Goal: Transaction & Acquisition: Download file/media

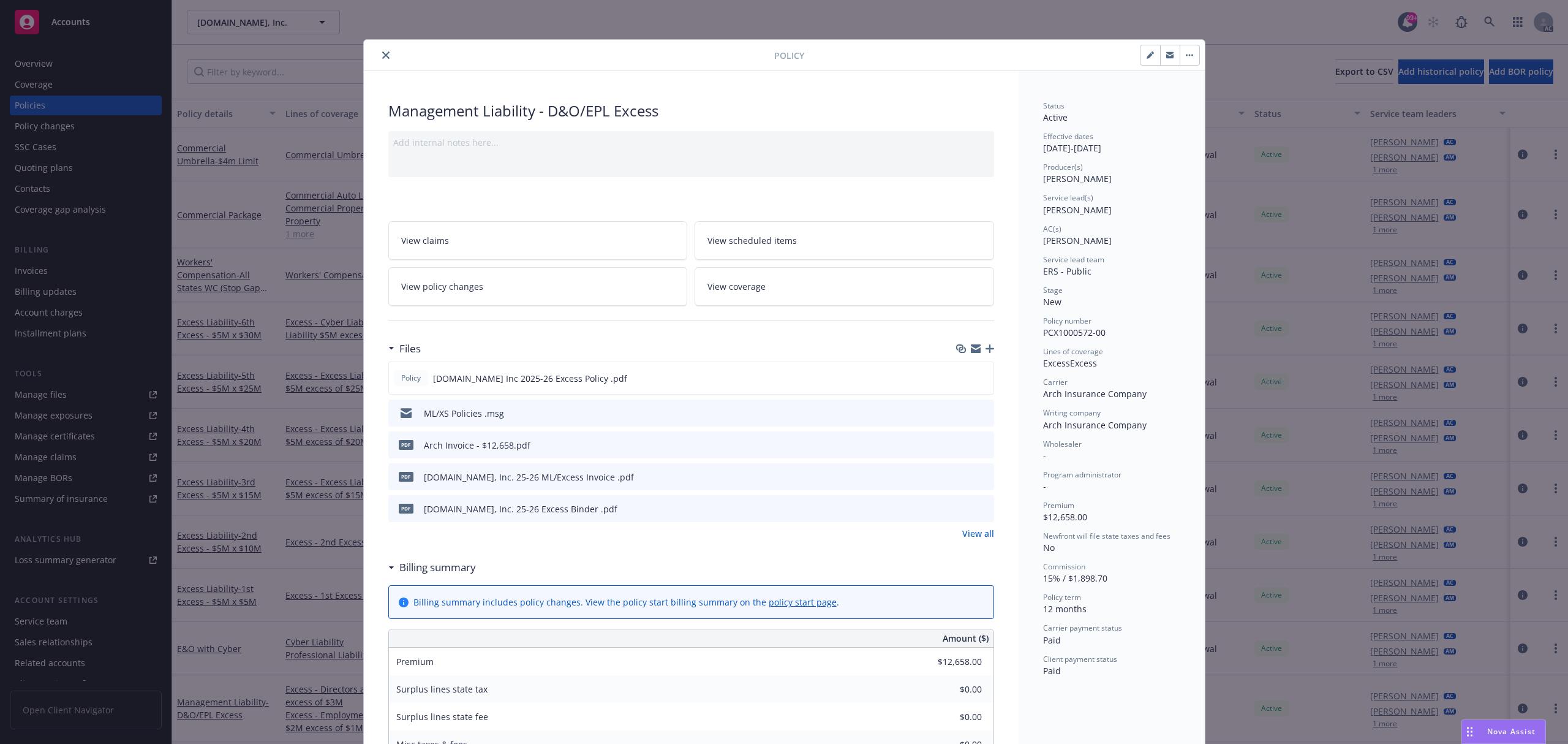
click at [382, 54] on icon "close" at bounding box center [386, 55] width 8 height 8
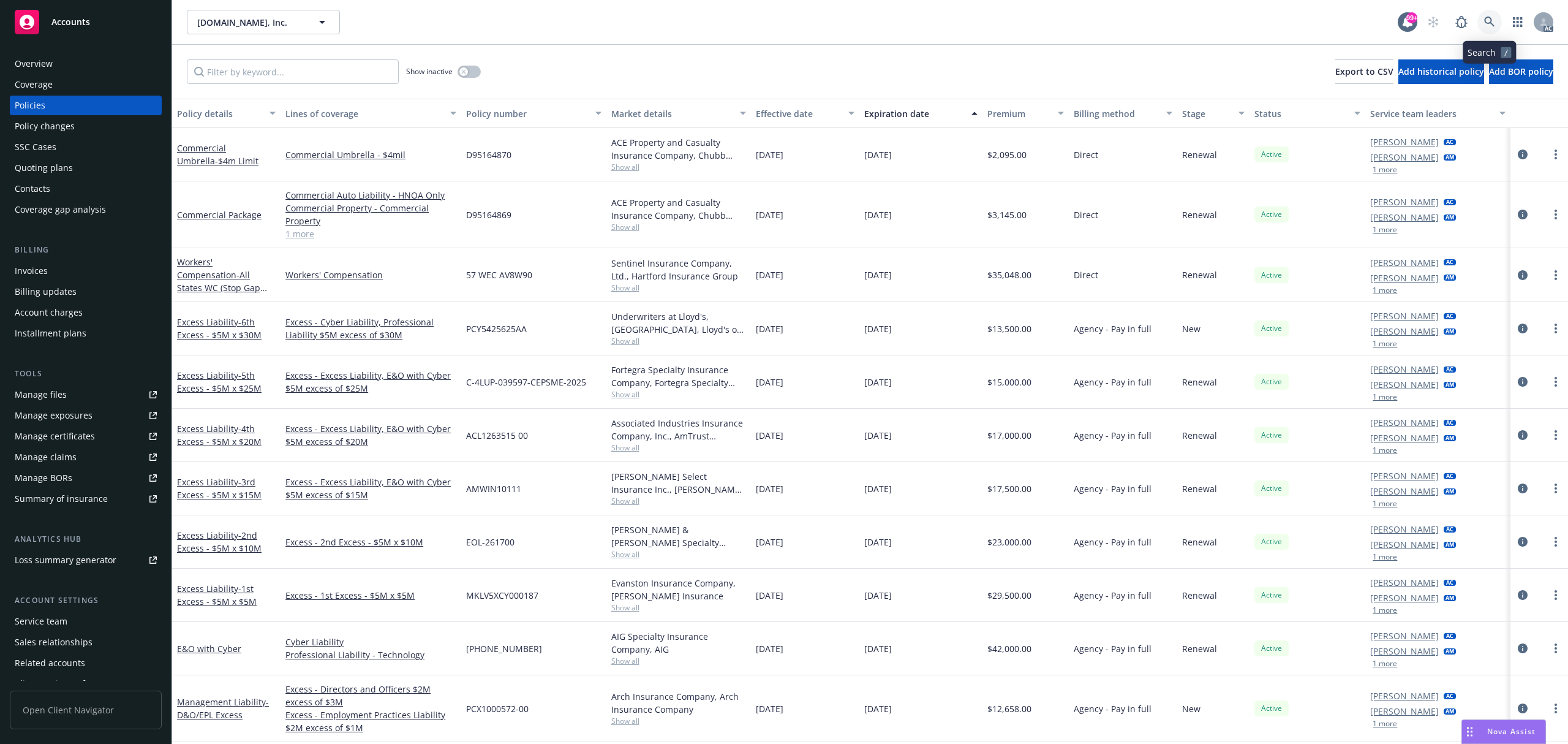
click at [1483, 22] on link at bounding box center [1490, 22] width 25 height 25
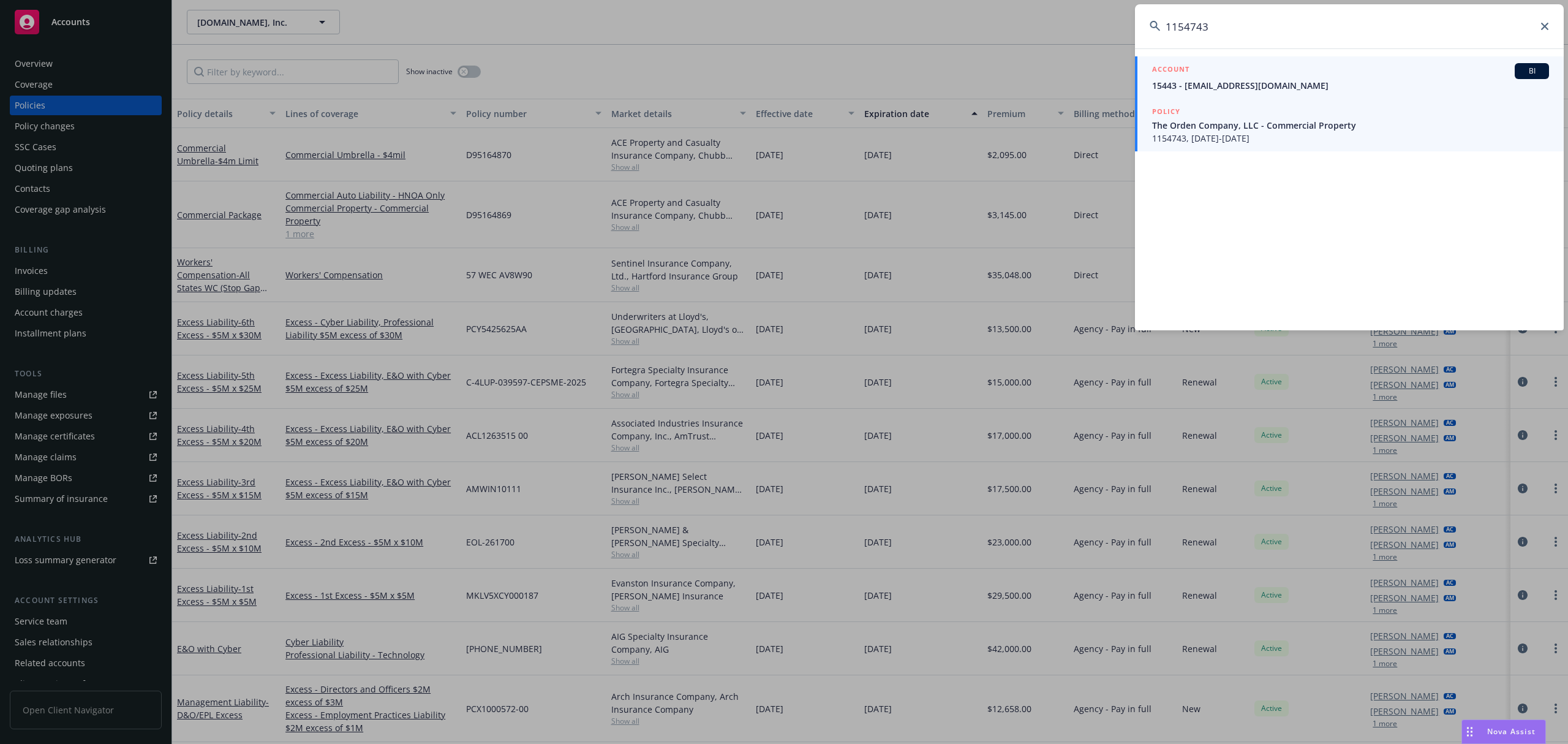
type input "1154743"
click at [1253, 127] on span "The Orden Company, LLC - Commercial Property" at bounding box center [1350, 126] width 397 height 13
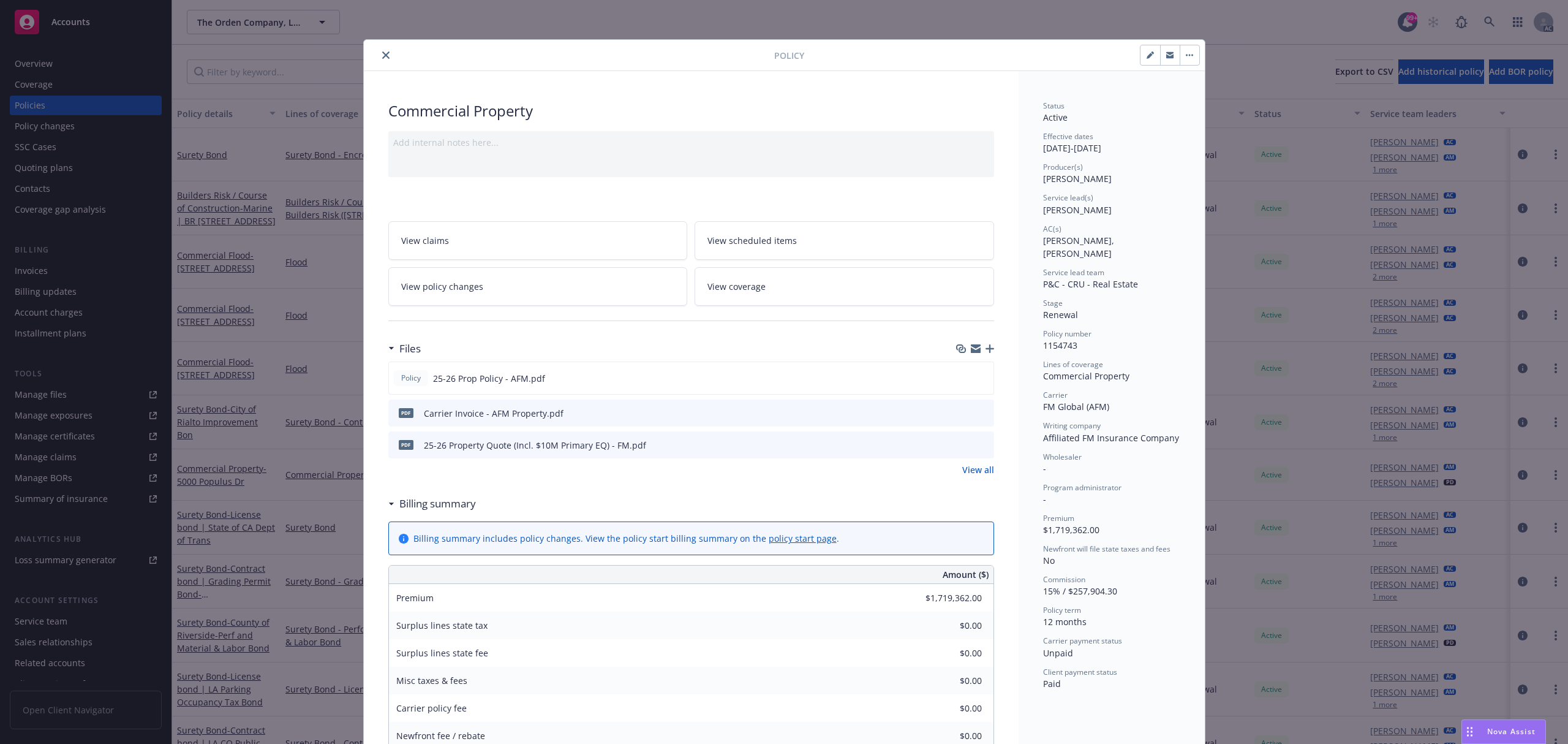
click at [977, 410] on icon "preview file" at bounding box center [983, 412] width 11 height 9
click at [382, 54] on icon "close" at bounding box center [386, 55] width 8 height 8
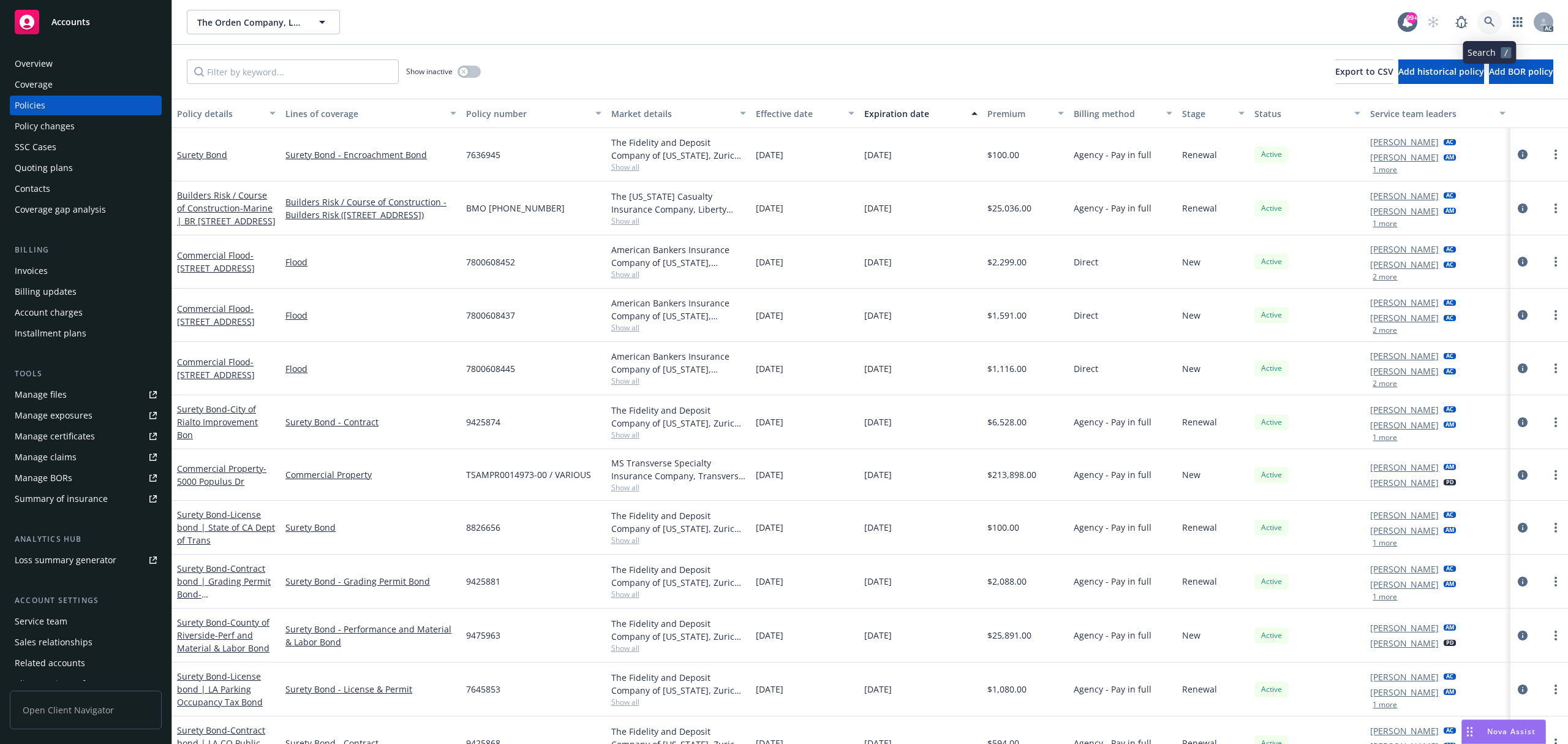
click at [1490, 23] on icon at bounding box center [1489, 21] width 10 height 10
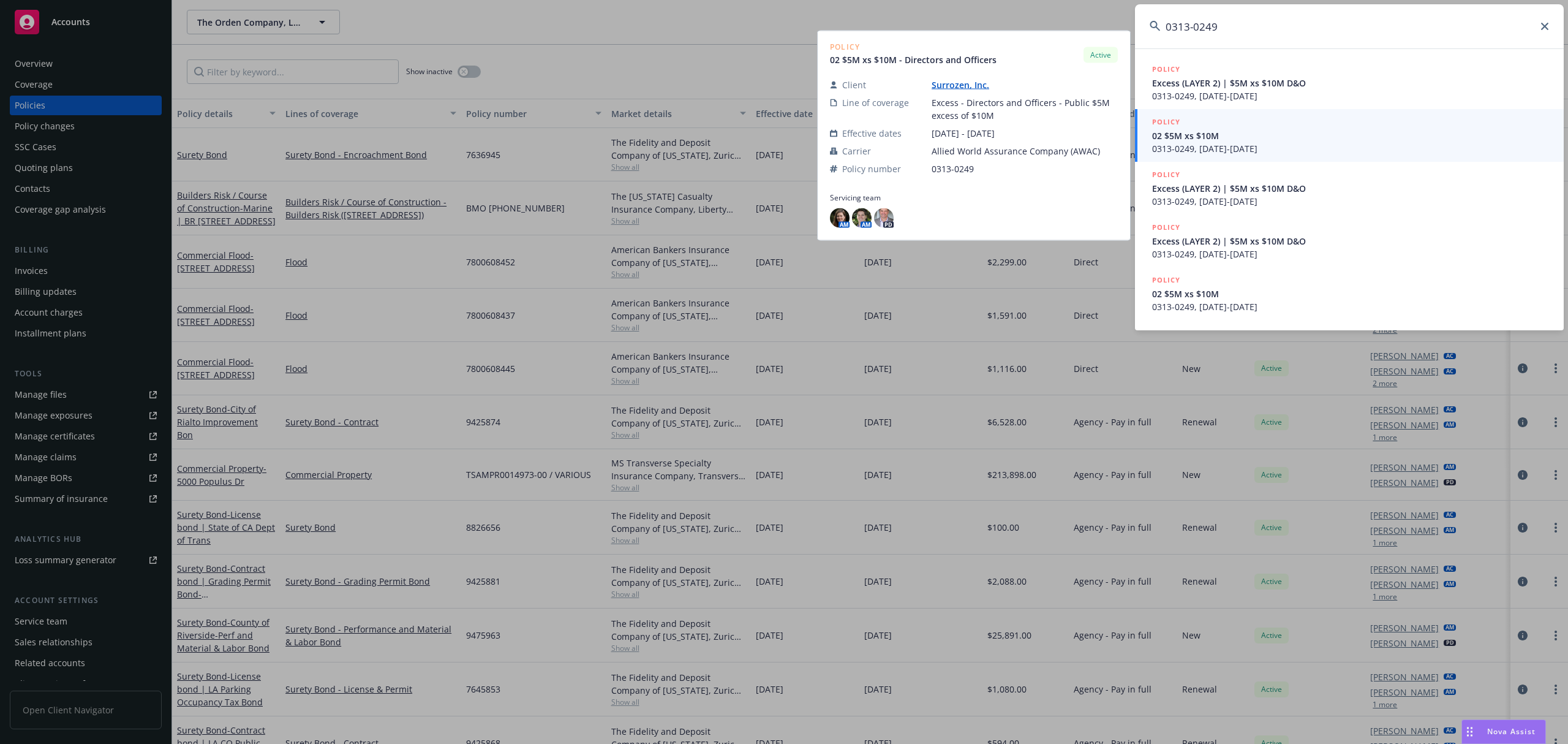
type input "0313-0249"
click at [1307, 147] on span "0313-0249, 08/11/2025-08/11/2026" at bounding box center [1350, 148] width 397 height 13
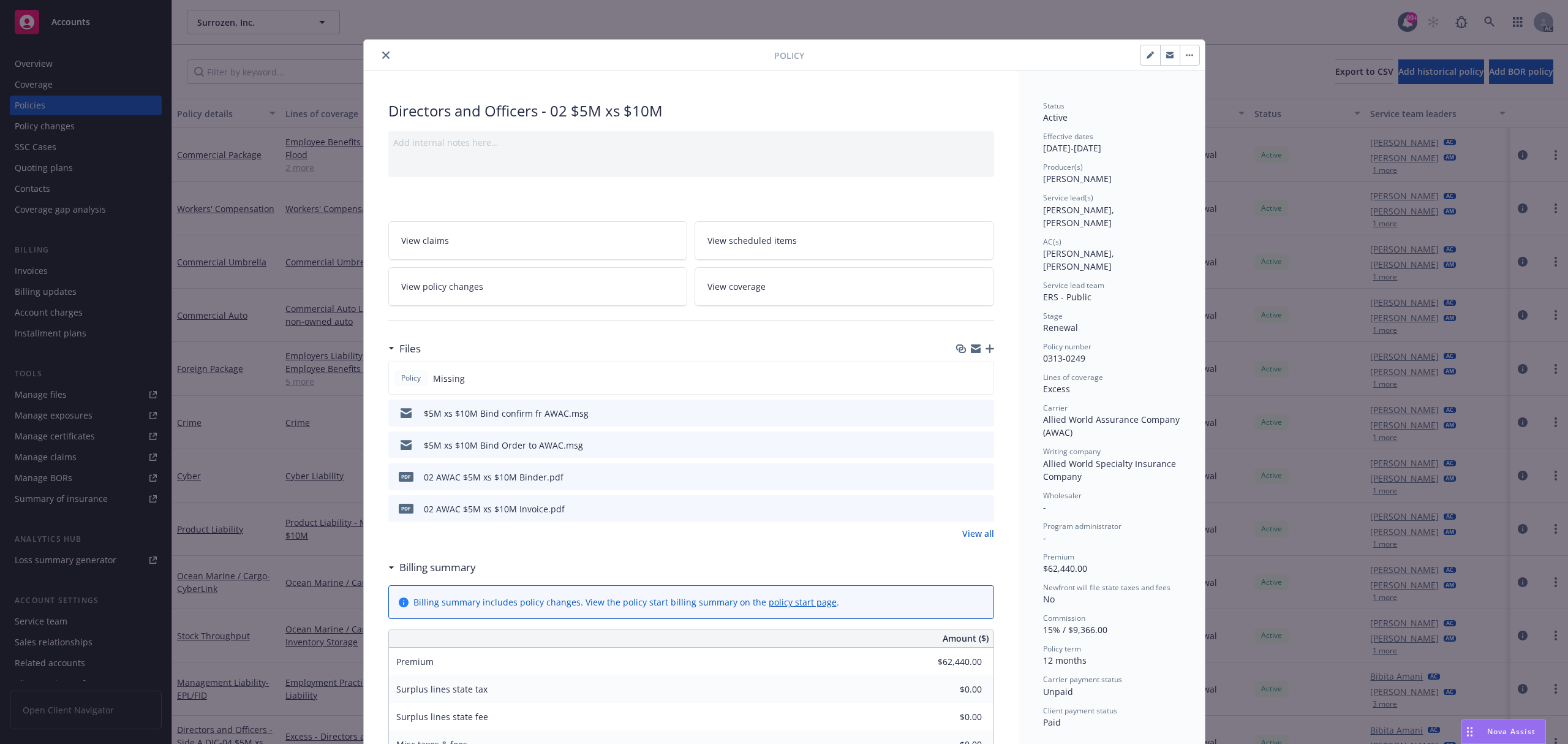
click at [980, 507] on icon "preview file" at bounding box center [983, 507] width 11 height 9
click at [379, 48] on button "close" at bounding box center [385, 54] width 14 height 14
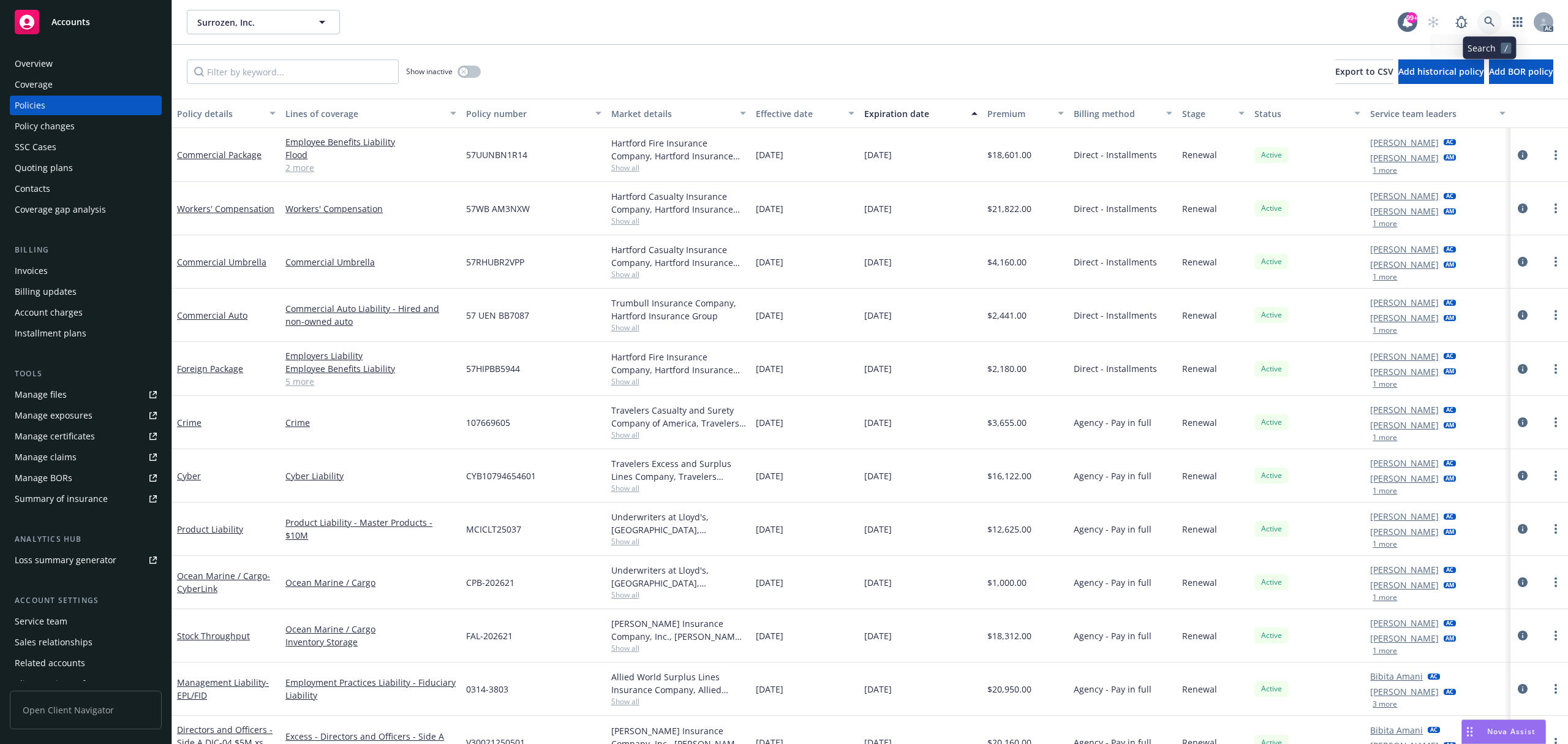
click at [1487, 20] on icon at bounding box center [1490, 22] width 11 height 11
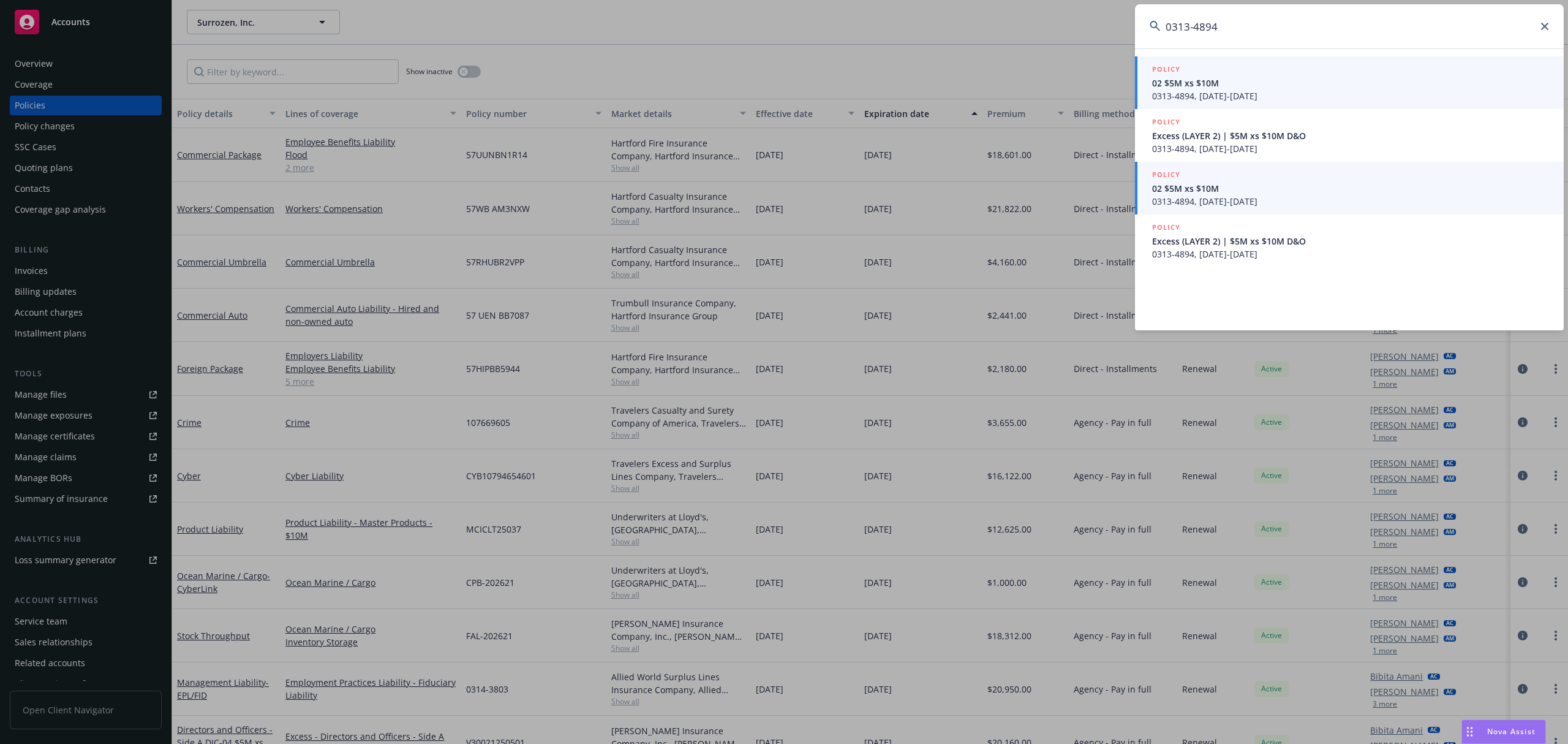
type input "0313-4894"
click at [1299, 92] on span "0313-4894, 07/29/2025-07/29/2026" at bounding box center [1350, 96] width 397 height 13
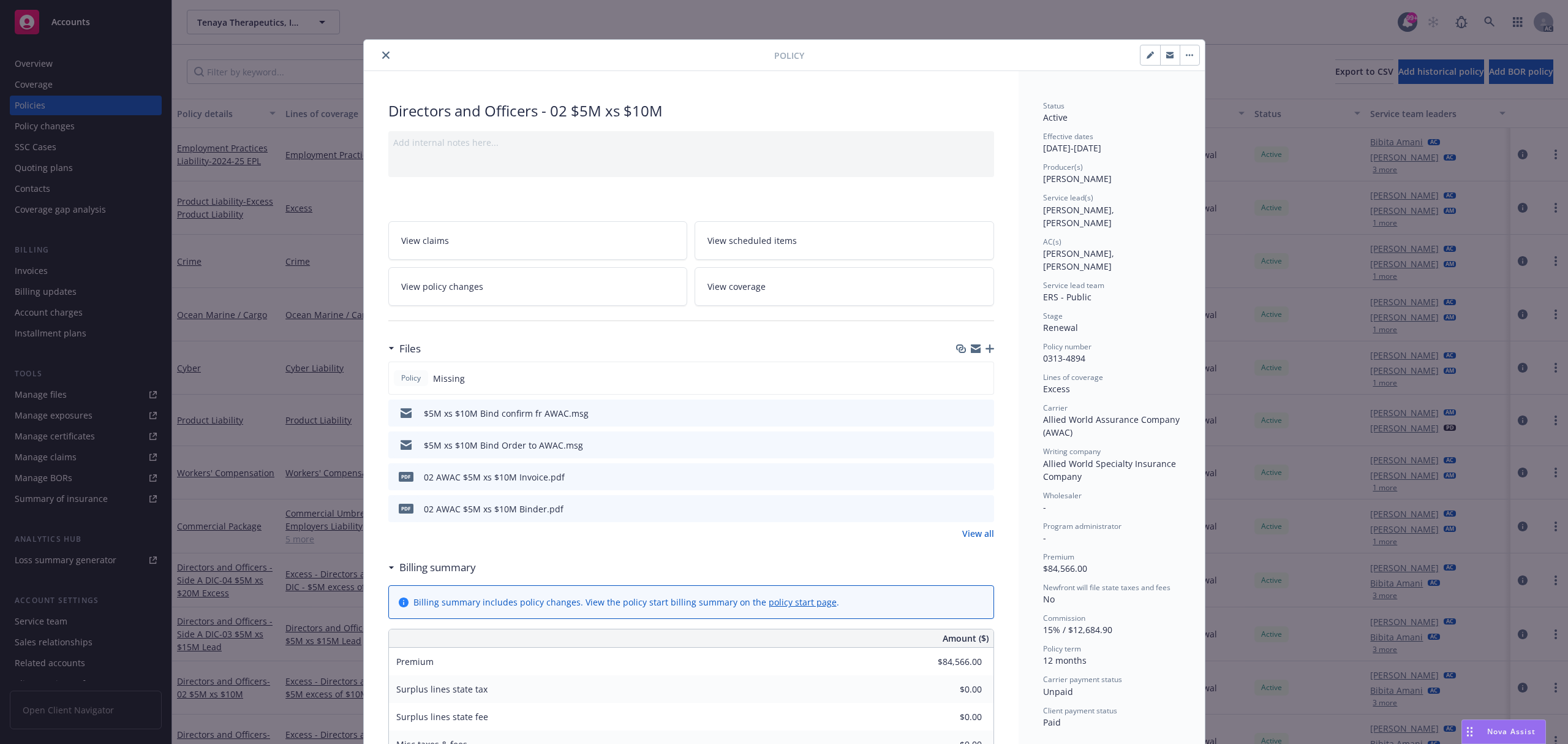
click at [977, 480] on icon "preview file" at bounding box center [983, 476] width 11 height 9
click at [382, 51] on icon "close" at bounding box center [386, 55] width 8 height 8
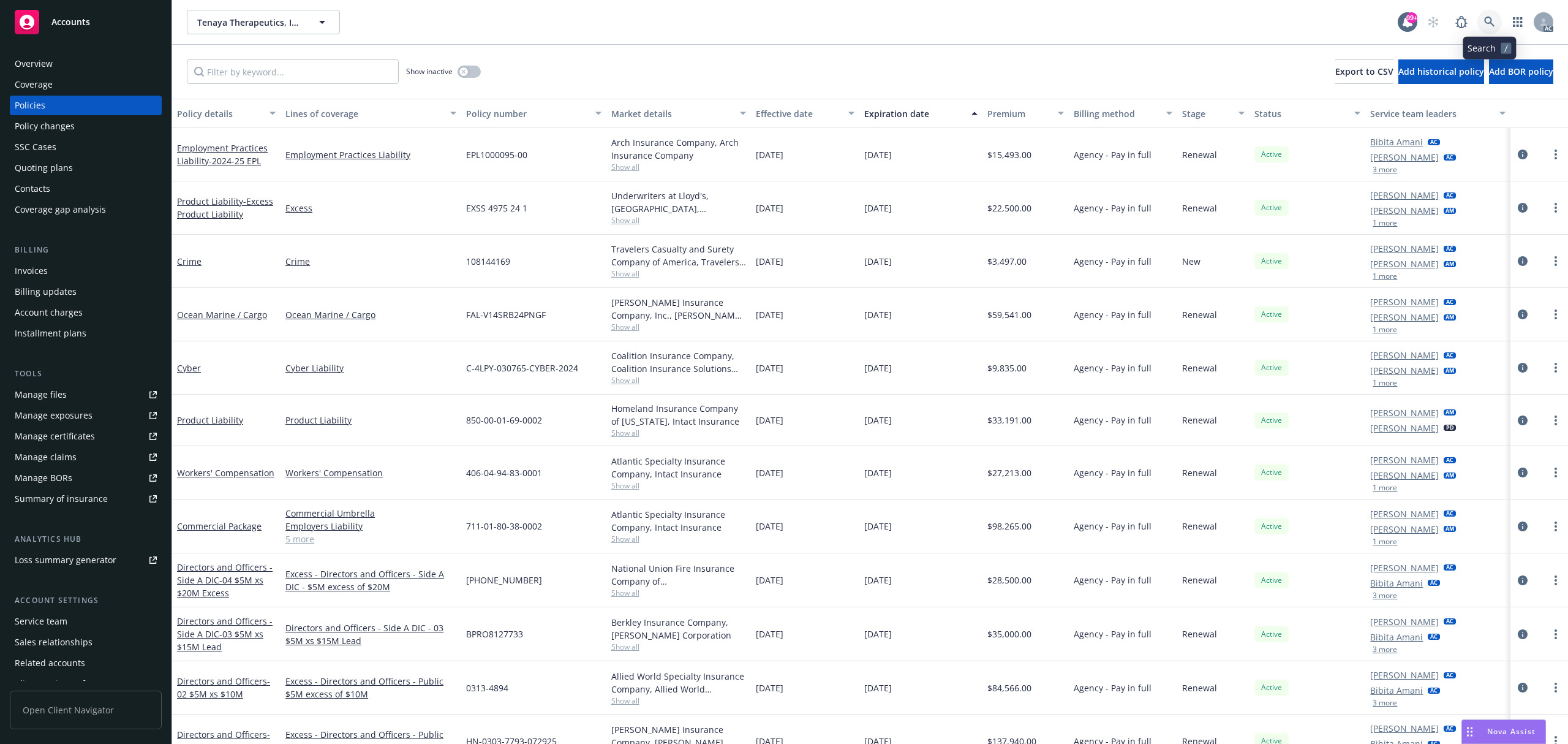
click at [1490, 13] on link at bounding box center [1490, 22] width 25 height 25
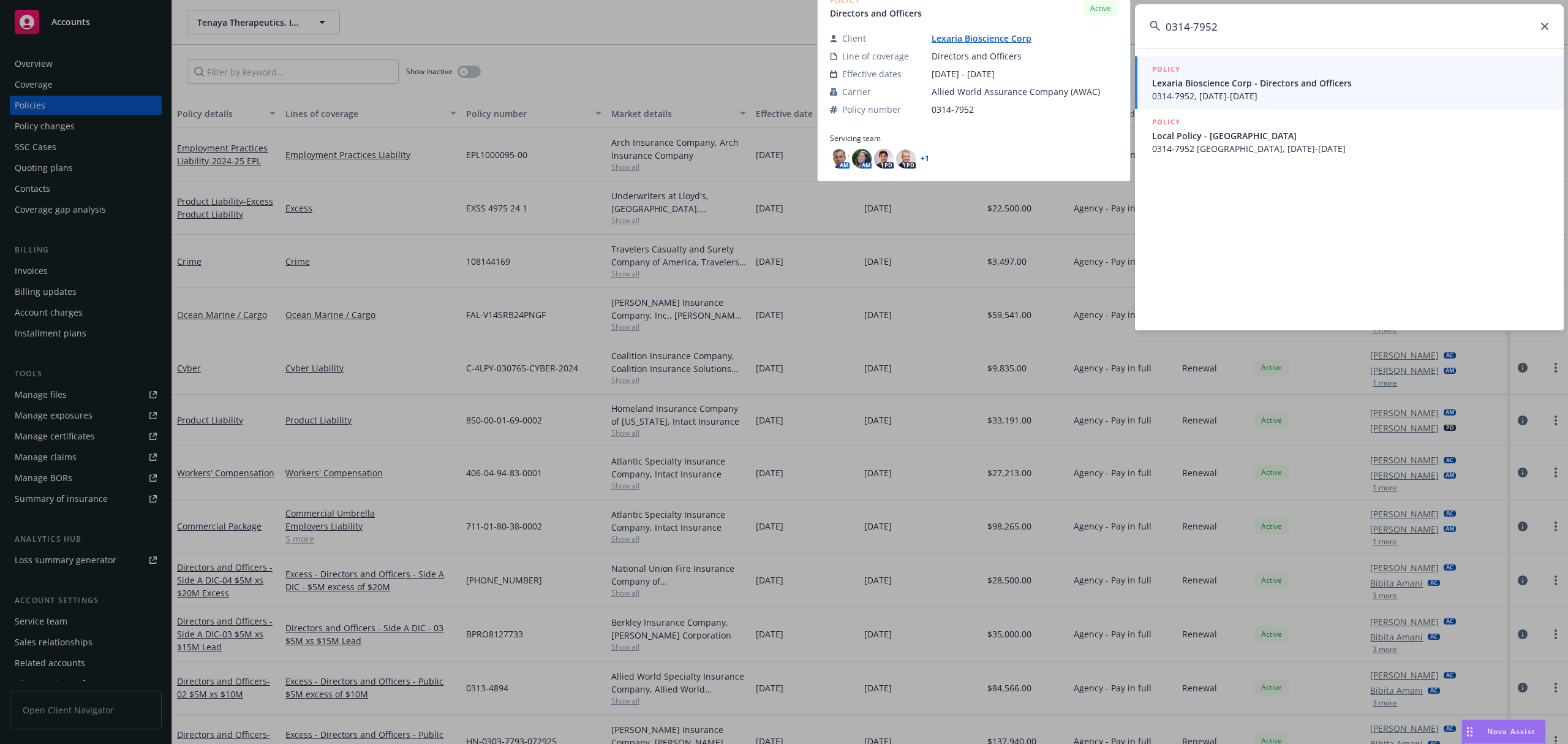
type input "0314-7952"
click at [1267, 79] on span "Lexaria Bioscience Corp - Directors and Officers" at bounding box center [1350, 83] width 397 height 13
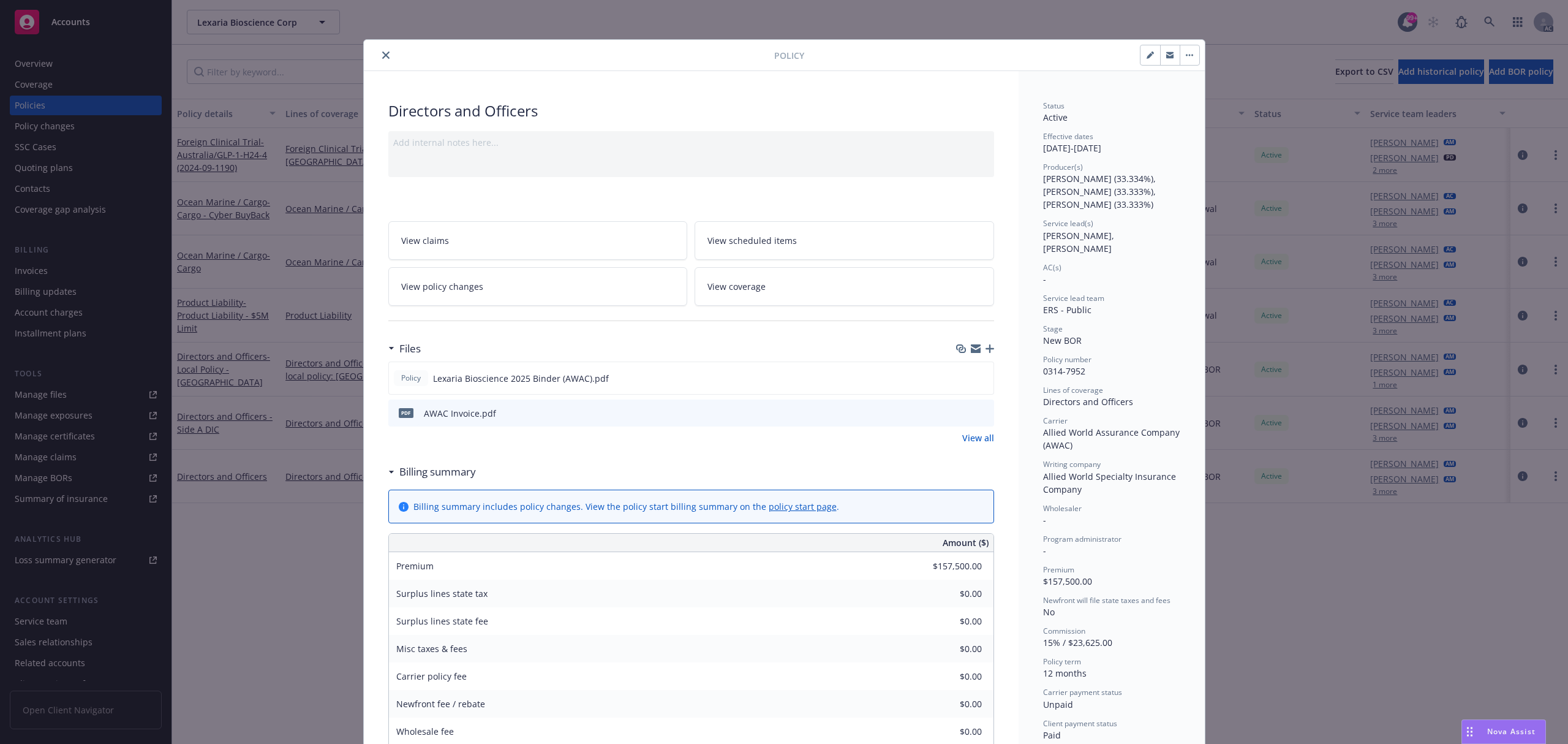
click at [978, 410] on icon "preview file" at bounding box center [983, 412] width 11 height 9
click at [382, 52] on icon "close" at bounding box center [386, 55] width 8 height 8
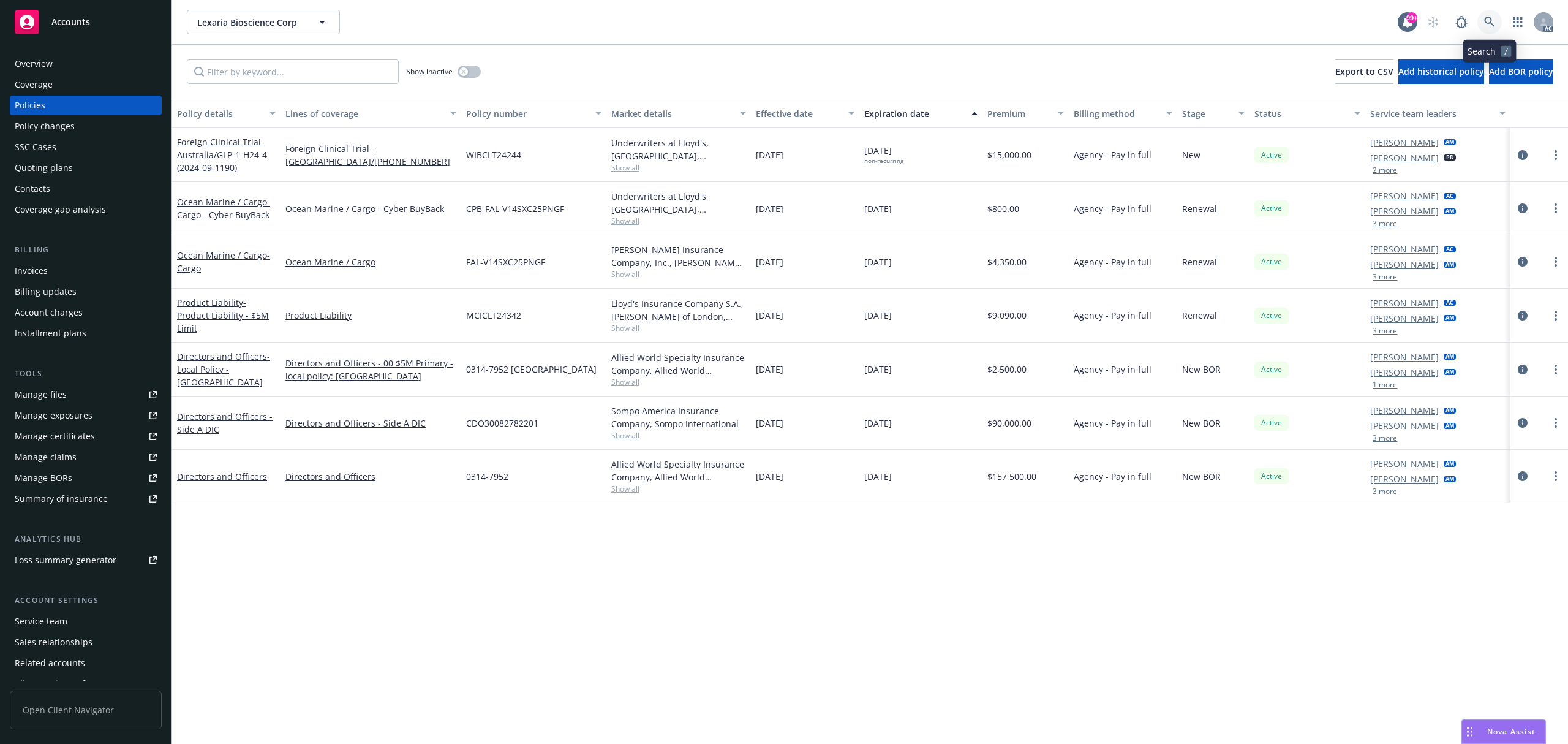
click at [1494, 22] on icon at bounding box center [1490, 22] width 11 height 11
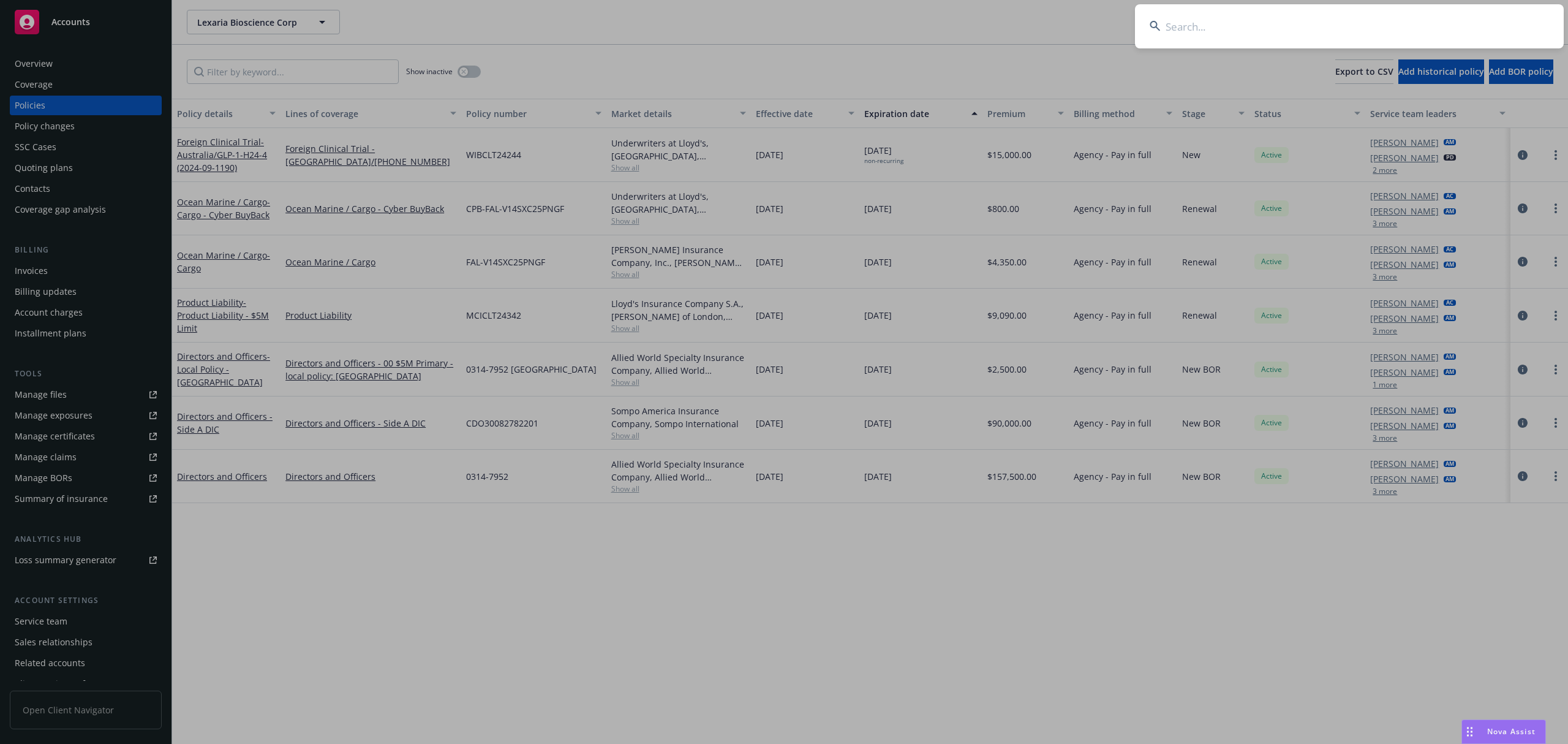
type input "0314-7952 Australia"
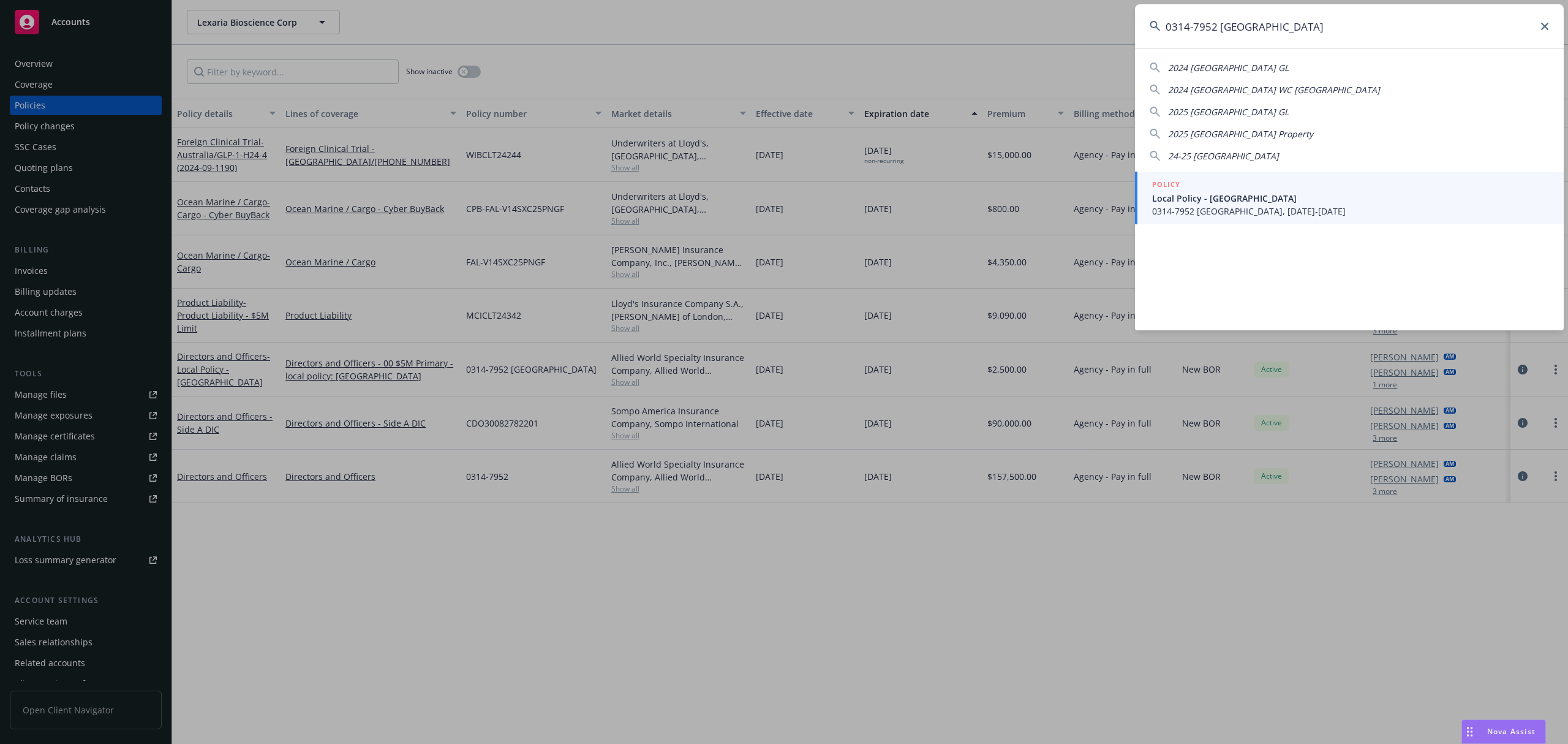
drag, startPoint x: 1291, startPoint y: 23, endPoint x: 1217, endPoint y: 28, distance: 74.2
click at [1217, 28] on input "0314-7952 Australia" at bounding box center [1349, 27] width 429 height 44
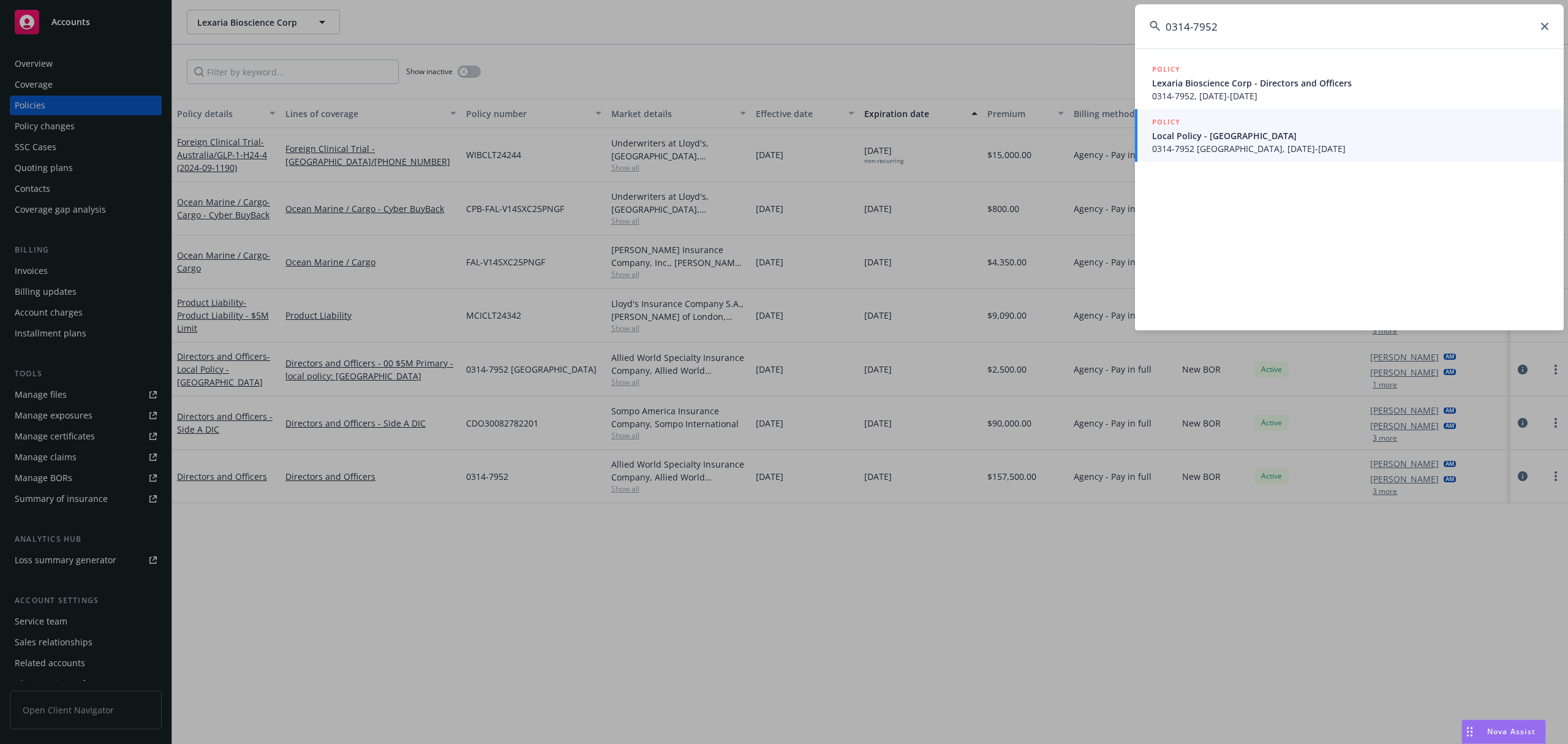
type input "0314-7952"
click at [1320, 130] on span "Local Policy - Australia" at bounding box center [1350, 136] width 397 height 13
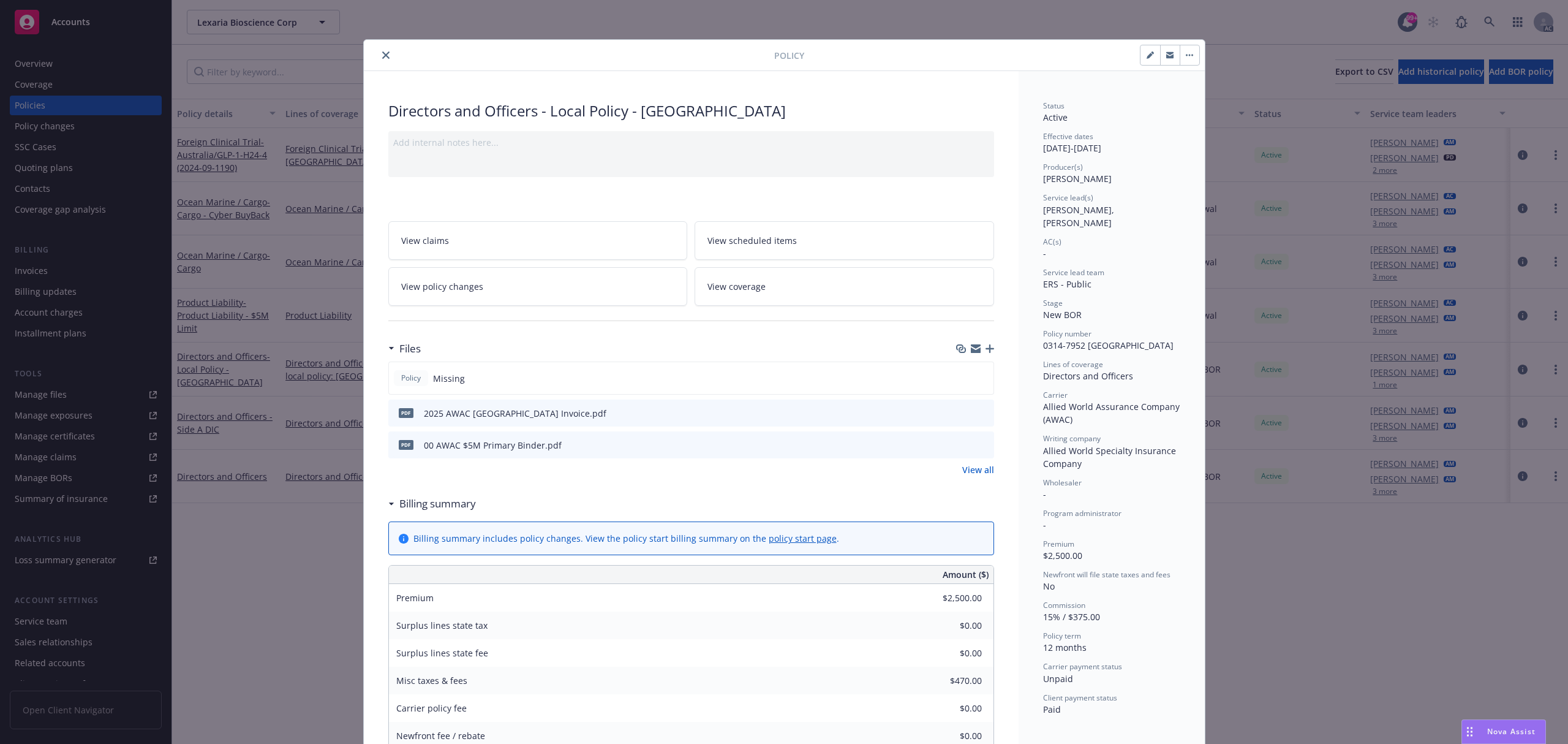
click at [978, 415] on icon "preview file" at bounding box center [983, 412] width 11 height 9
click at [382, 55] on icon "close" at bounding box center [386, 55] width 8 height 8
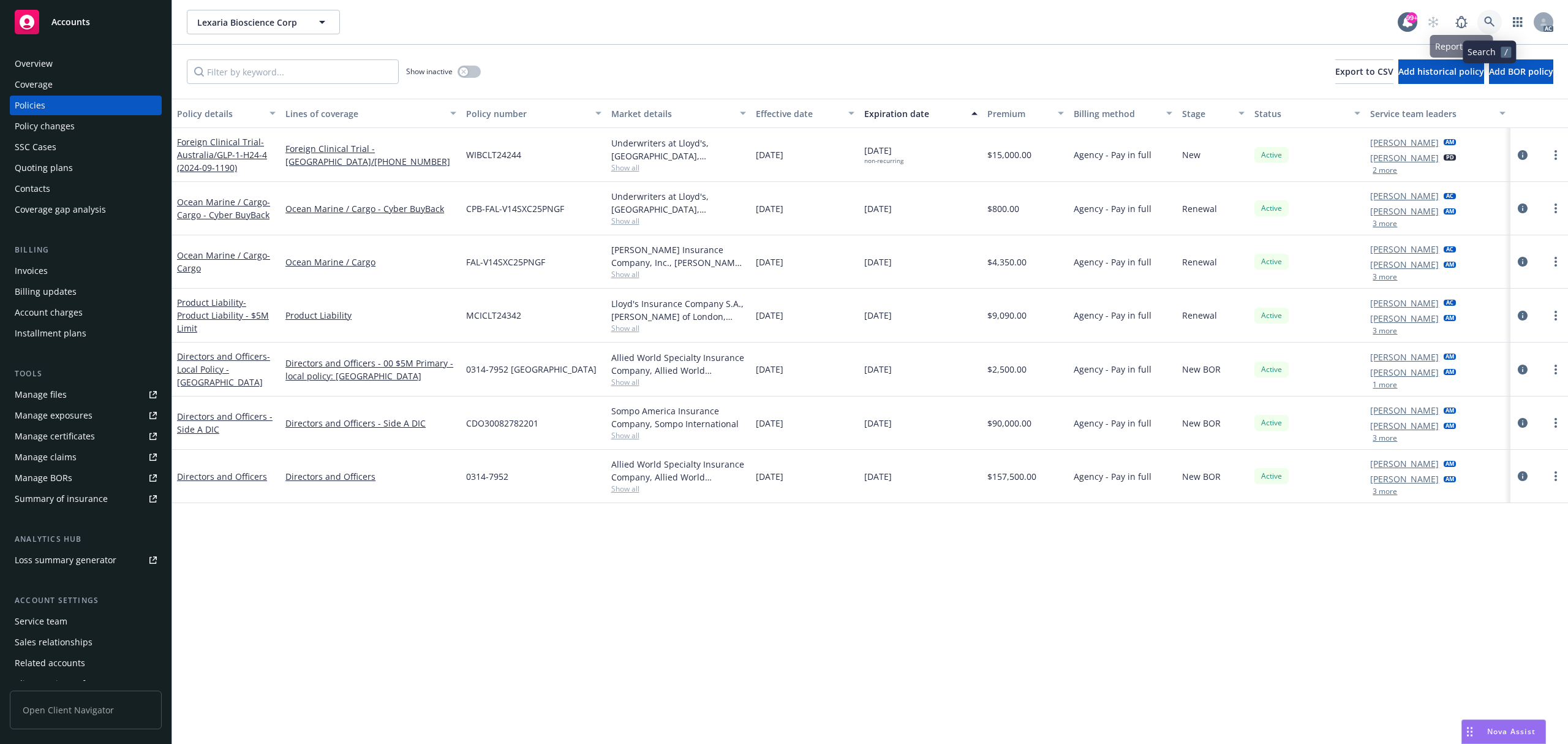
click at [1485, 18] on icon at bounding box center [1489, 21] width 10 height 10
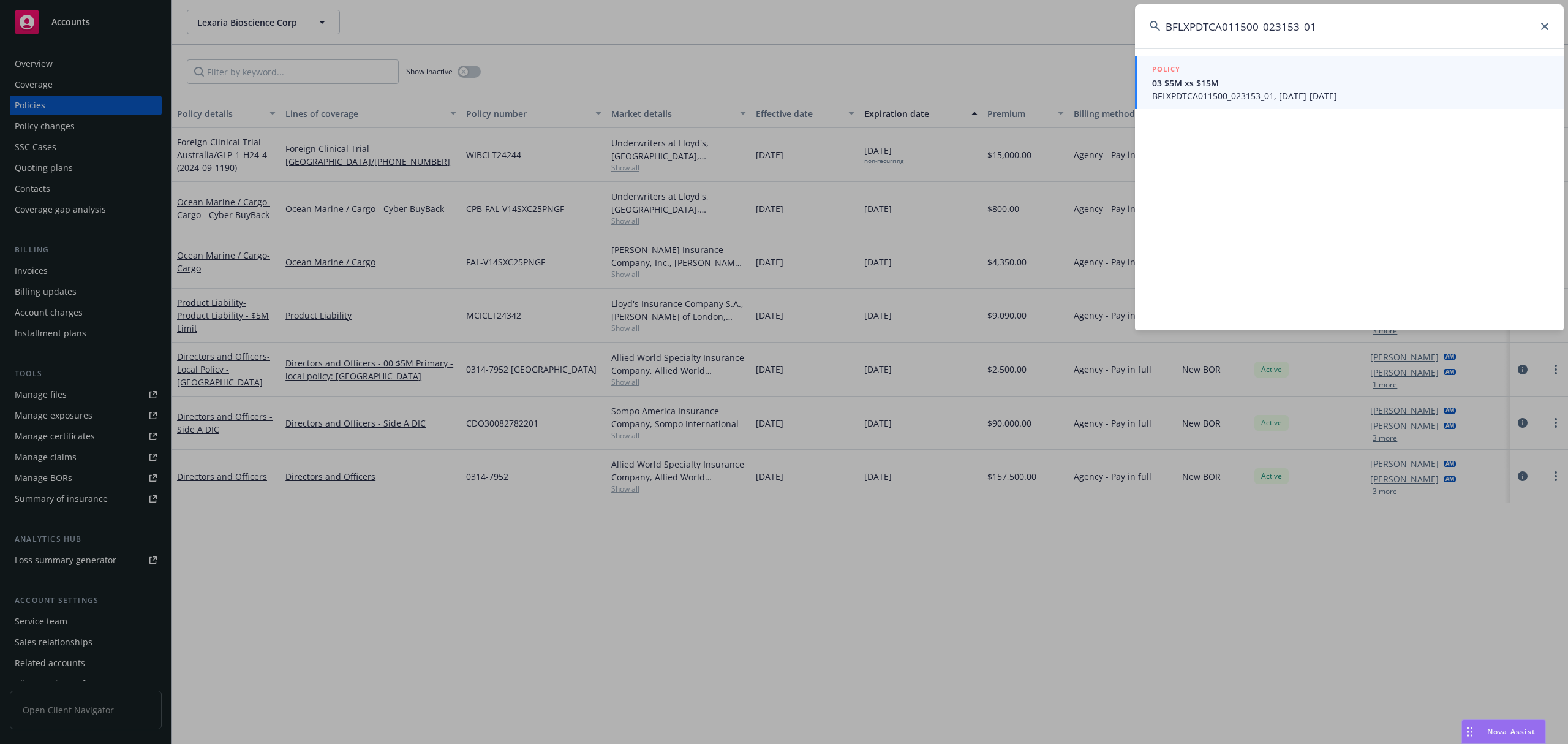
type input "BFLXPDTCA011500_023153_01"
click at [1289, 94] on span "BFLXPDTCA011500_023153_01, 07/15/2025-07/15/2026" at bounding box center [1350, 96] width 397 height 13
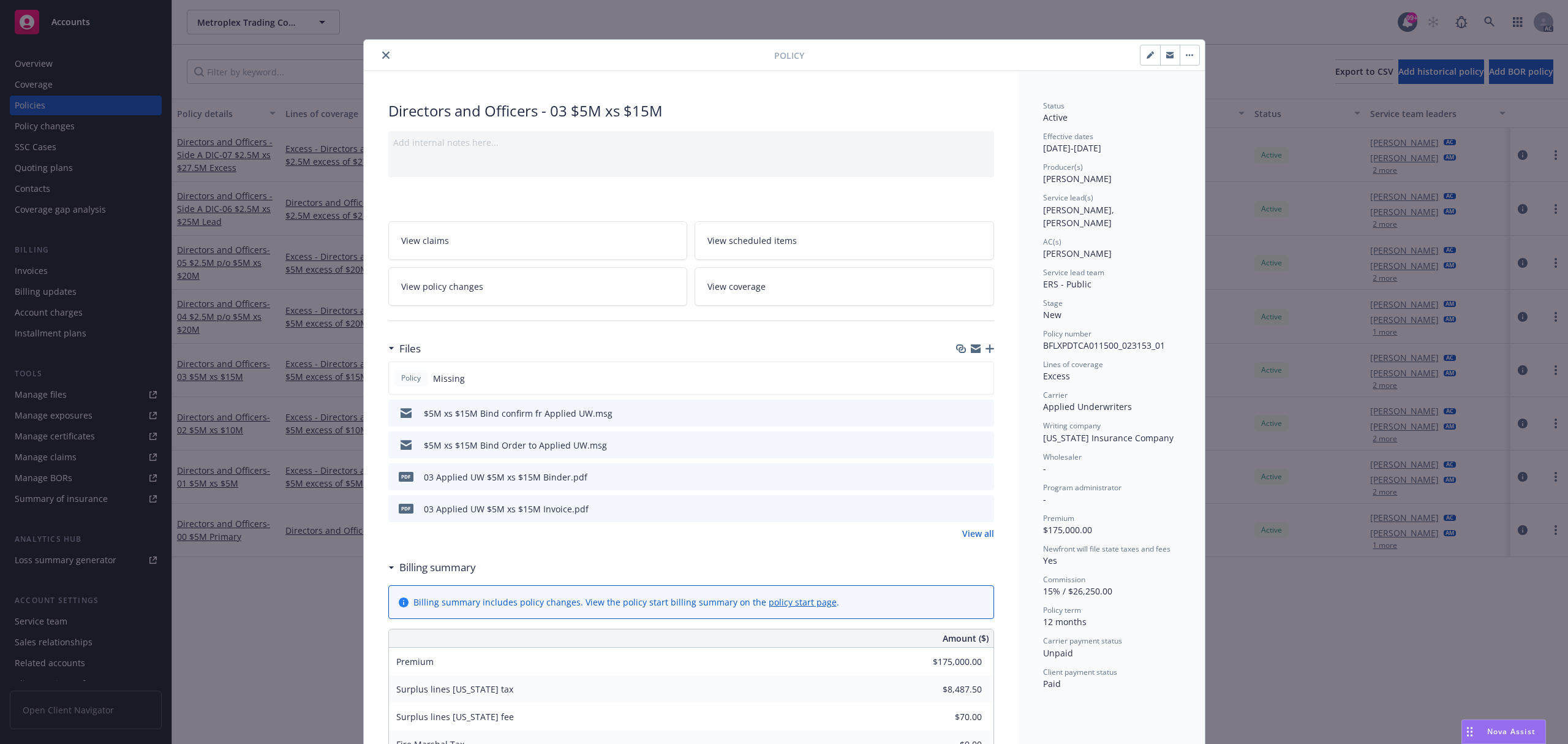
click at [979, 506] on icon "preview file" at bounding box center [983, 507] width 11 height 9
click at [382, 55] on icon "close" at bounding box center [386, 55] width 8 height 8
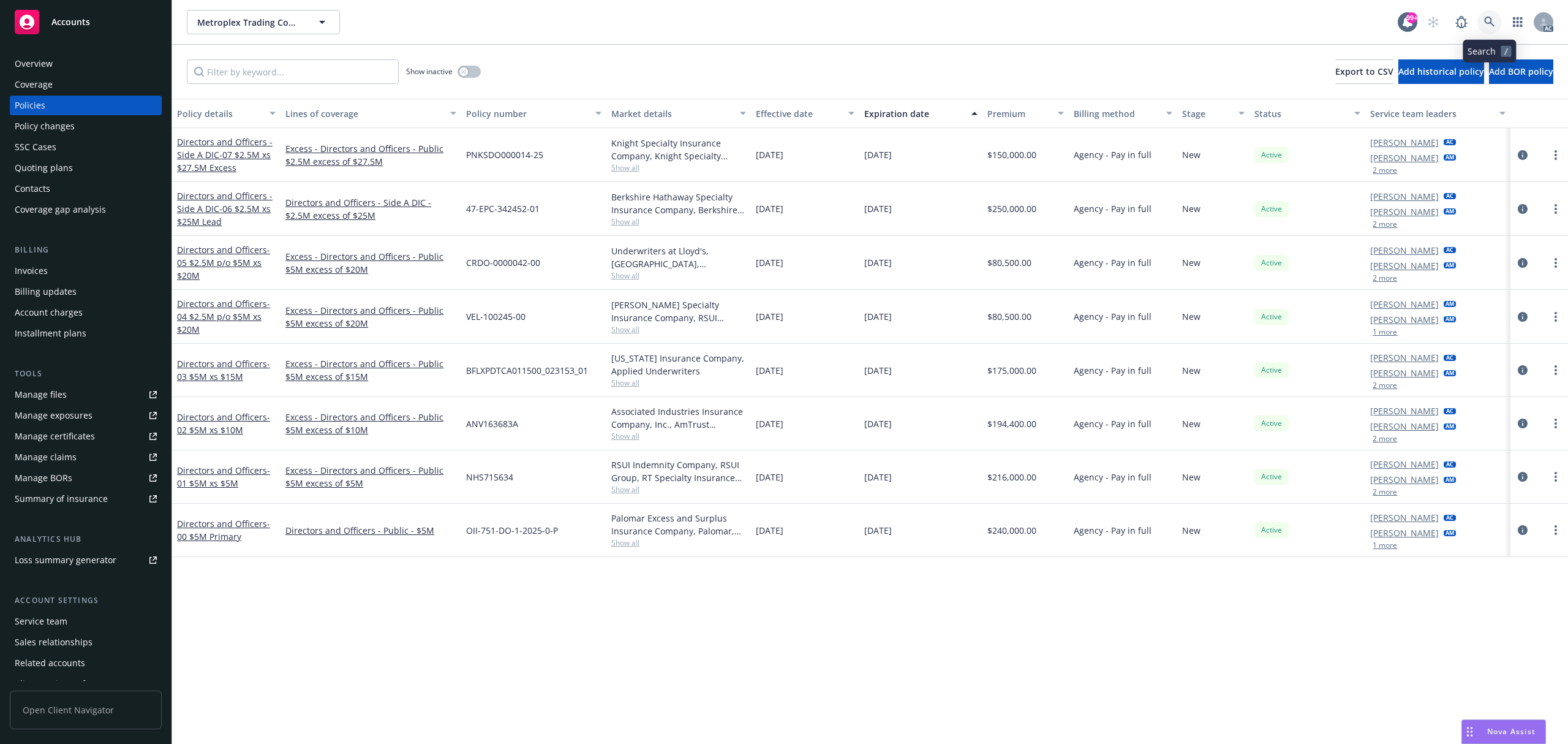
click at [1496, 22] on link at bounding box center [1490, 22] width 25 height 25
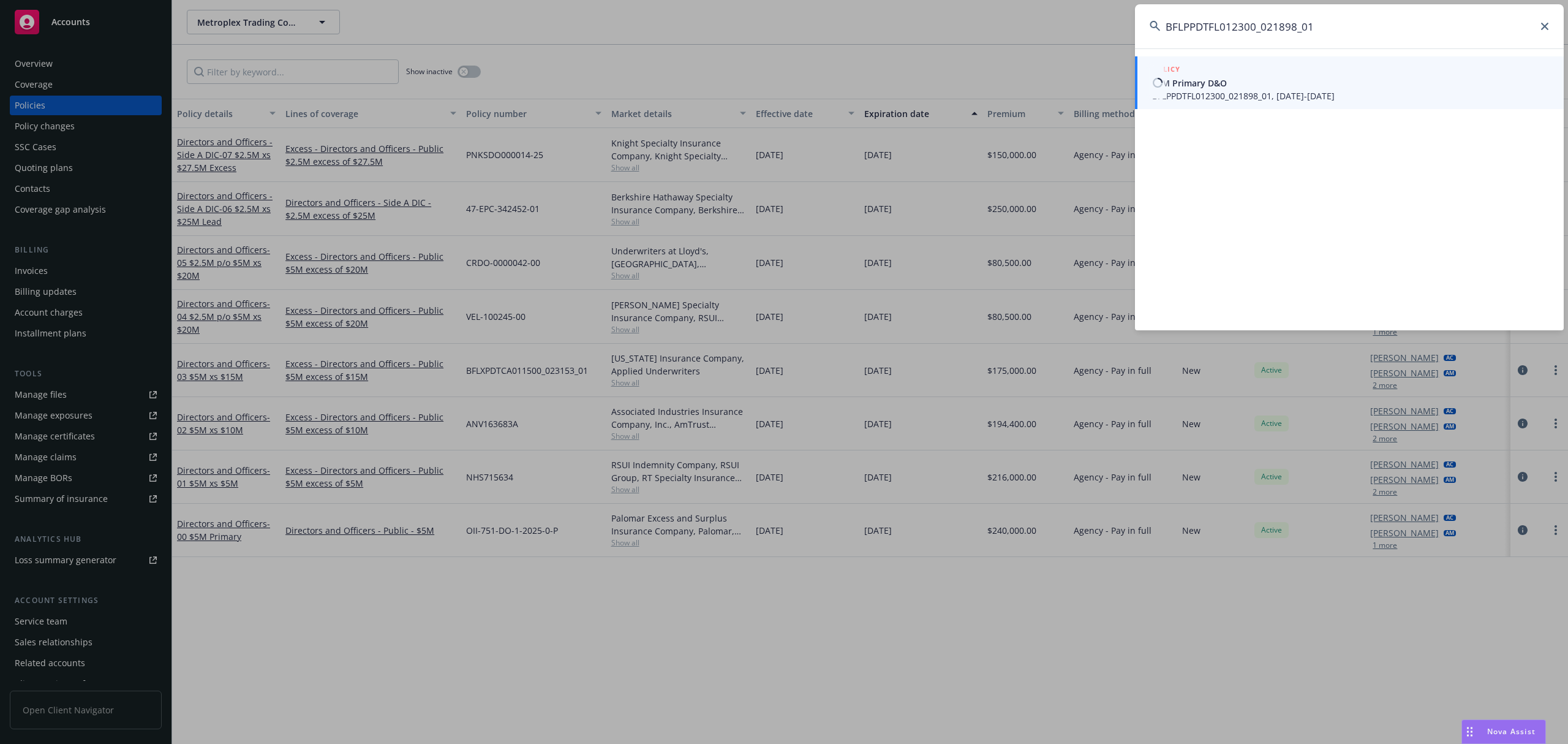
type input "BFLPPDTFL012300_021898_01"
click at [1336, 99] on span "BFLPPDTFL012300_021898_01, 11/20/2023-11/20/2025" at bounding box center [1350, 96] width 397 height 13
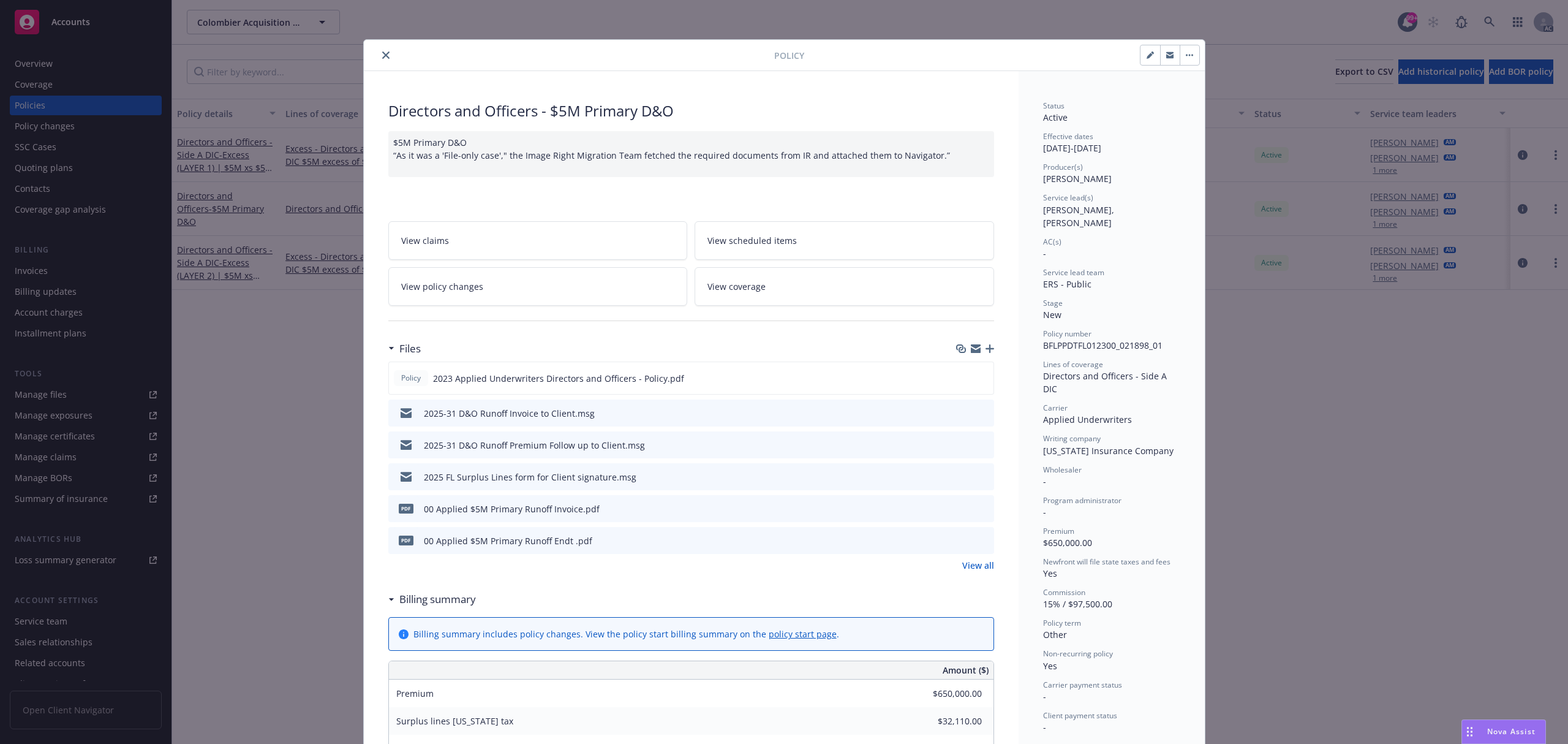
click at [980, 507] on icon "preview file" at bounding box center [983, 507] width 11 height 9
click at [379, 52] on button "close" at bounding box center [385, 54] width 14 height 14
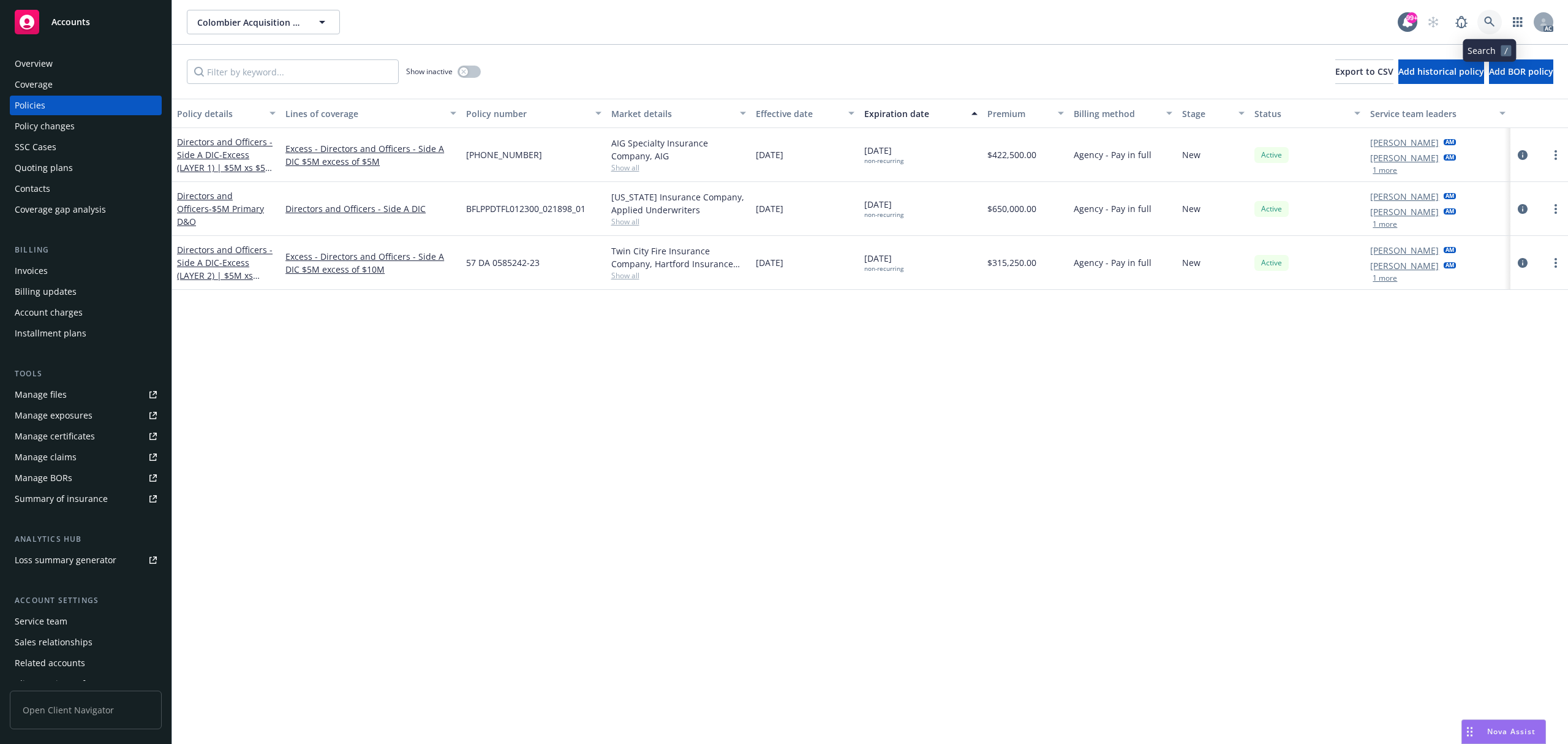
click at [1490, 13] on link at bounding box center [1490, 22] width 25 height 25
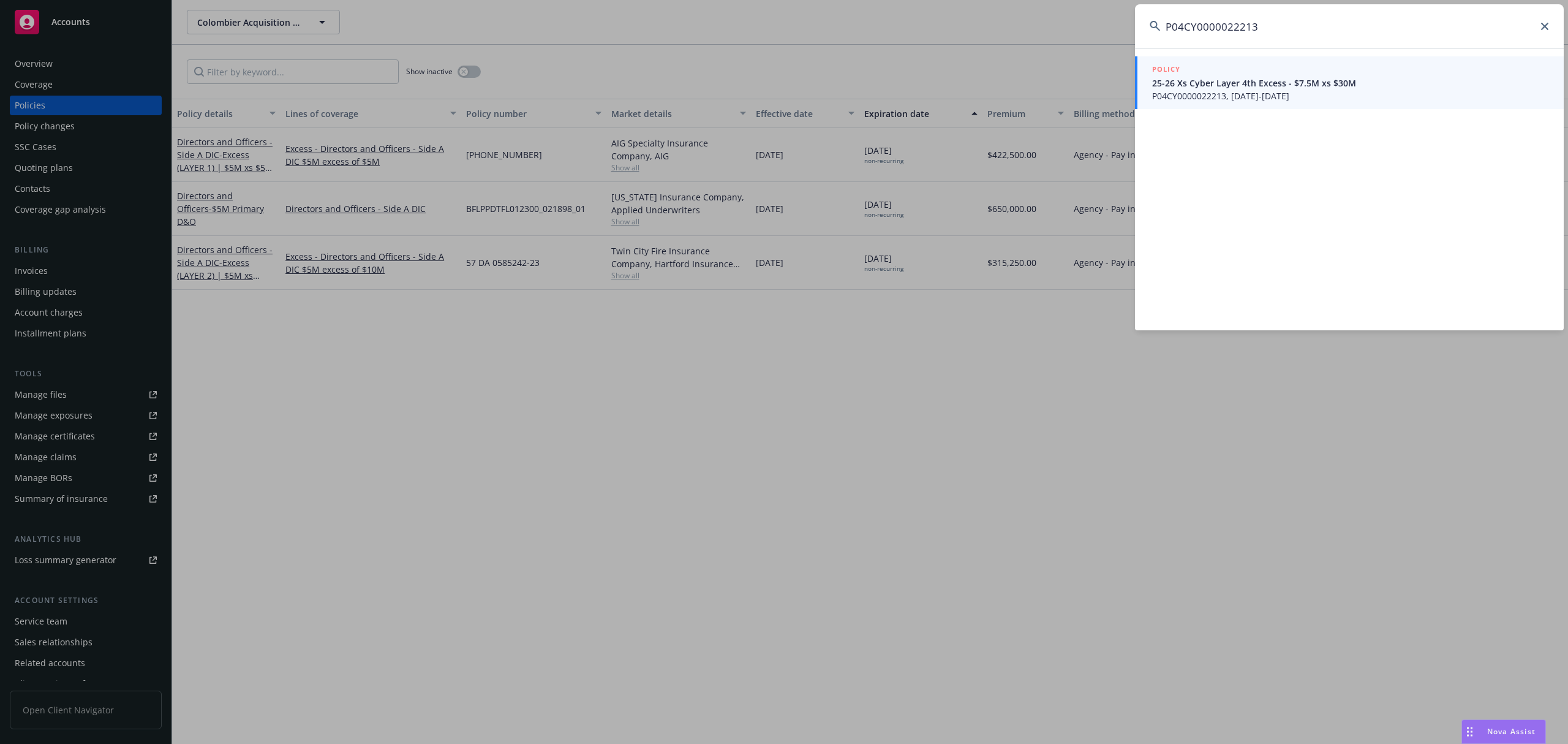
type input "P04CY0000022213"
click at [1266, 84] on span "25-26 Xs Cyber Layer 4th Excess - $7.5M xs $30M" at bounding box center [1350, 83] width 397 height 13
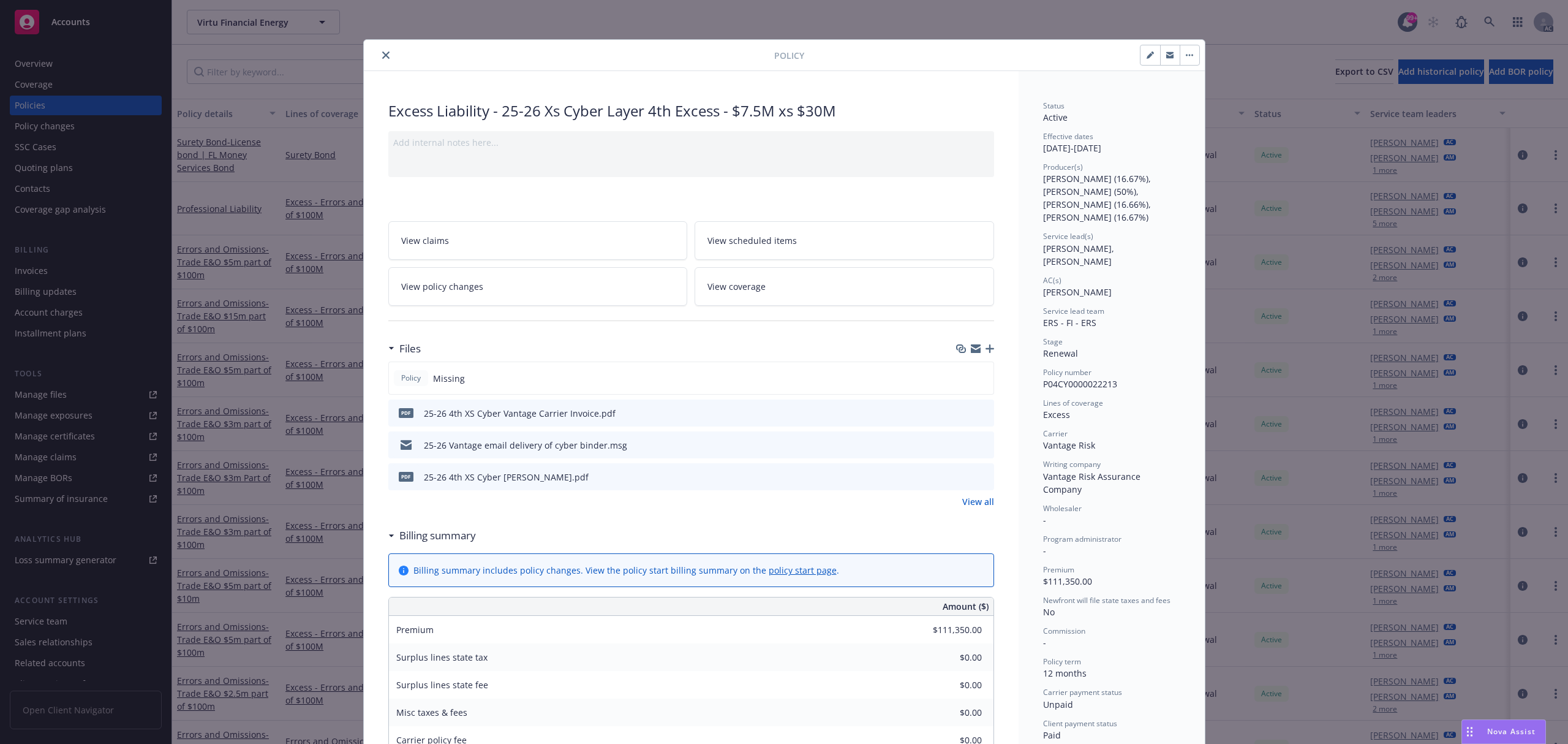
click at [977, 413] on icon "preview file" at bounding box center [983, 412] width 11 height 9
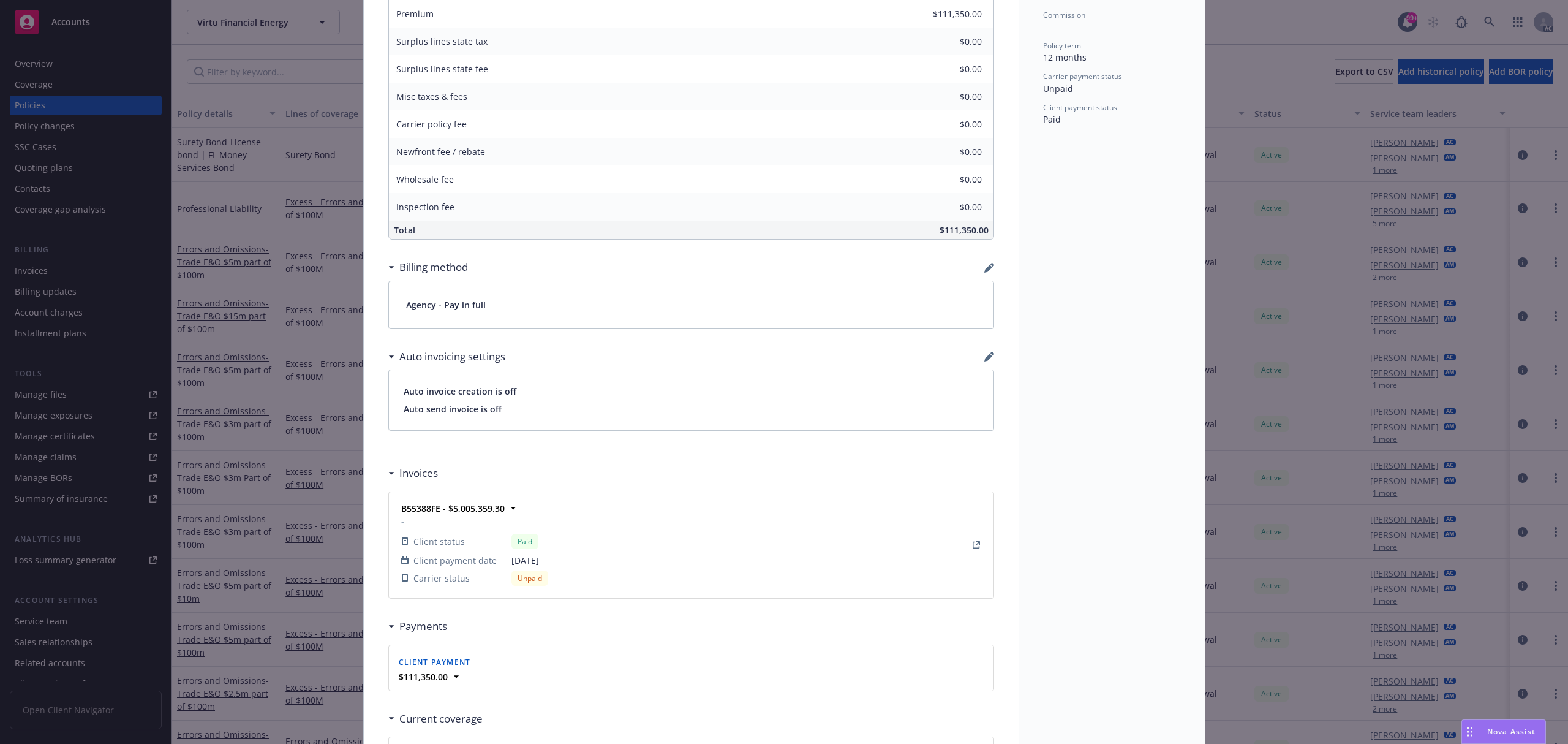
scroll to position [653, 0]
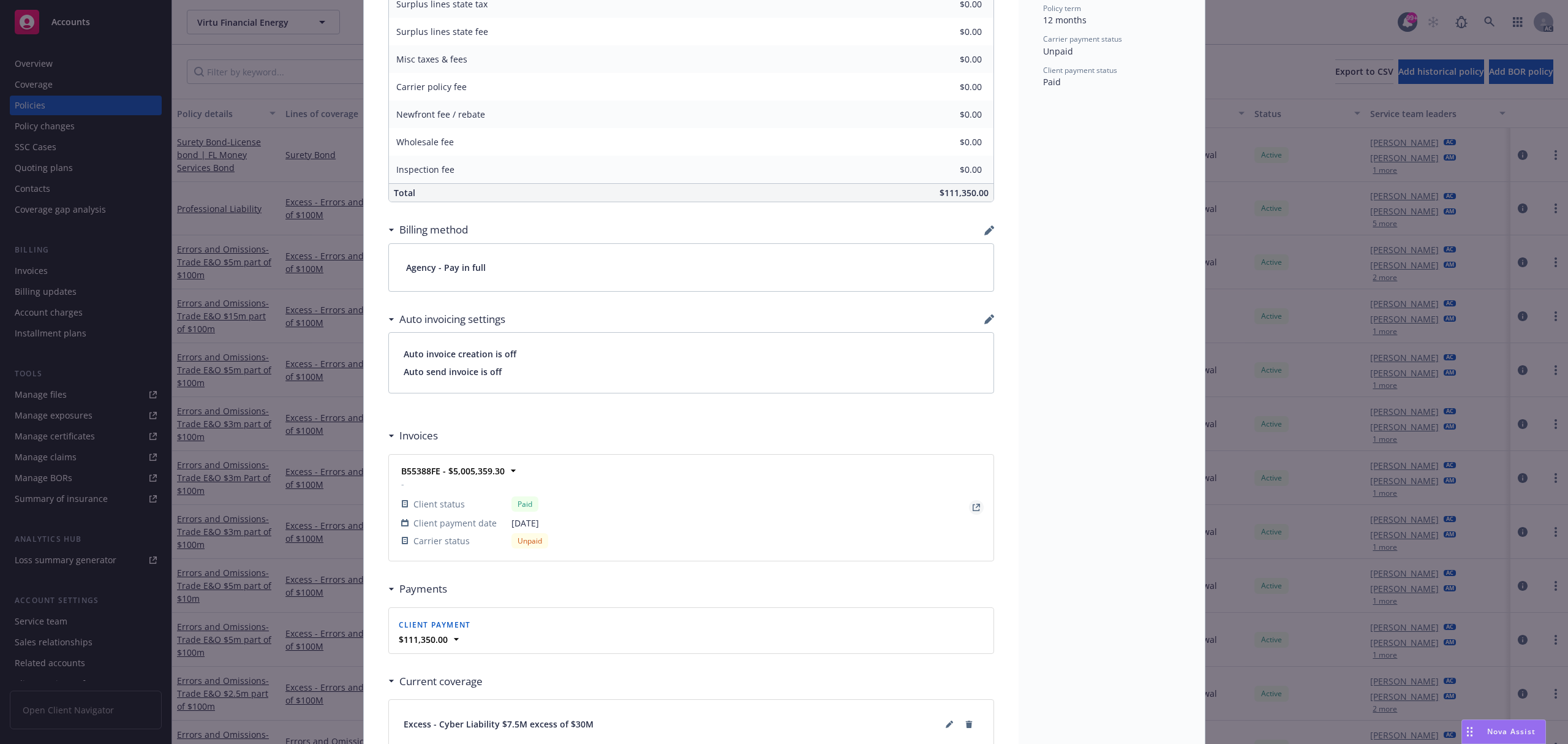
click at [972, 507] on icon "View Invoice" at bounding box center [976, 507] width 8 height 8
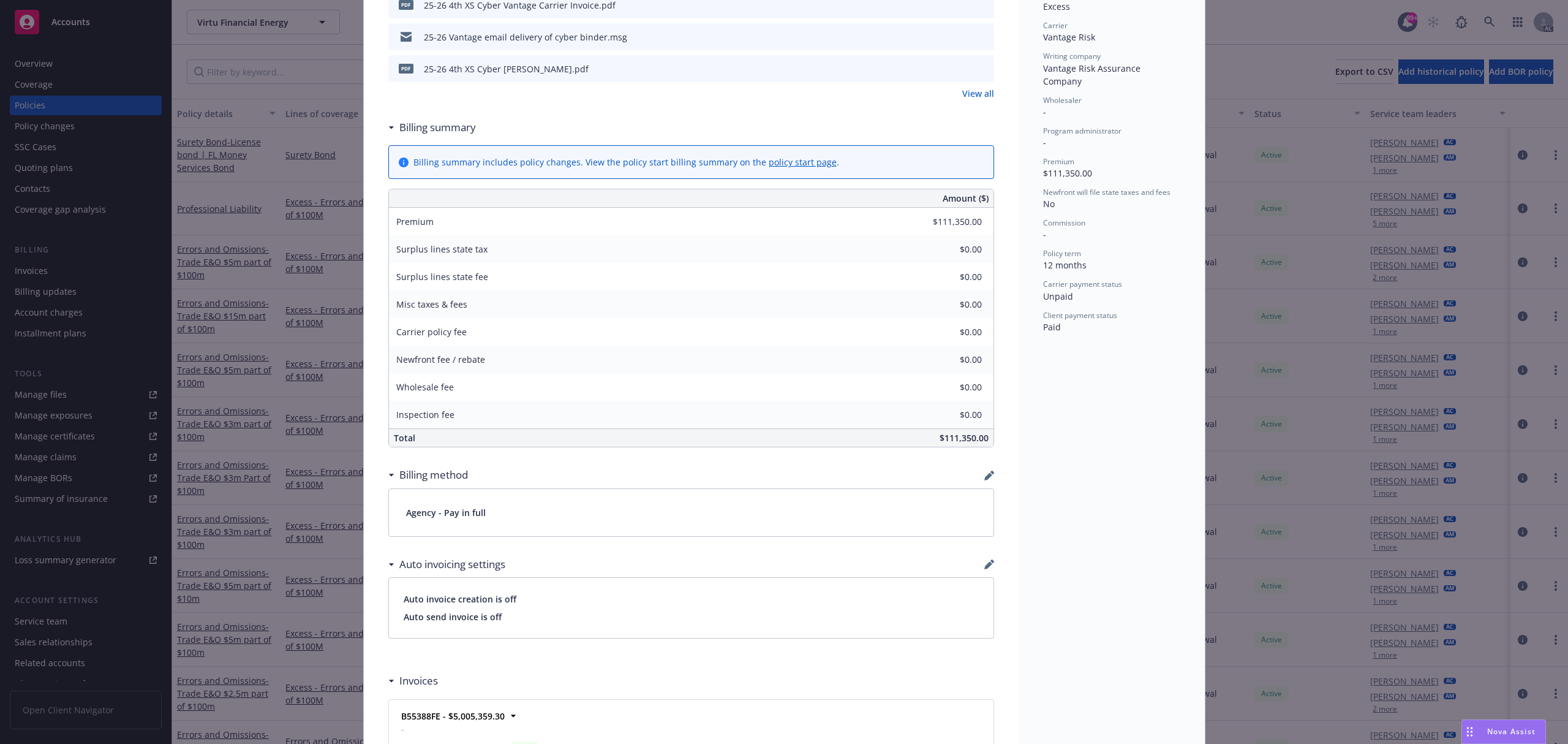
scroll to position [0, 0]
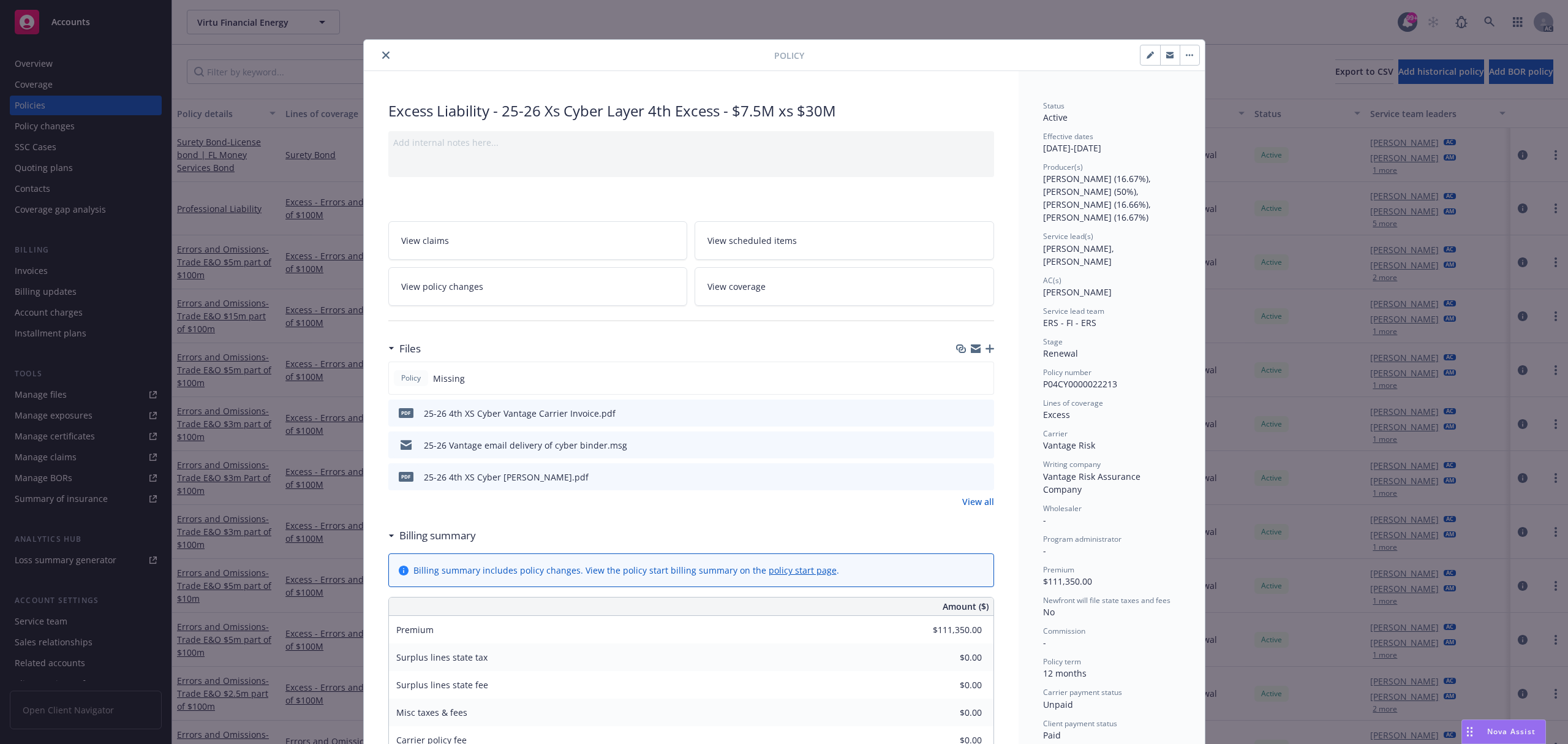
click at [382, 54] on icon "close" at bounding box center [386, 55] width 8 height 8
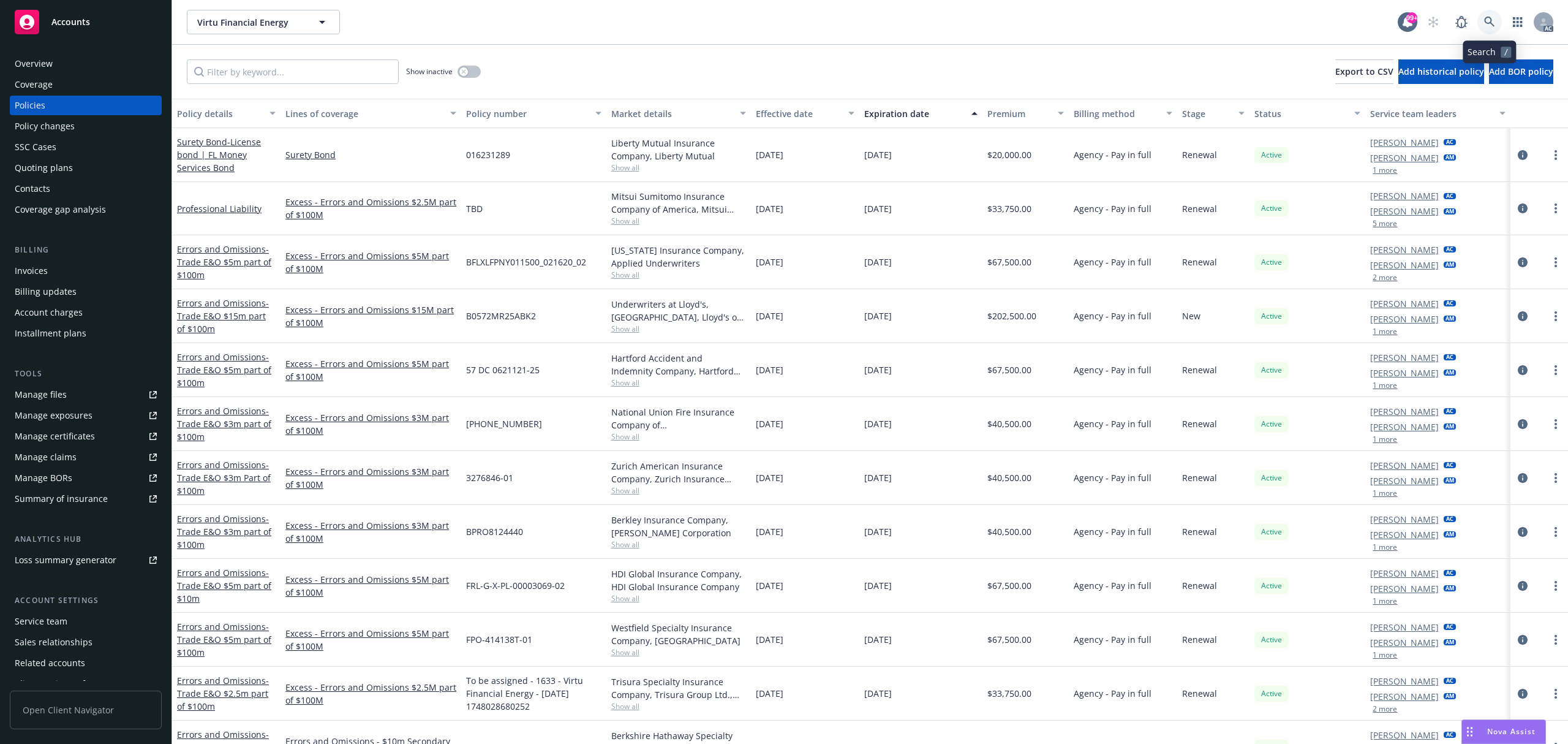
click at [1485, 23] on icon at bounding box center [1490, 22] width 11 height 11
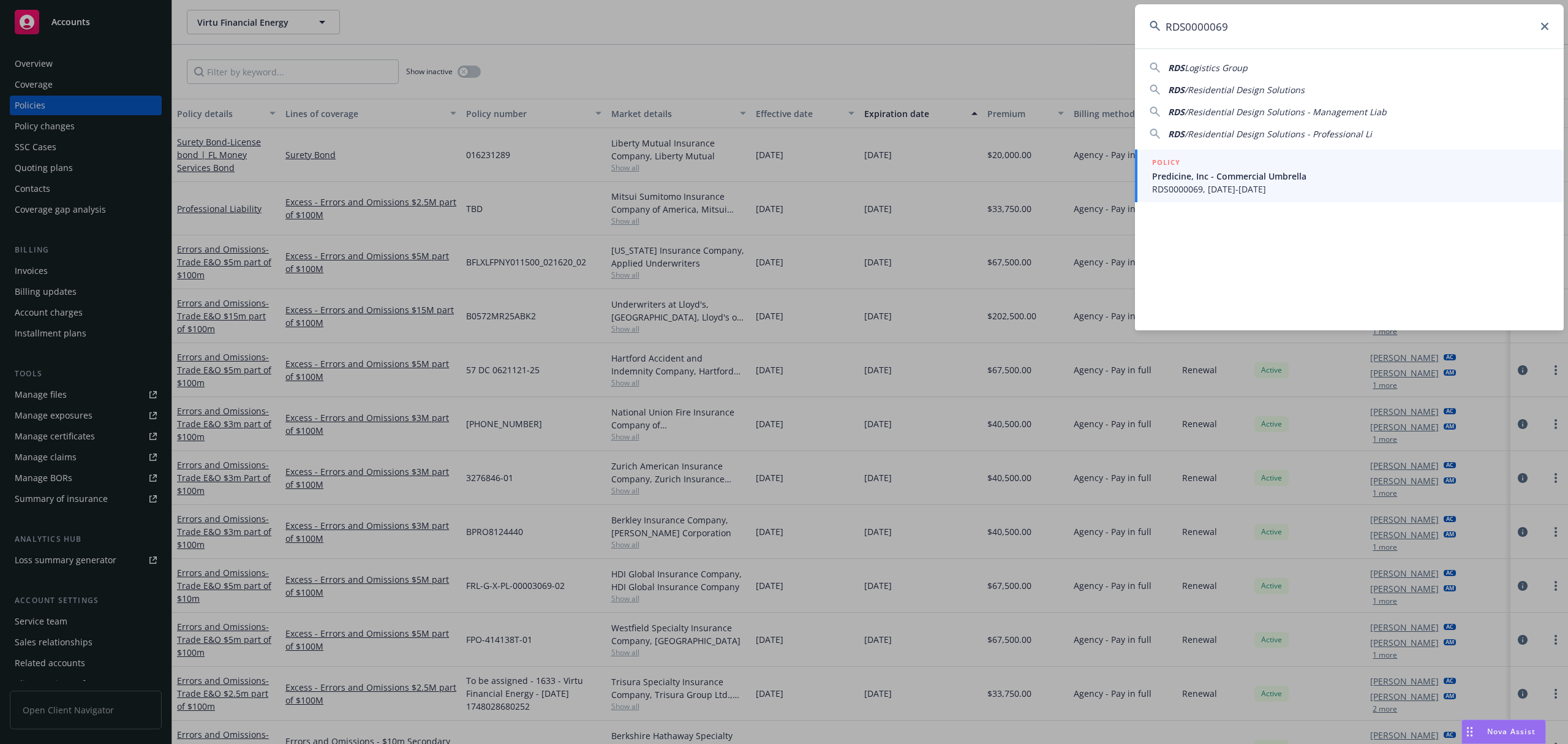
type input "RDS0000069"
click at [1282, 194] on span "RDS0000069, 08/01/2025-08/01/2026" at bounding box center [1350, 189] width 397 height 13
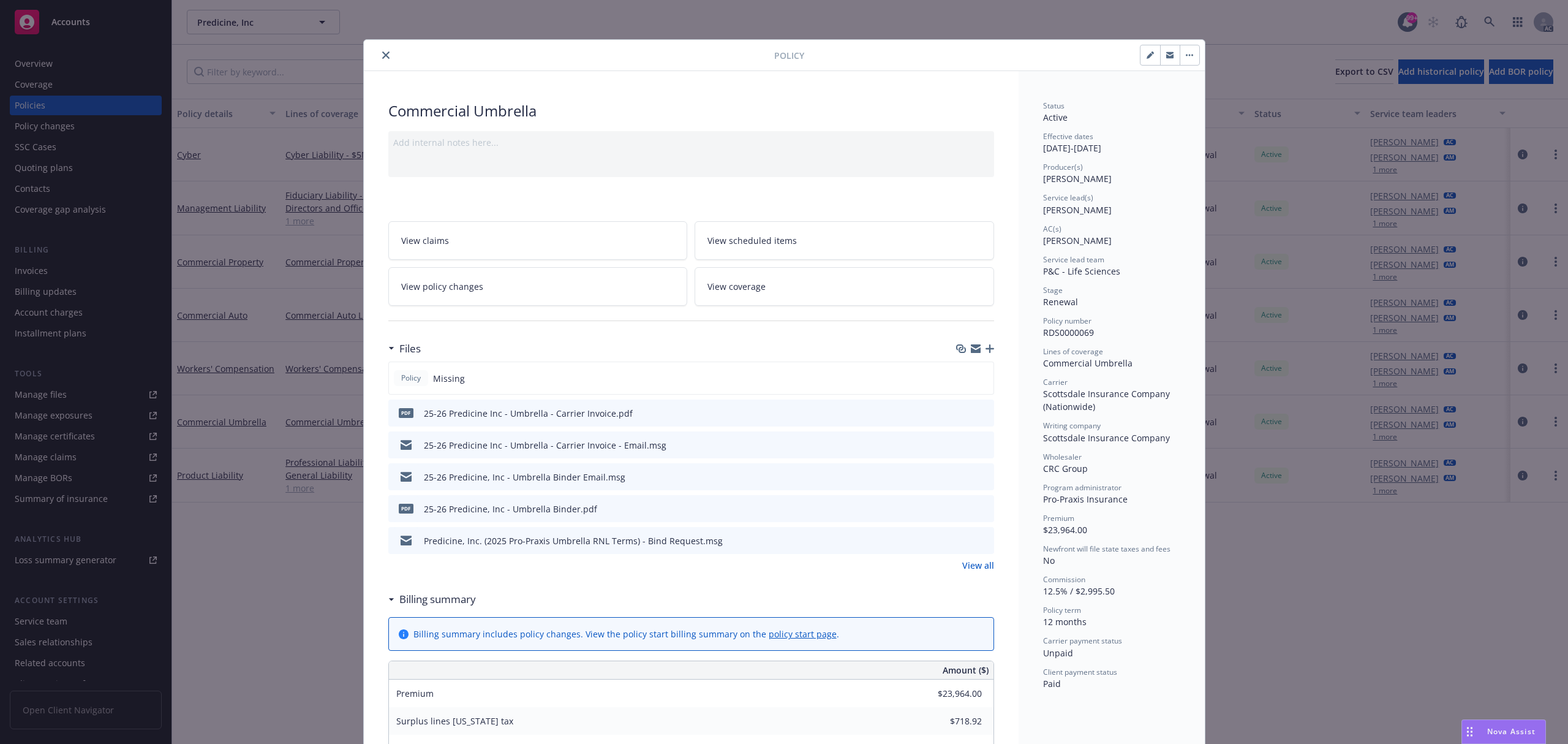
click at [979, 443] on icon "preview file" at bounding box center [983, 443] width 11 height 9
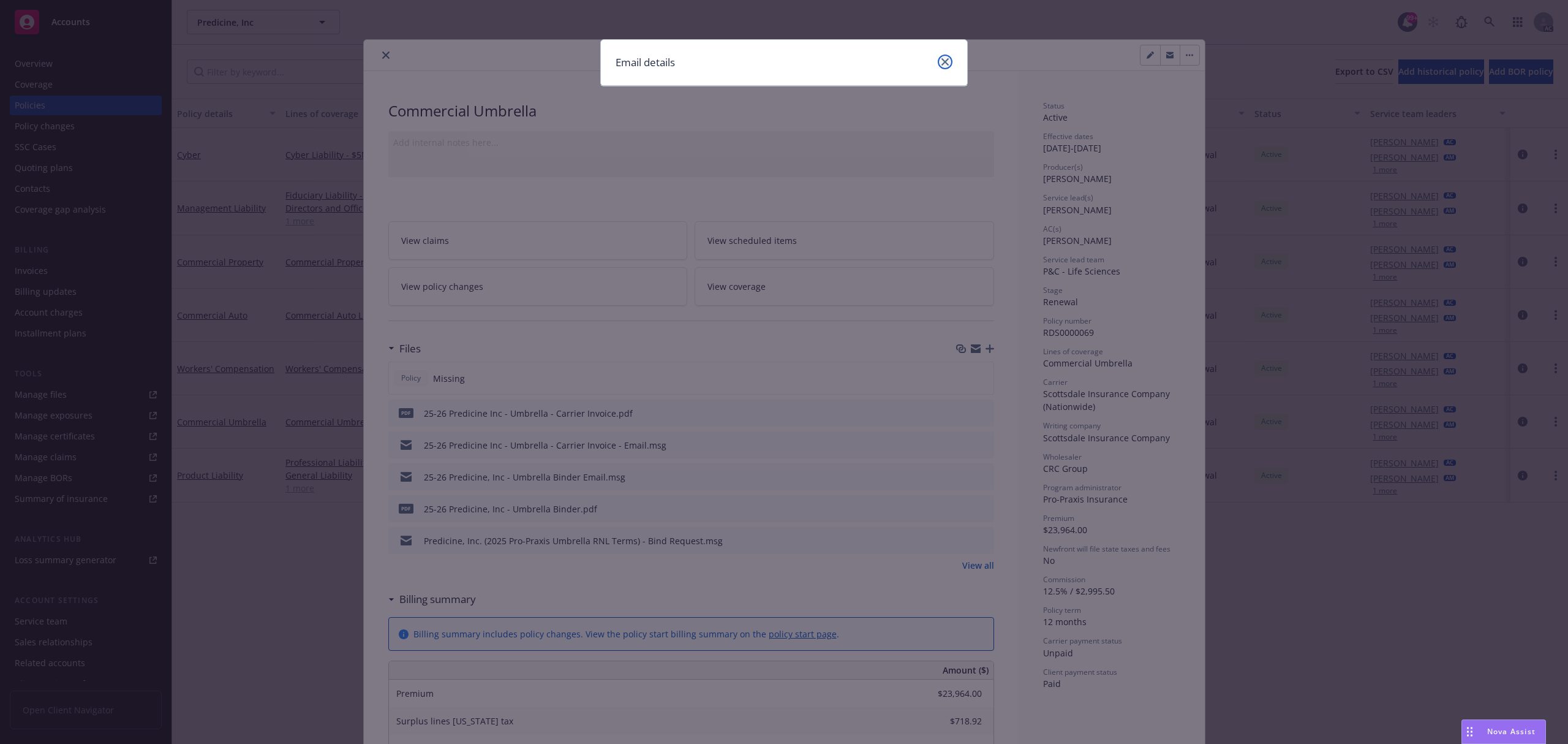
click at [945, 59] on icon "close" at bounding box center [946, 62] width 8 height 8
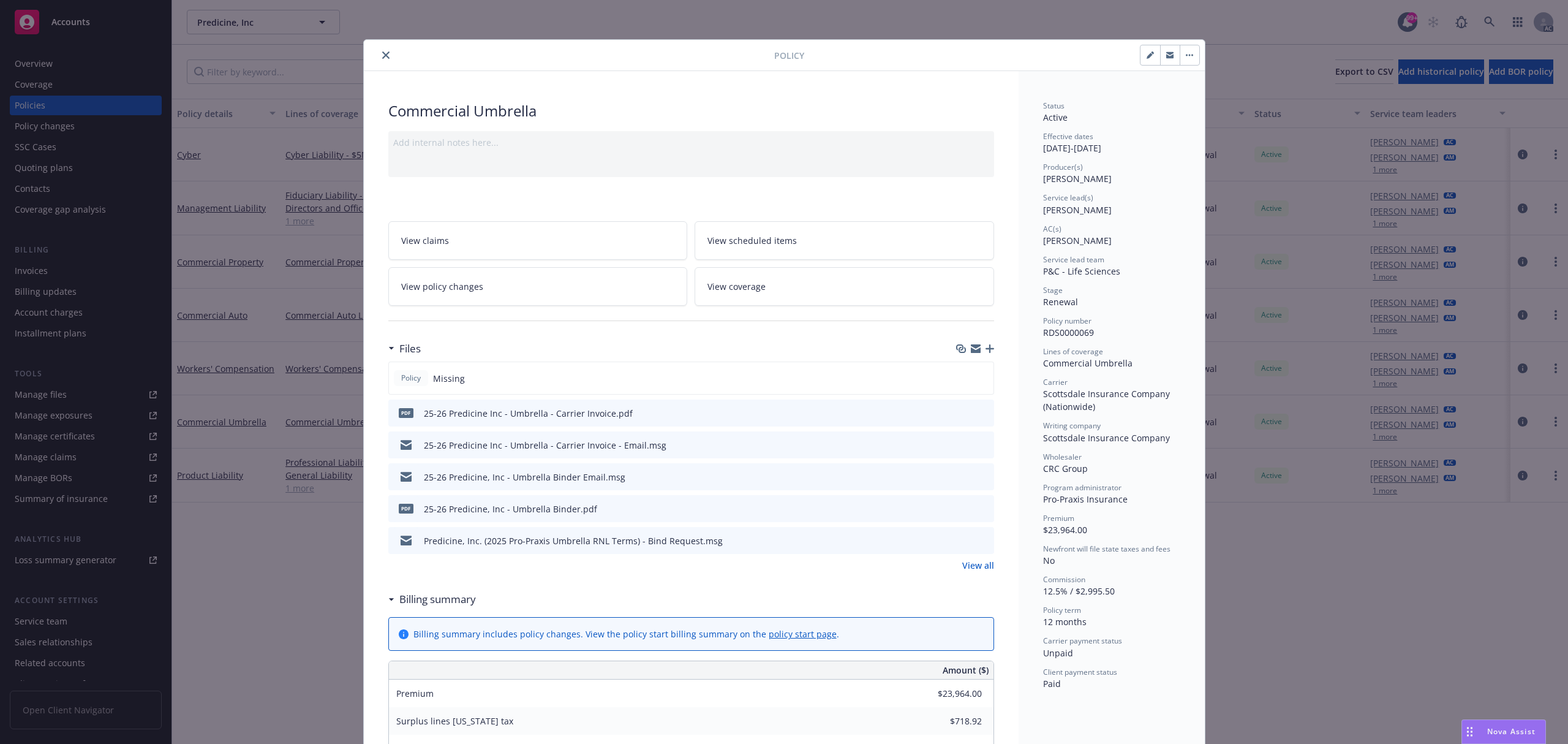
click at [977, 410] on icon "preview file" at bounding box center [983, 412] width 11 height 9
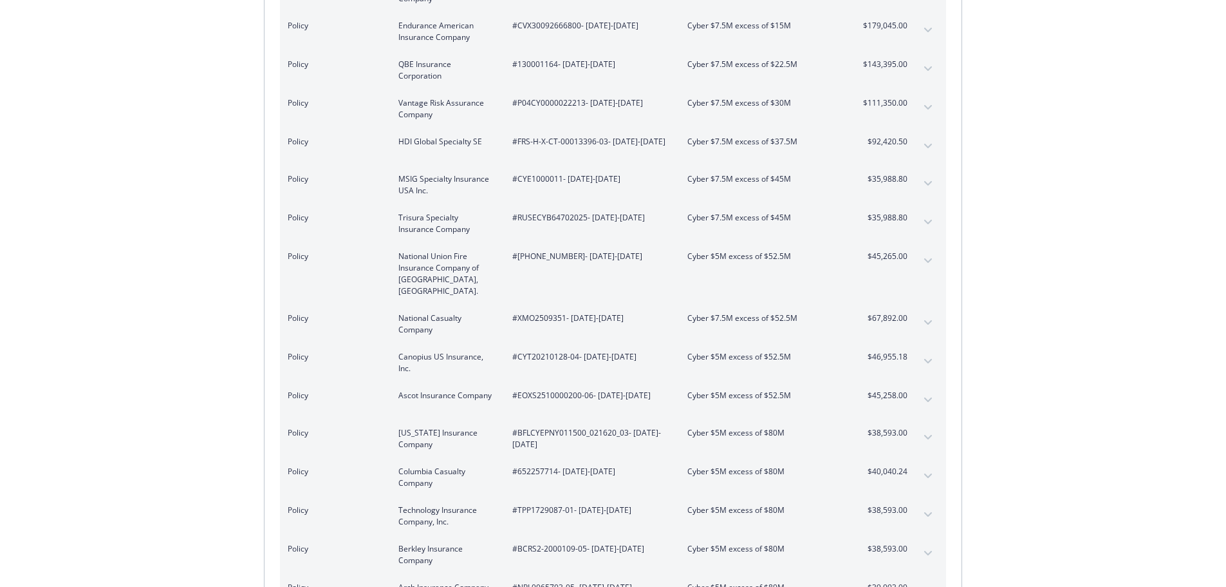
scroll to position [1727, 0]
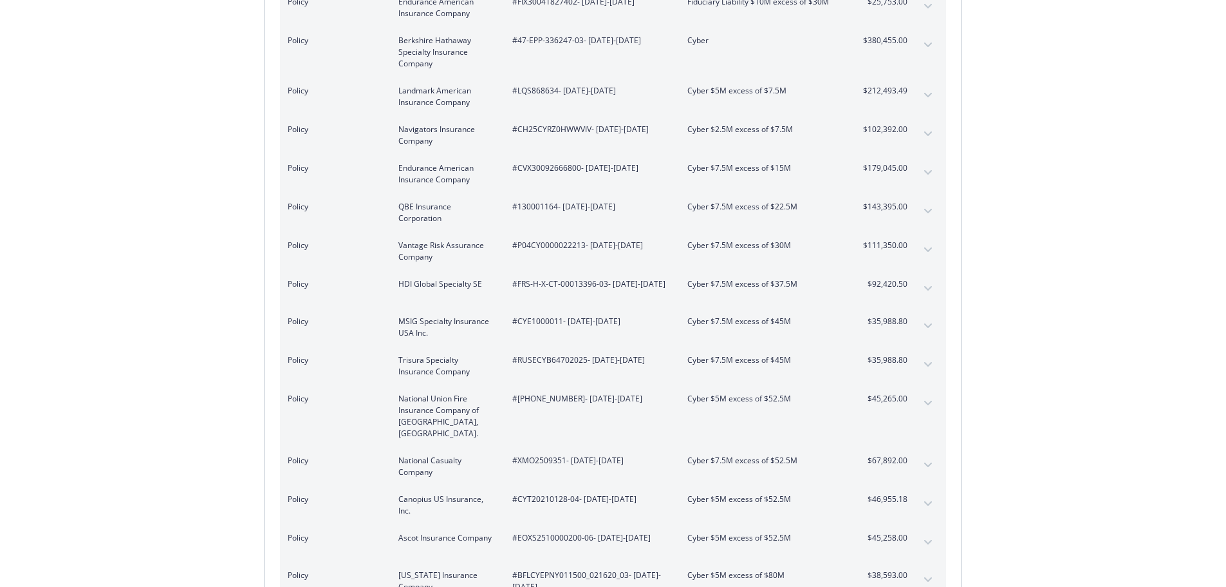
click at [1129, 109] on div "Invoice ID: B55388FE Download Invoice Insurance Payment for Virtu Financial Ene…" at bounding box center [613, 53] width 1226 height 3467
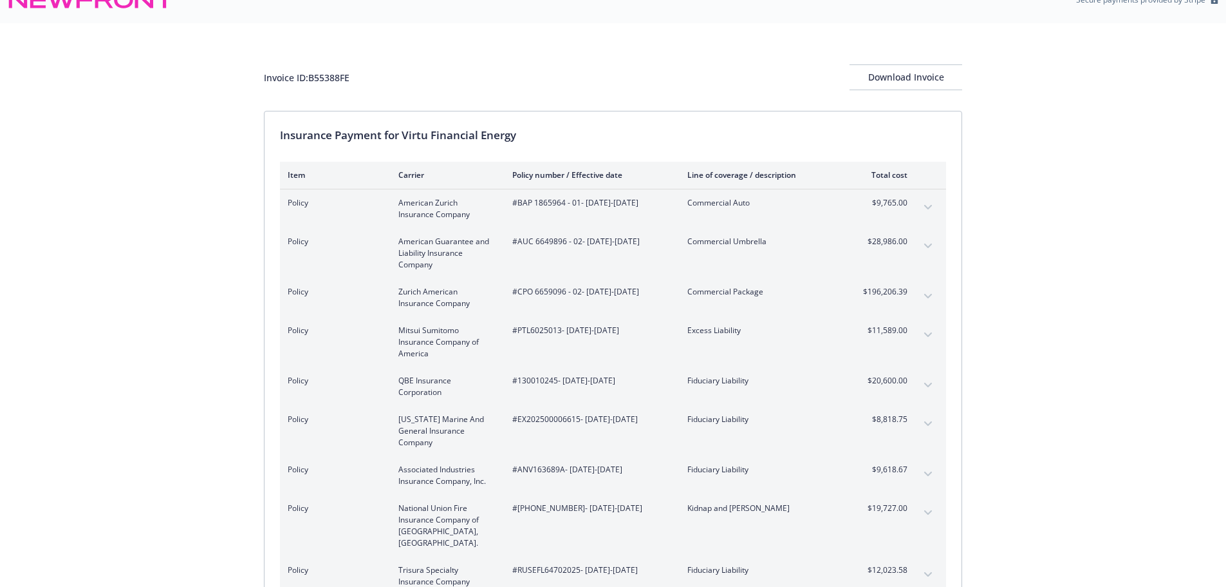
scroll to position [0, 0]
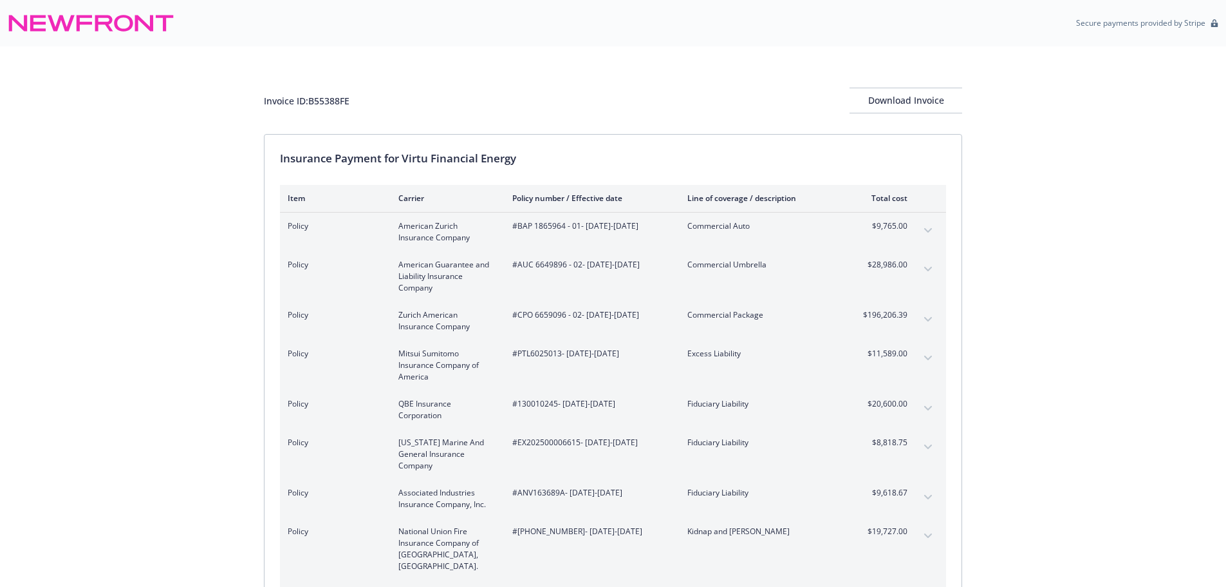
drag, startPoint x: 1209, startPoint y: 0, endPoint x: 337, endPoint y: 102, distance: 877.7
click at [337, 102] on div "Invoice ID: B55388FE" at bounding box center [307, 101] width 86 height 14
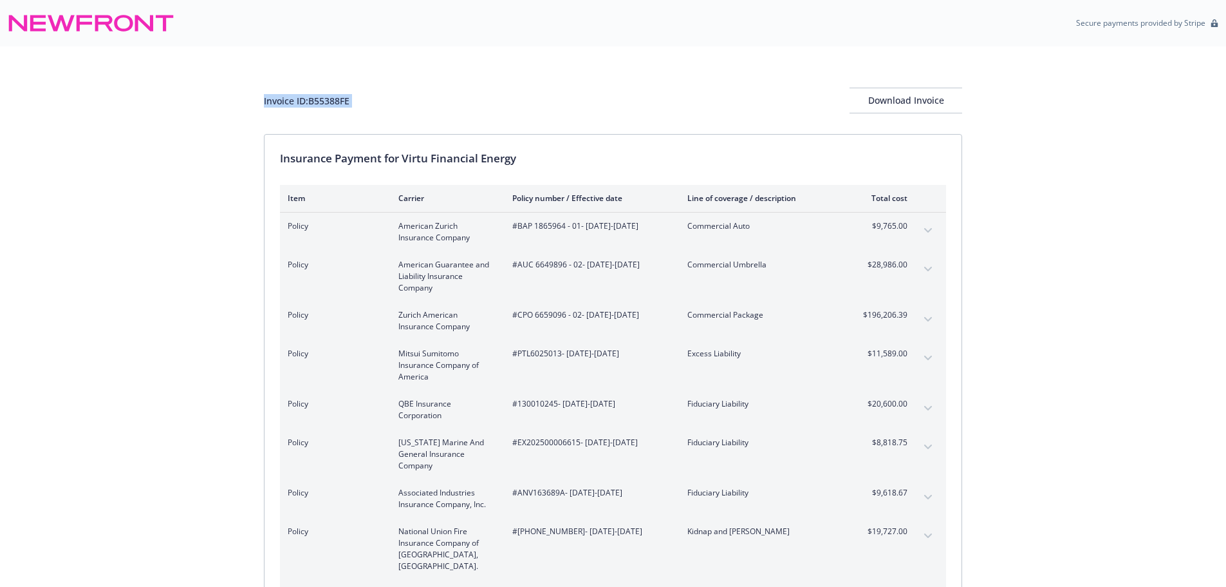
drag, startPoint x: 321, startPoint y: 101, endPoint x: 317, endPoint y: 88, distance: 13.4
click at [321, 100] on div "Invoice ID: B55388FE" at bounding box center [307, 101] width 86 height 14
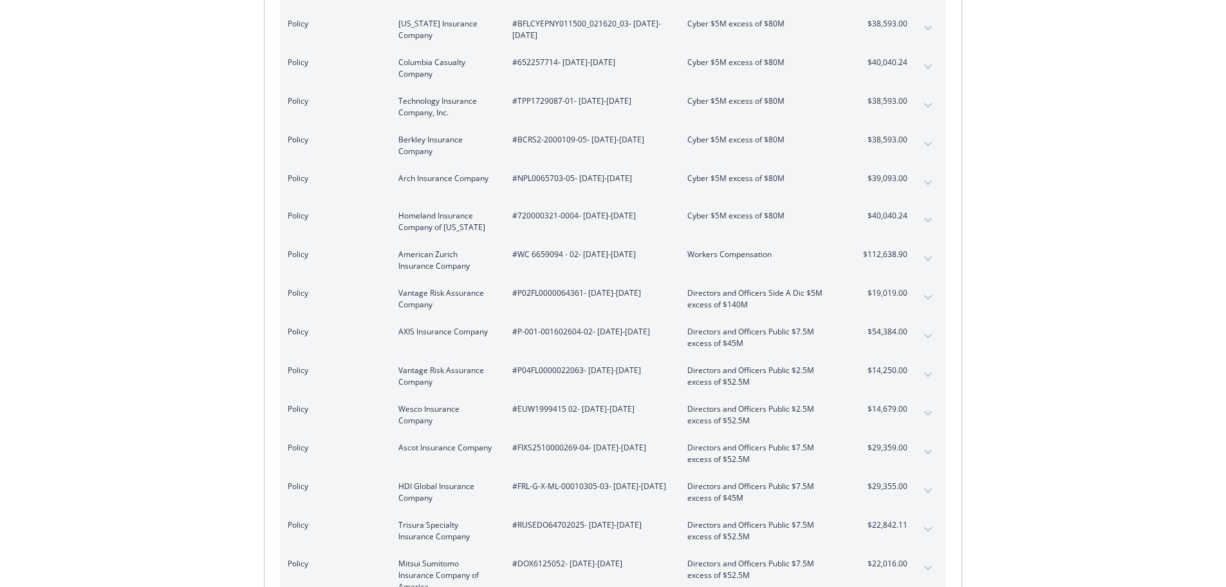
scroll to position [2950, 0]
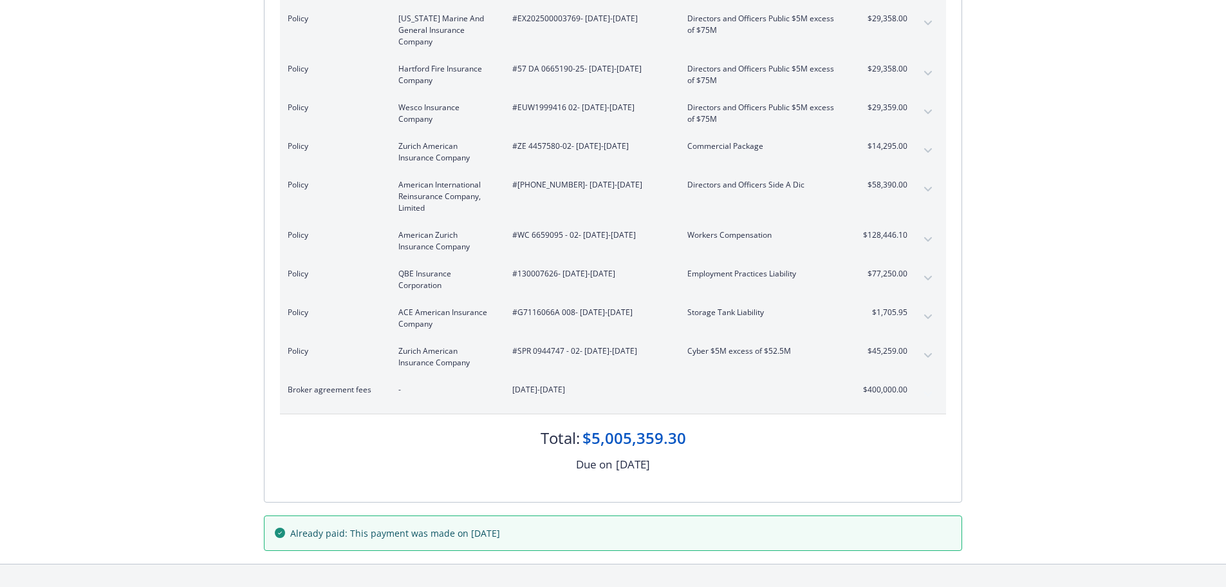
click at [813, 456] on div "Due on August 22, 2025" at bounding box center [613, 464] width 666 height 17
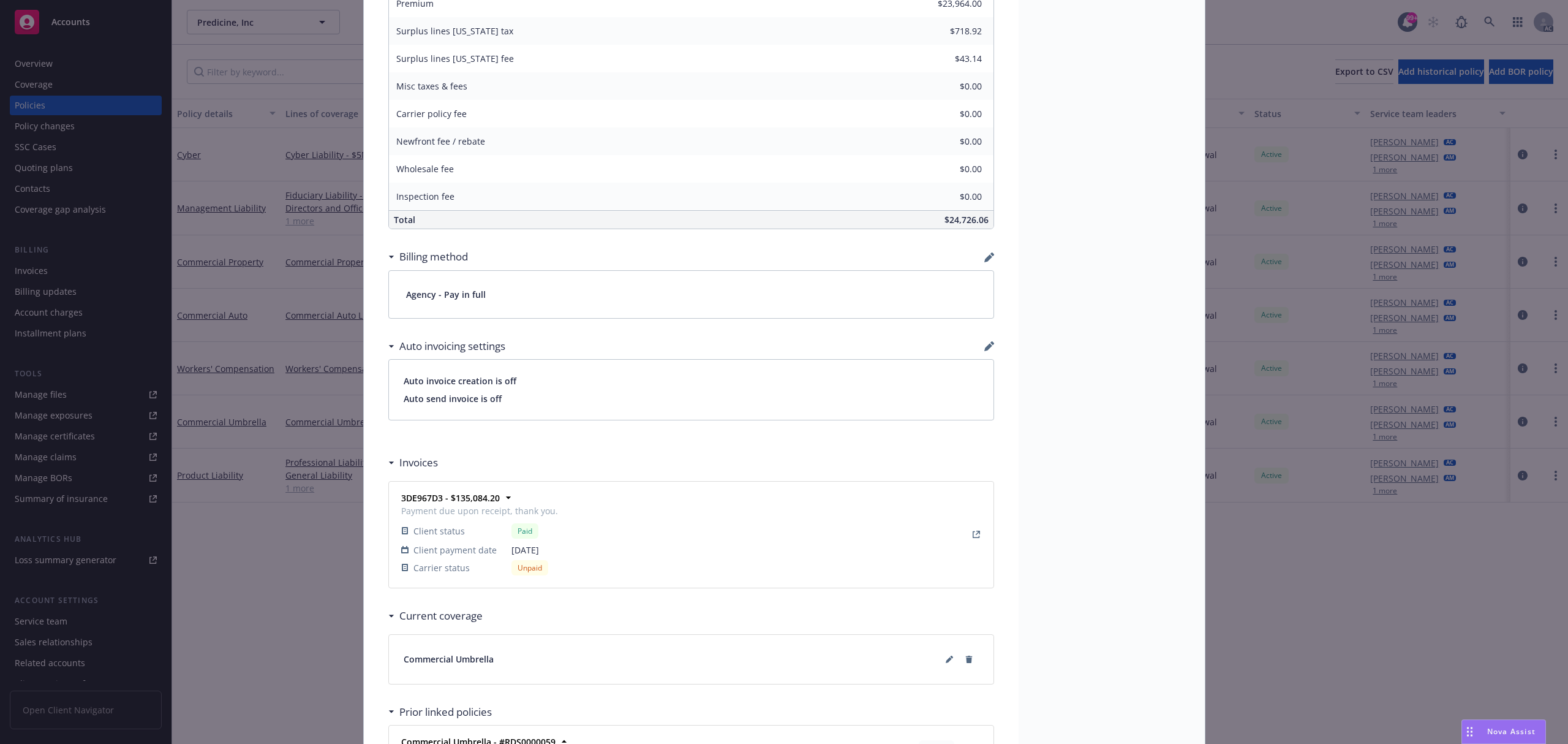
scroll to position [849, 0]
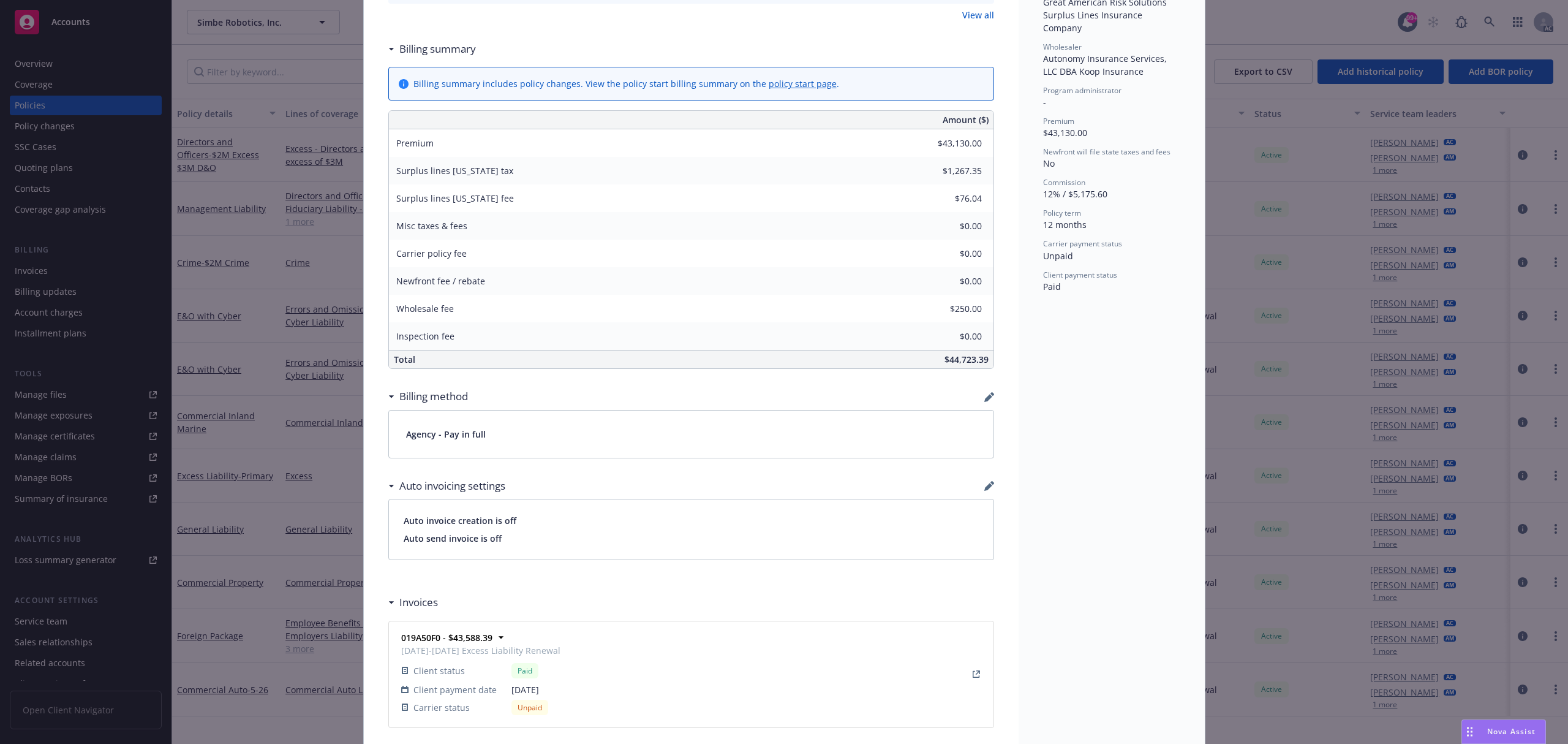
scroll to position [814, 0]
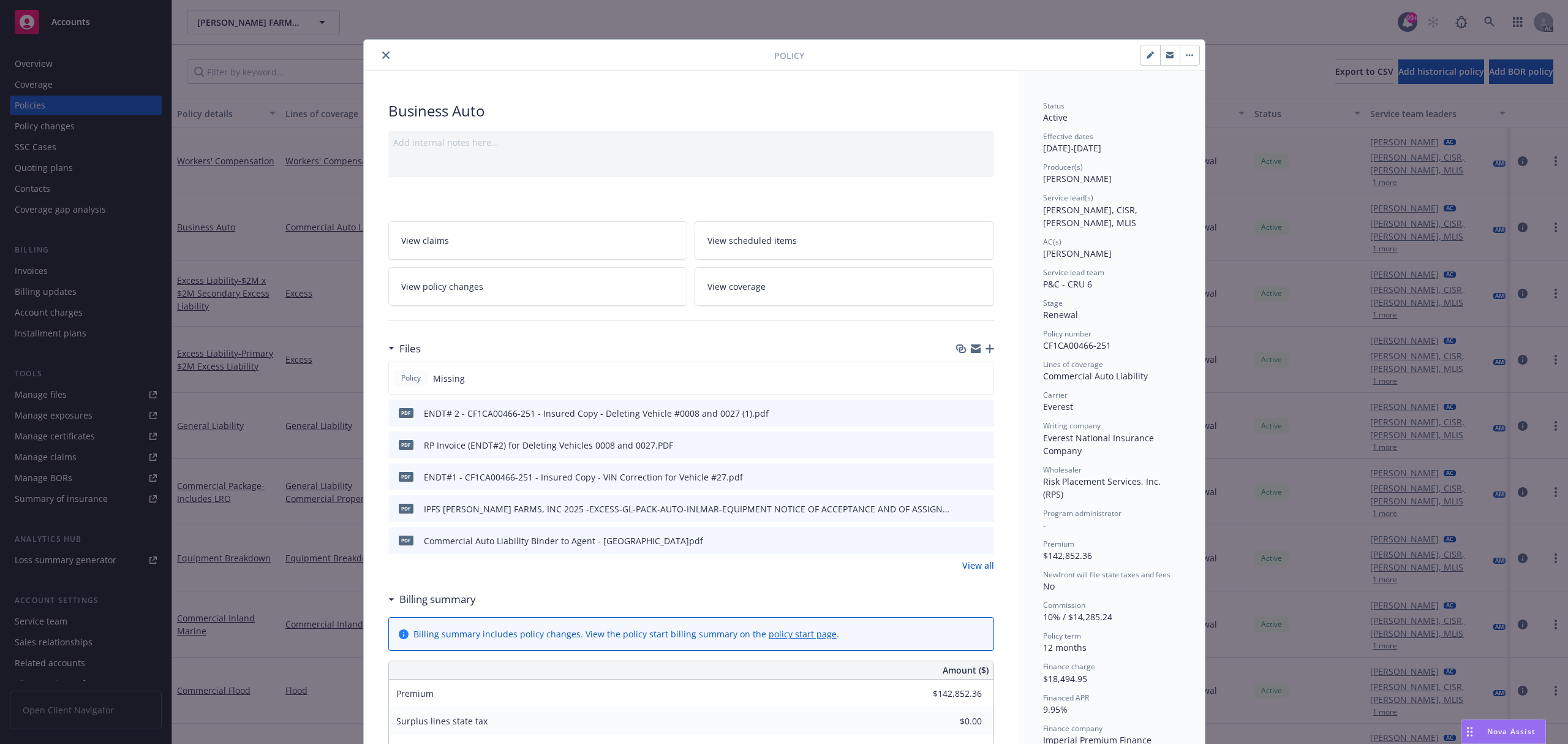
click at [382, 60] on button "close" at bounding box center [385, 54] width 14 height 14
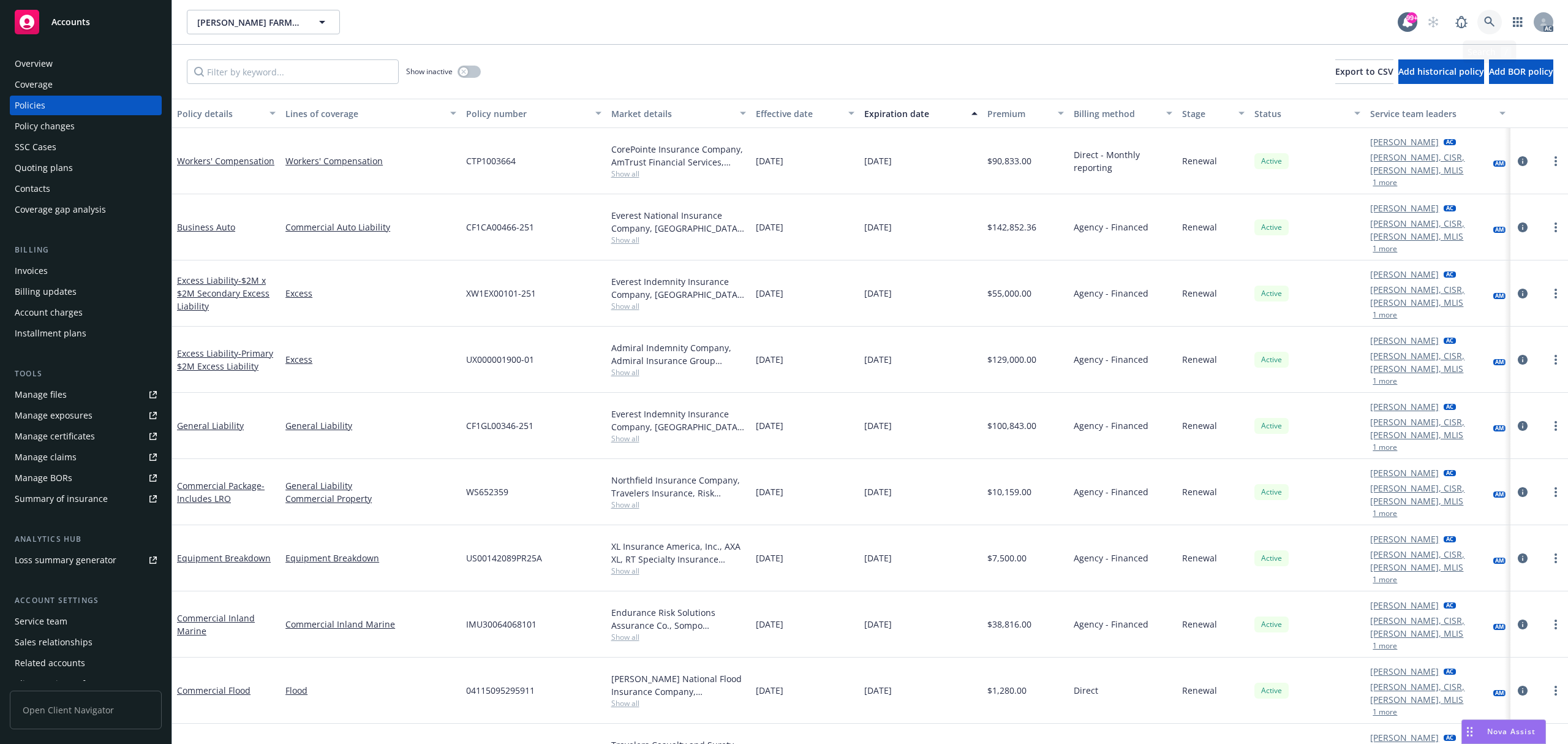
click at [1497, 22] on link at bounding box center [1490, 22] width 25 height 25
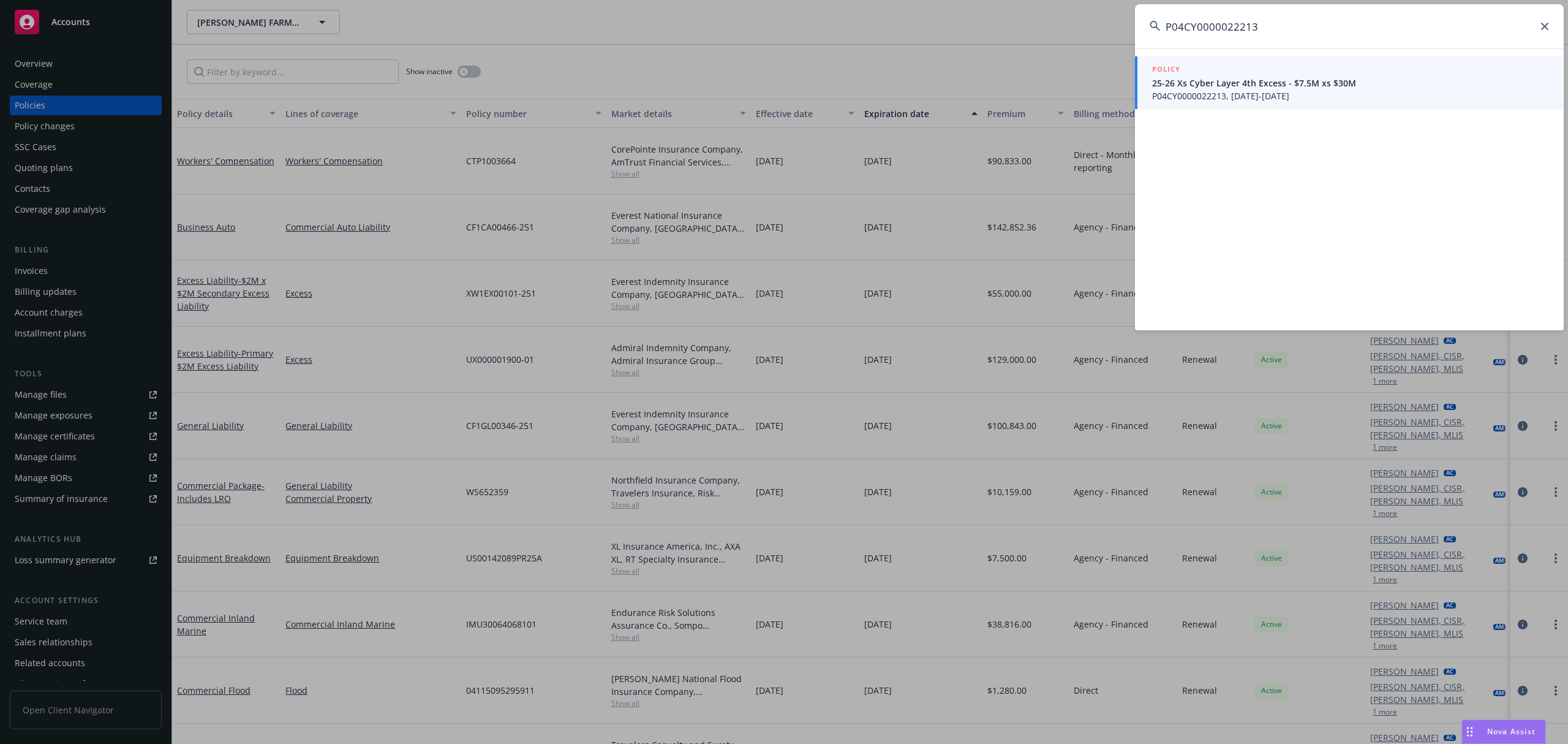
type input "P04CY0000022213"
click at [1304, 101] on span "P04CY0000022213, [DATE]-[DATE]" at bounding box center [1350, 96] width 397 height 13
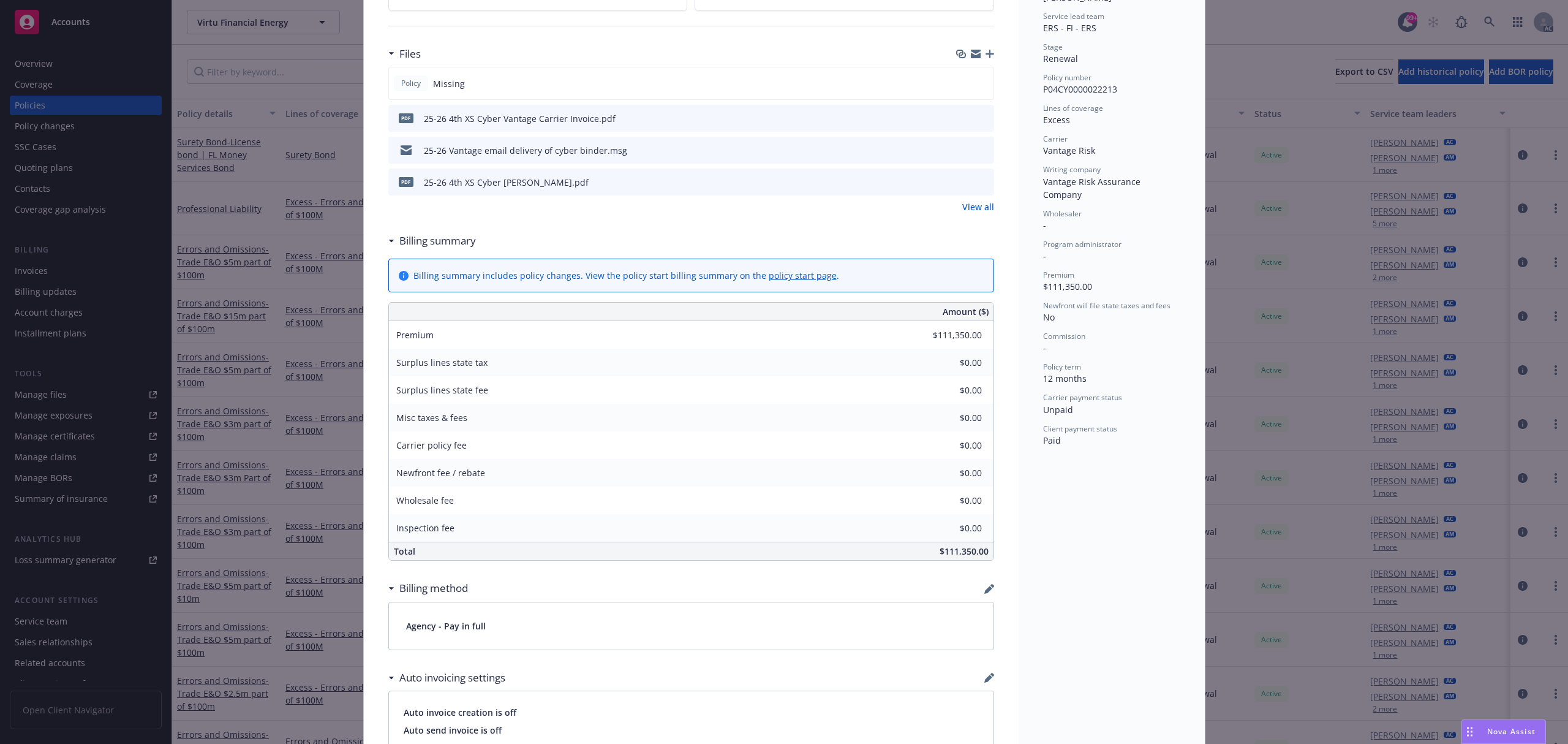
scroll to position [735, 0]
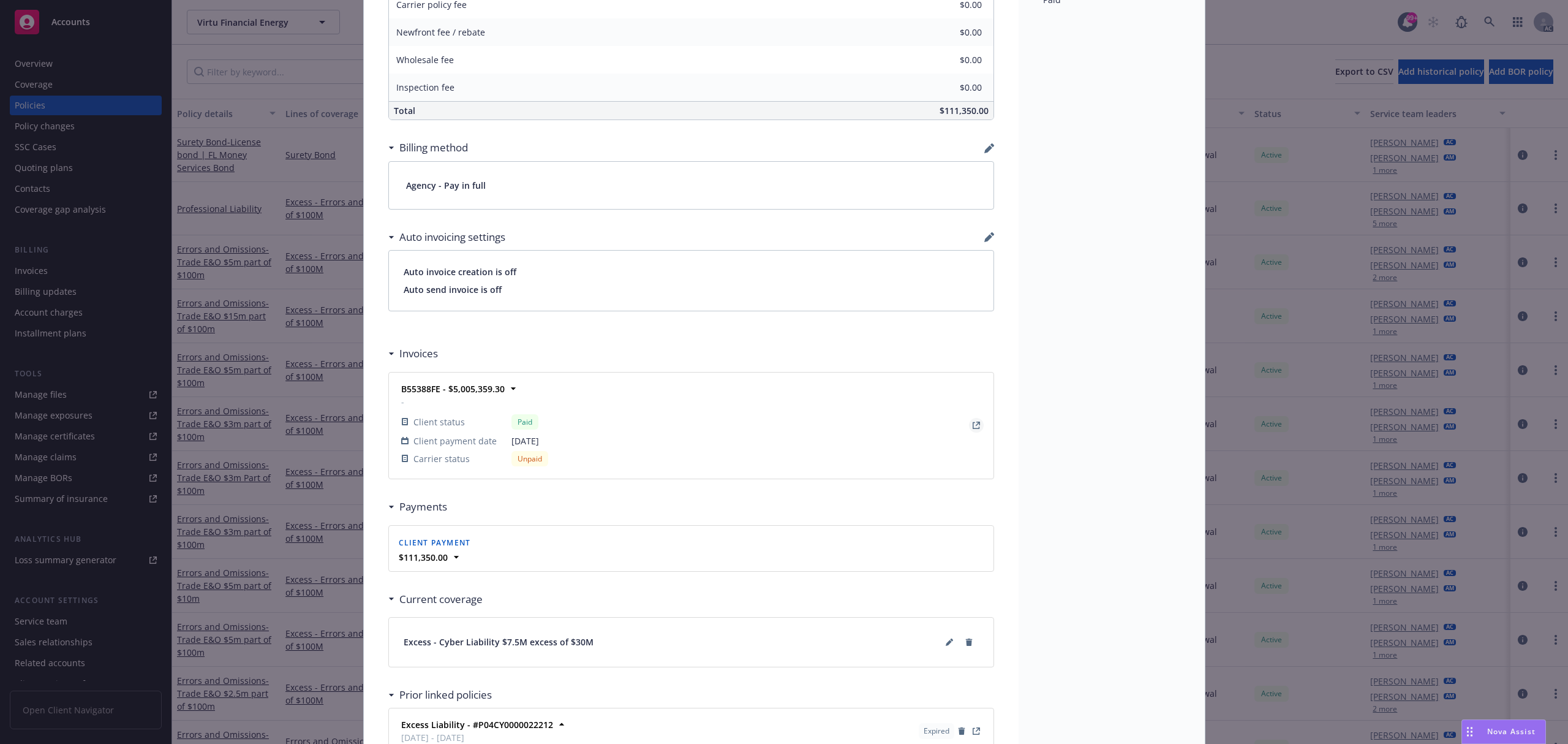
click at [975, 425] on icon "View Invoice" at bounding box center [977, 423] width 5 height 5
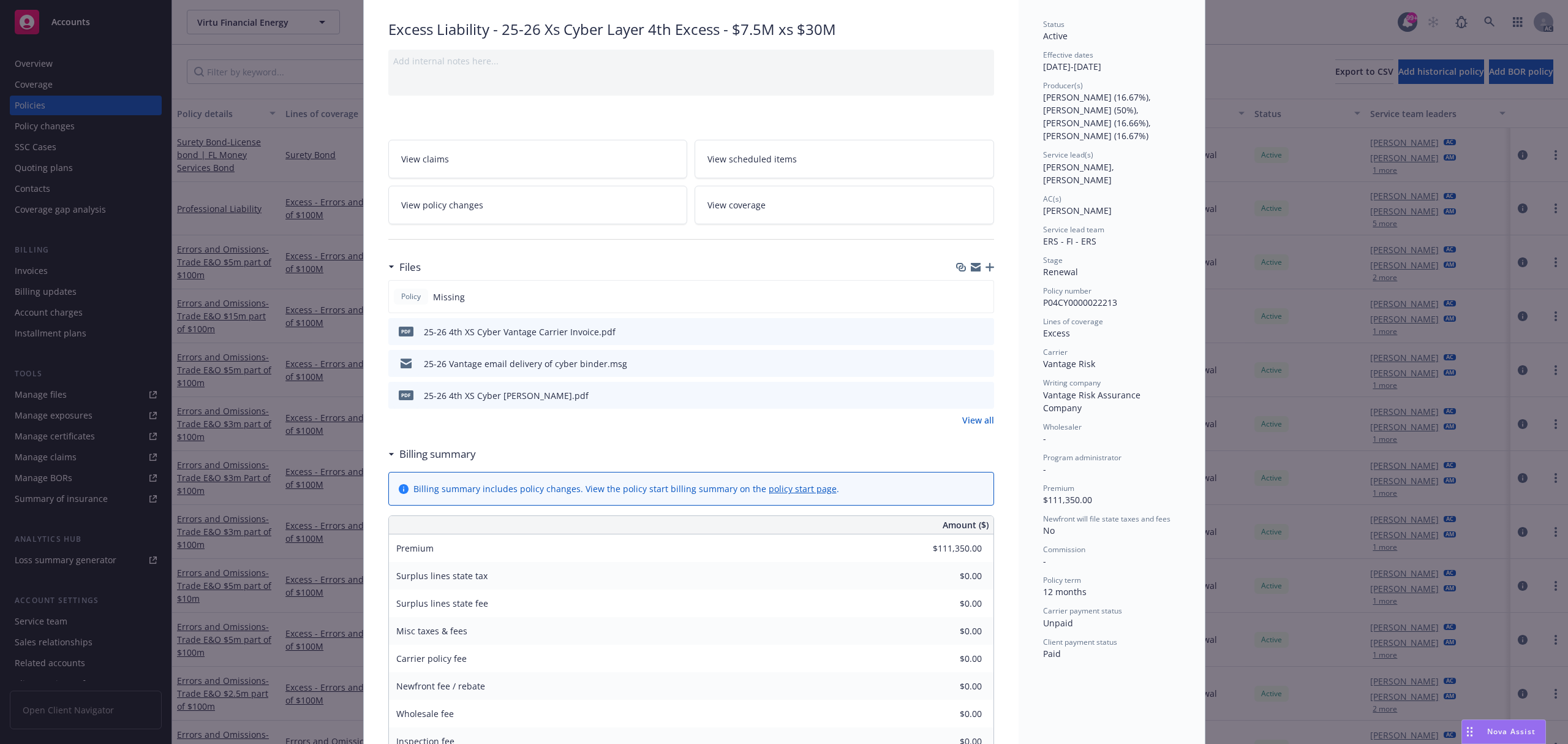
scroll to position [0, 0]
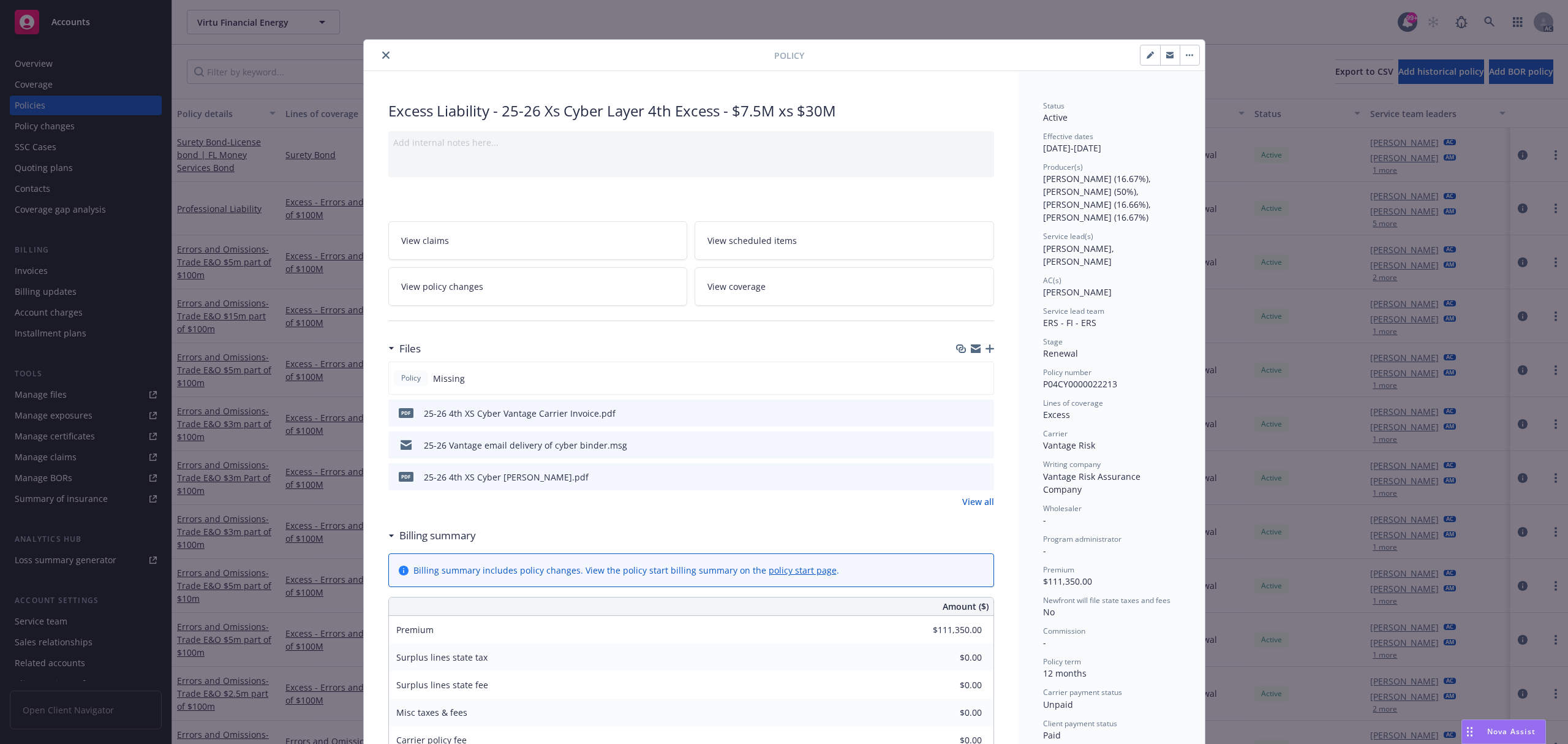
click at [381, 69] on div "Policy" at bounding box center [784, 55] width 841 height 31
click at [382, 55] on icon "close" at bounding box center [386, 55] width 8 height 8
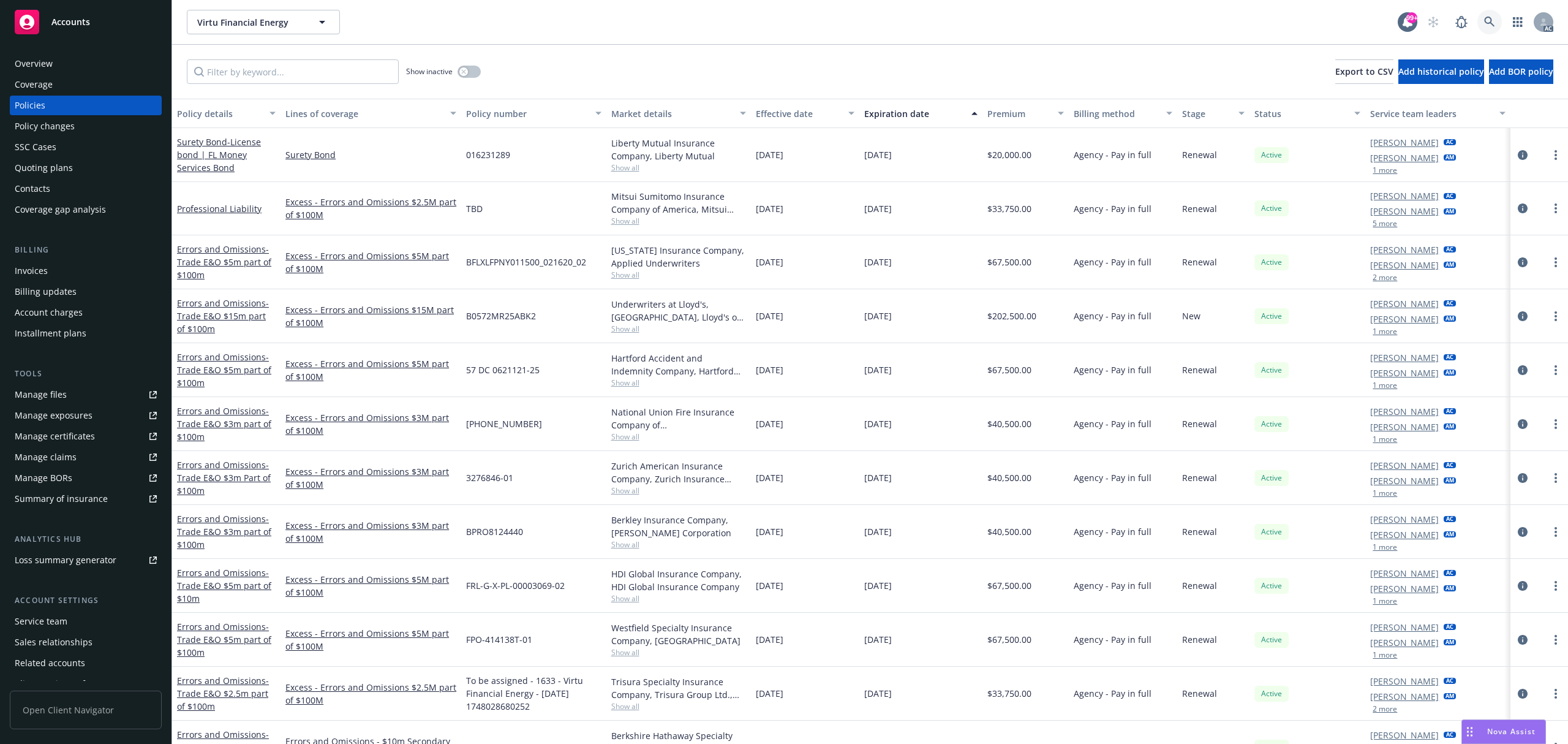
click at [1490, 17] on icon at bounding box center [1489, 21] width 10 height 10
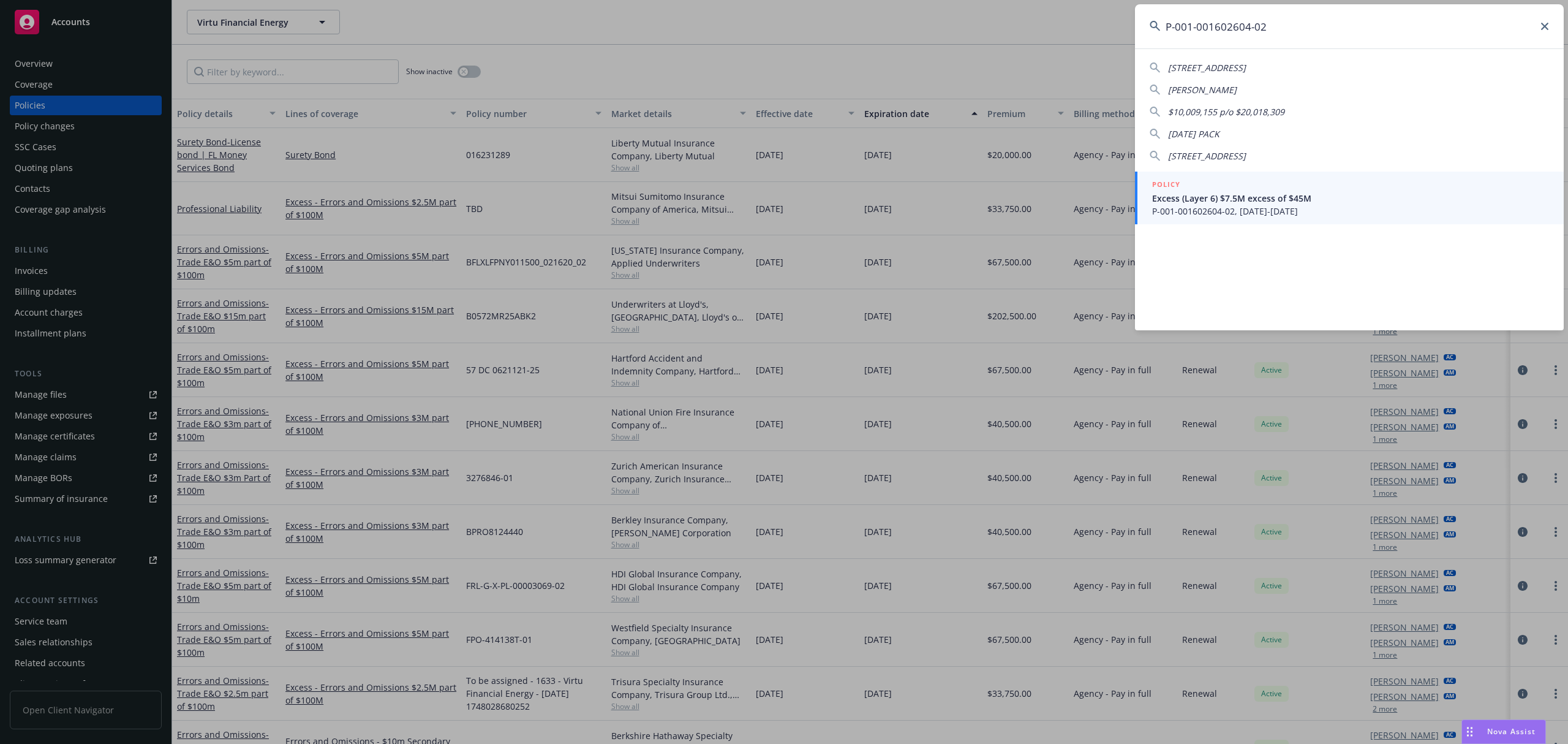
type input "P-001-001602604-02"
click at [1311, 187] on div "POLICY" at bounding box center [1350, 185] width 397 height 13
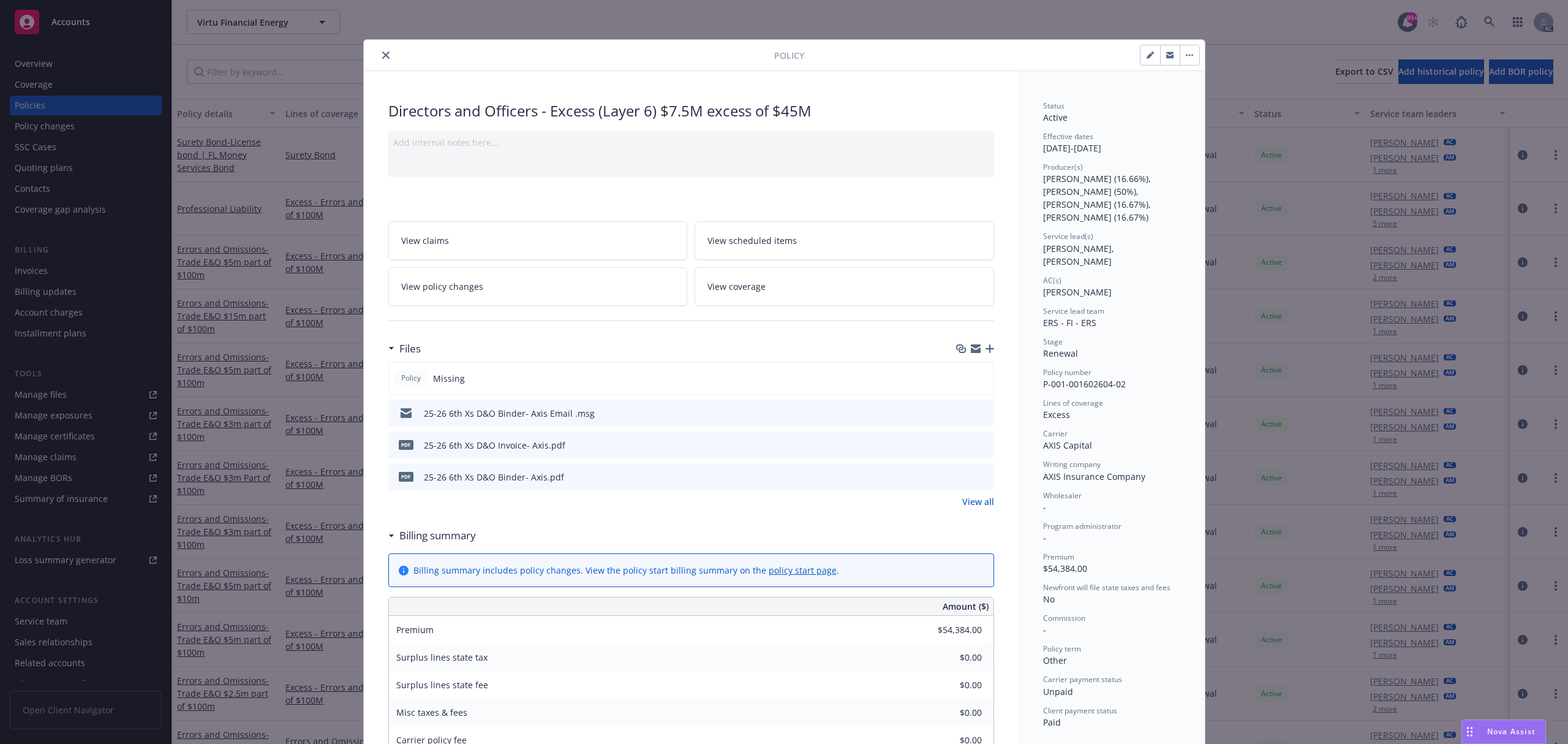
click at [978, 446] on icon "preview file" at bounding box center [983, 443] width 11 height 9
click at [384, 54] on button "close" at bounding box center [385, 54] width 14 height 14
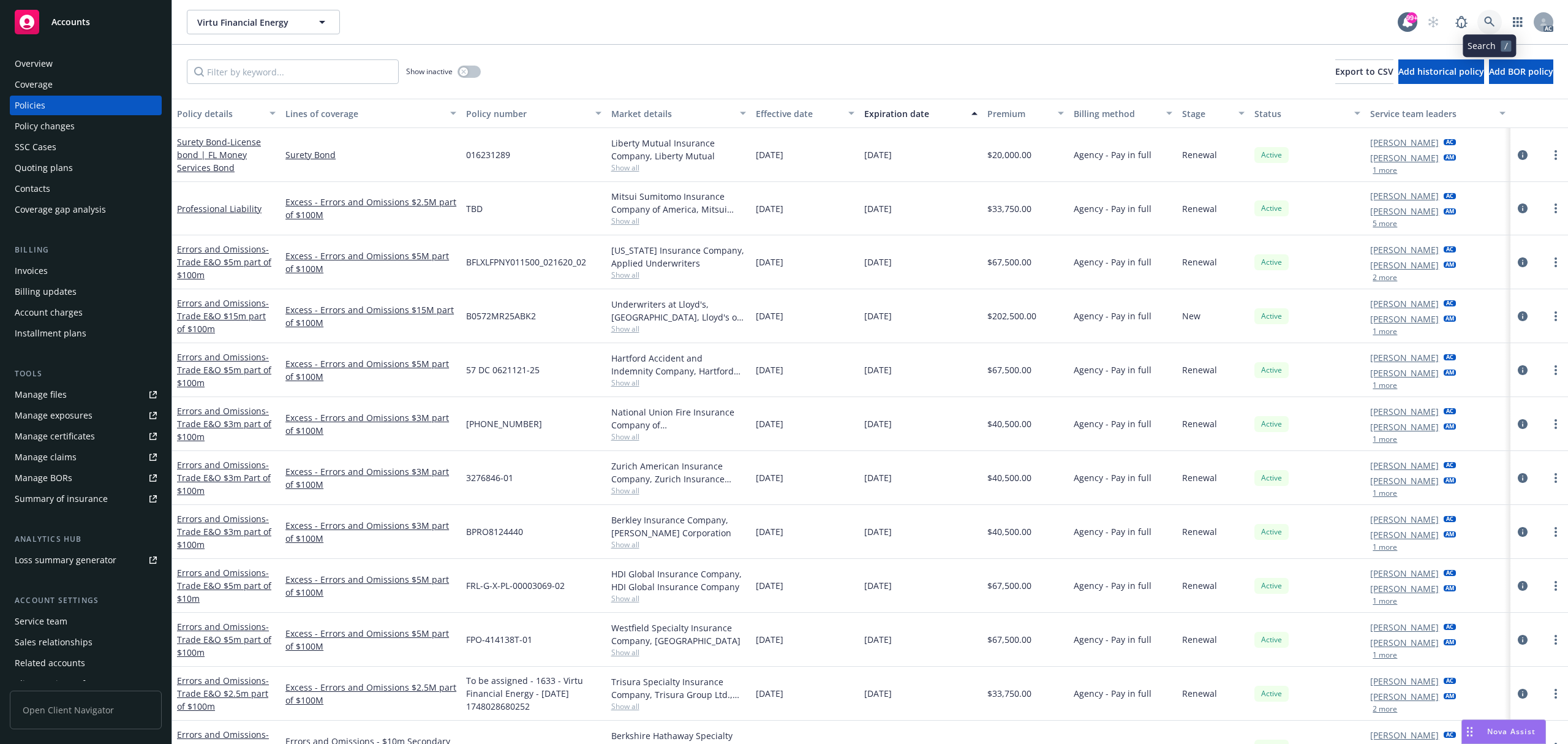
click at [1488, 14] on link at bounding box center [1490, 22] width 25 height 25
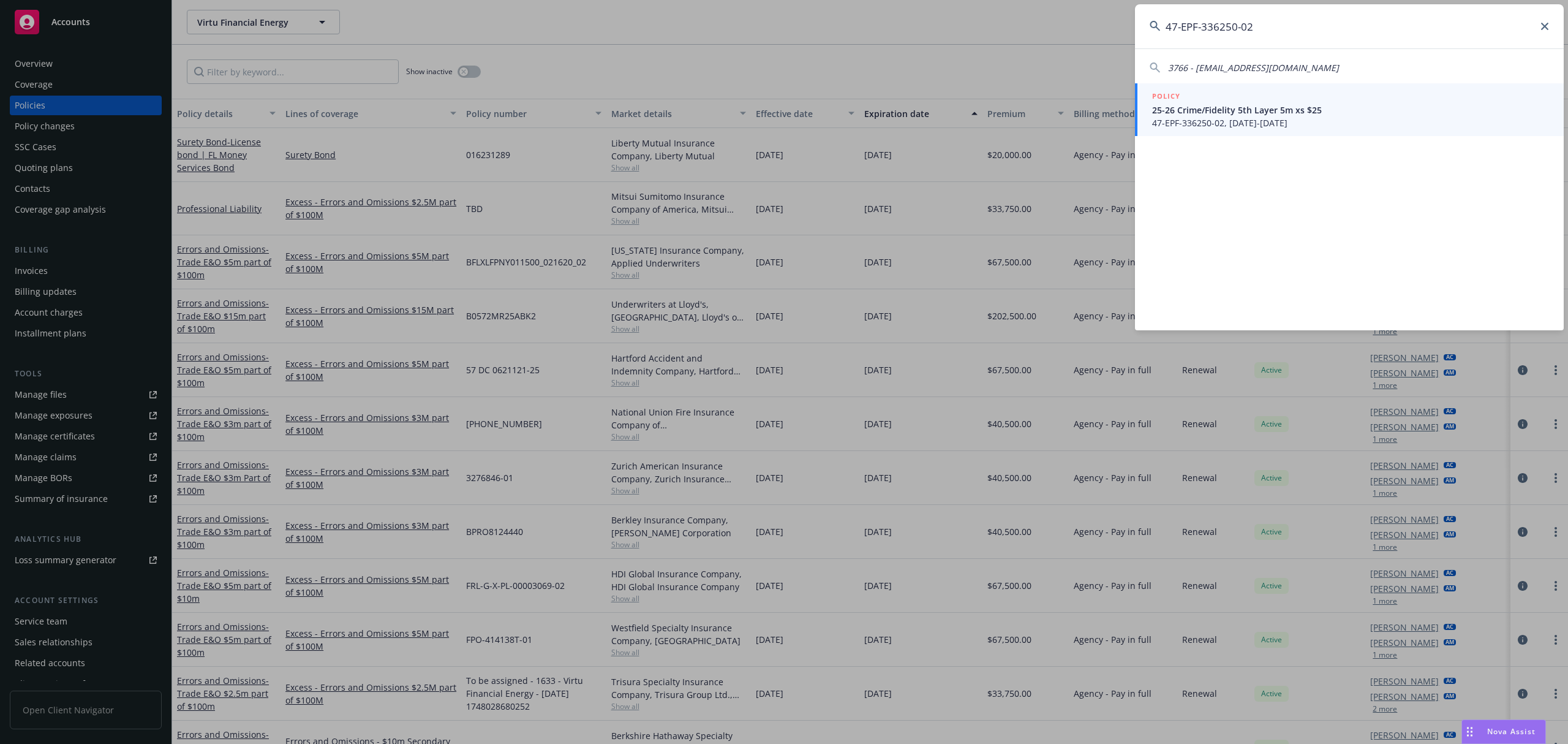
type input "47-EPF-336250-02"
click at [1308, 118] on span "47-EPF-336250-02, [DATE]-[DATE]" at bounding box center [1350, 123] width 397 height 13
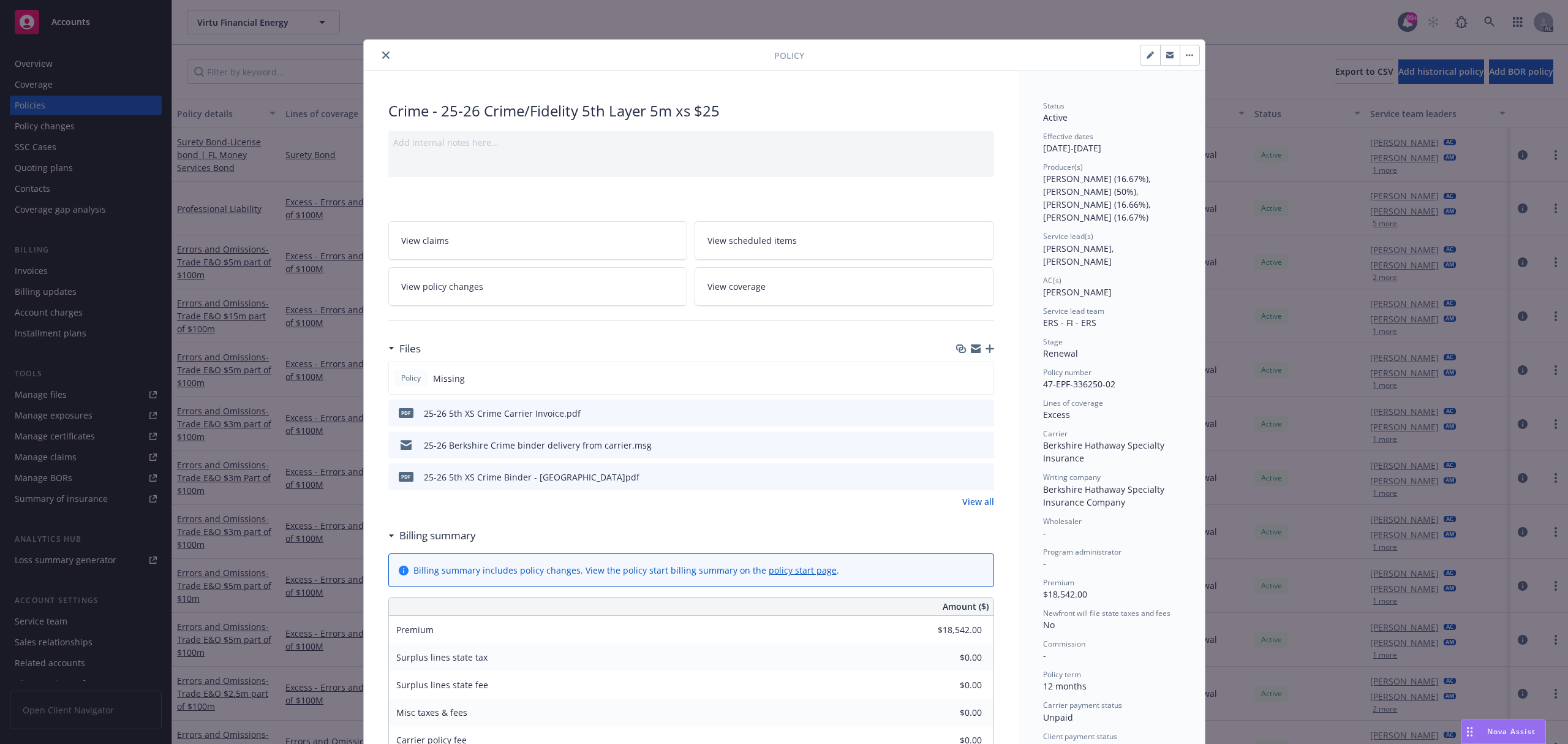
click at [977, 408] on icon "preview file" at bounding box center [983, 412] width 11 height 9
click at [385, 56] on button "close" at bounding box center [385, 54] width 14 height 14
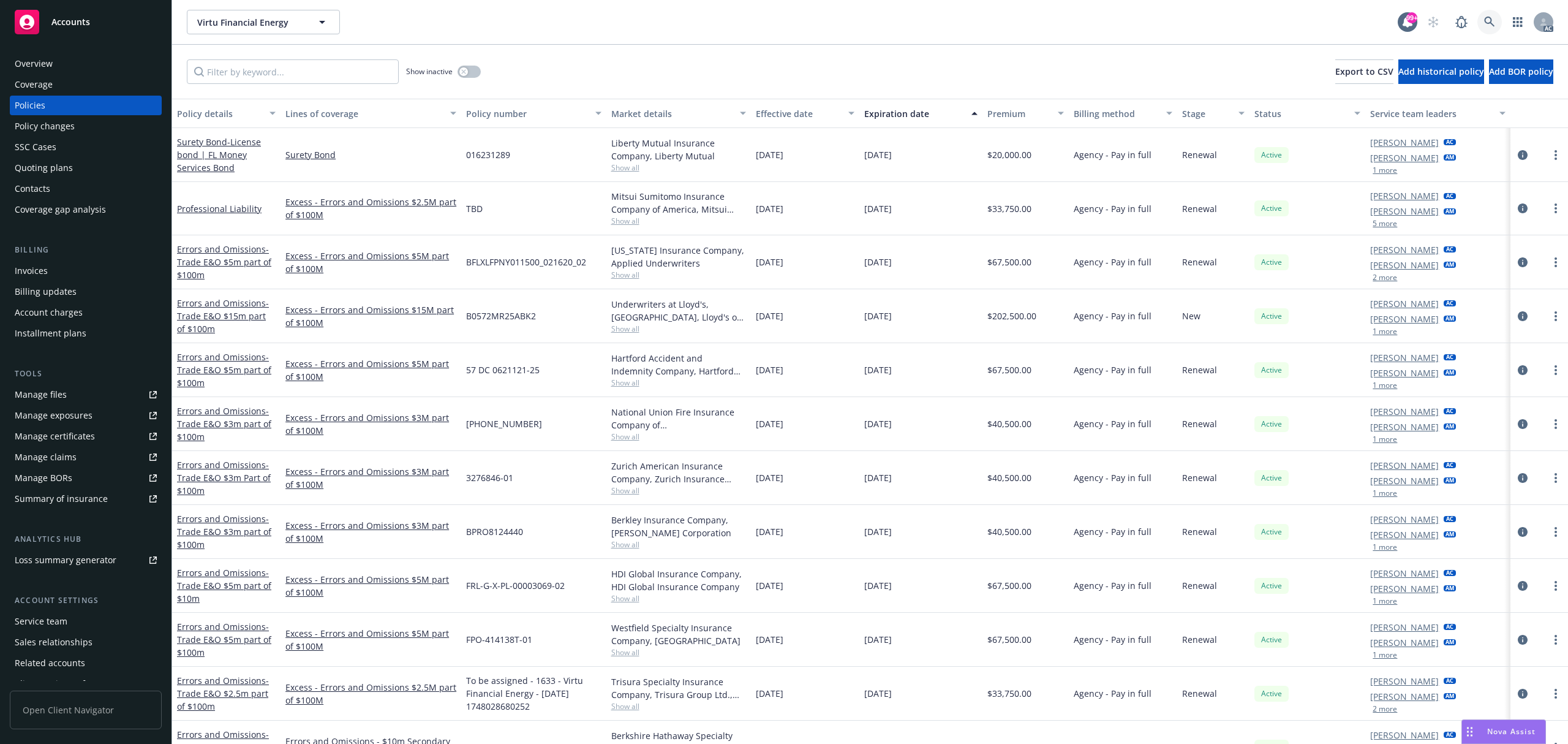
click at [1480, 18] on link at bounding box center [1490, 22] width 25 height 25
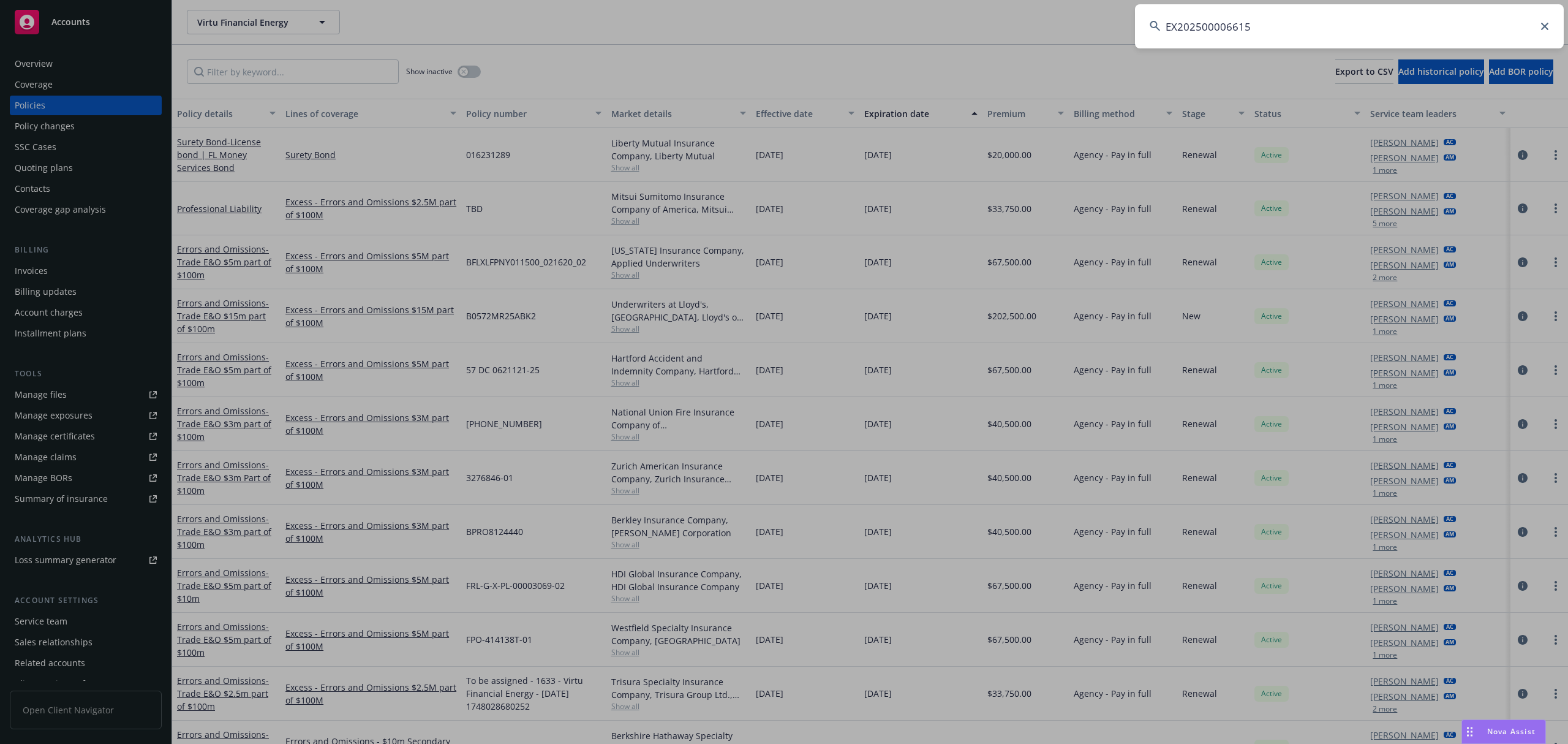
type input "EX202500006615"
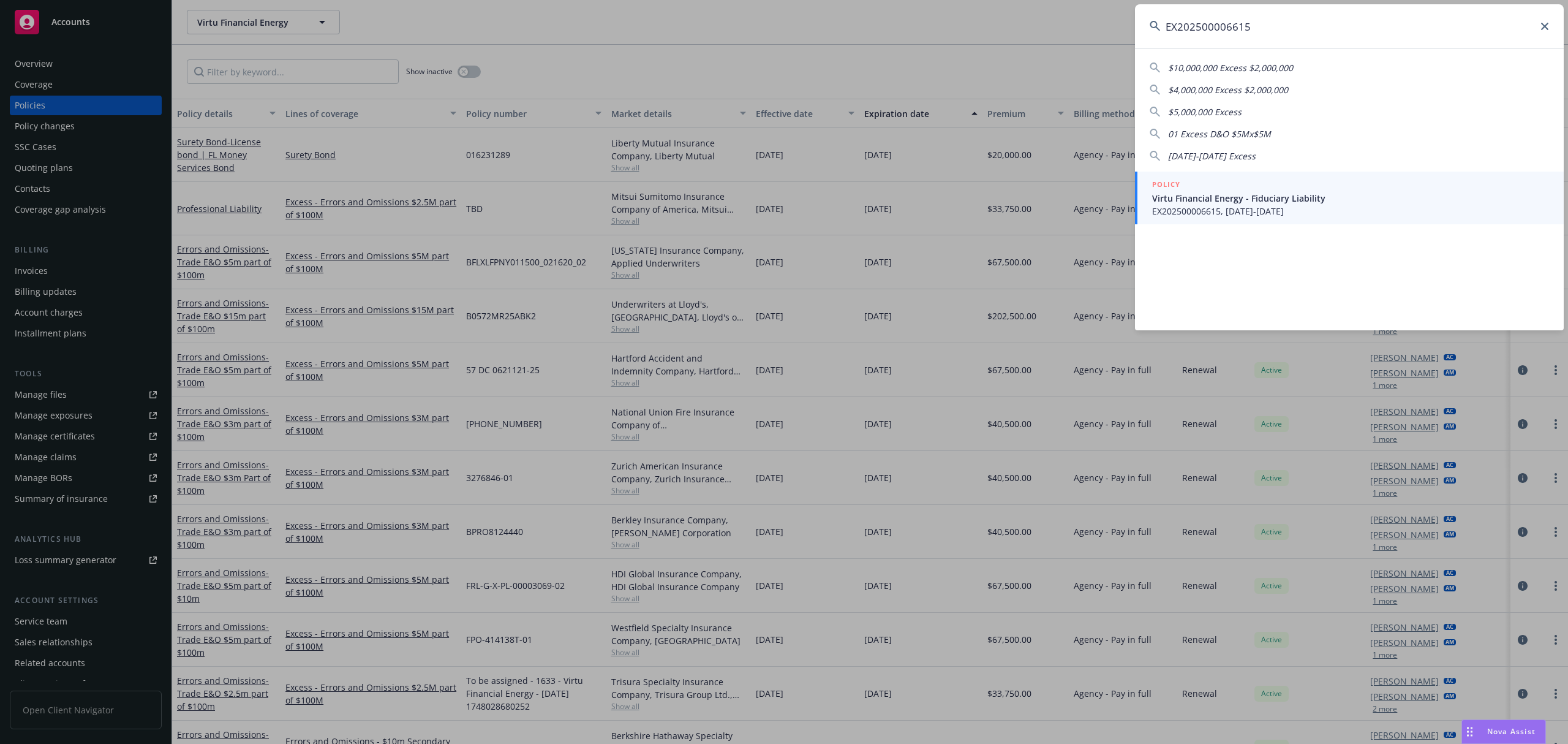
click at [1296, 202] on span "Virtu Financial Energy - Fiduciary Liability" at bounding box center [1350, 199] width 397 height 13
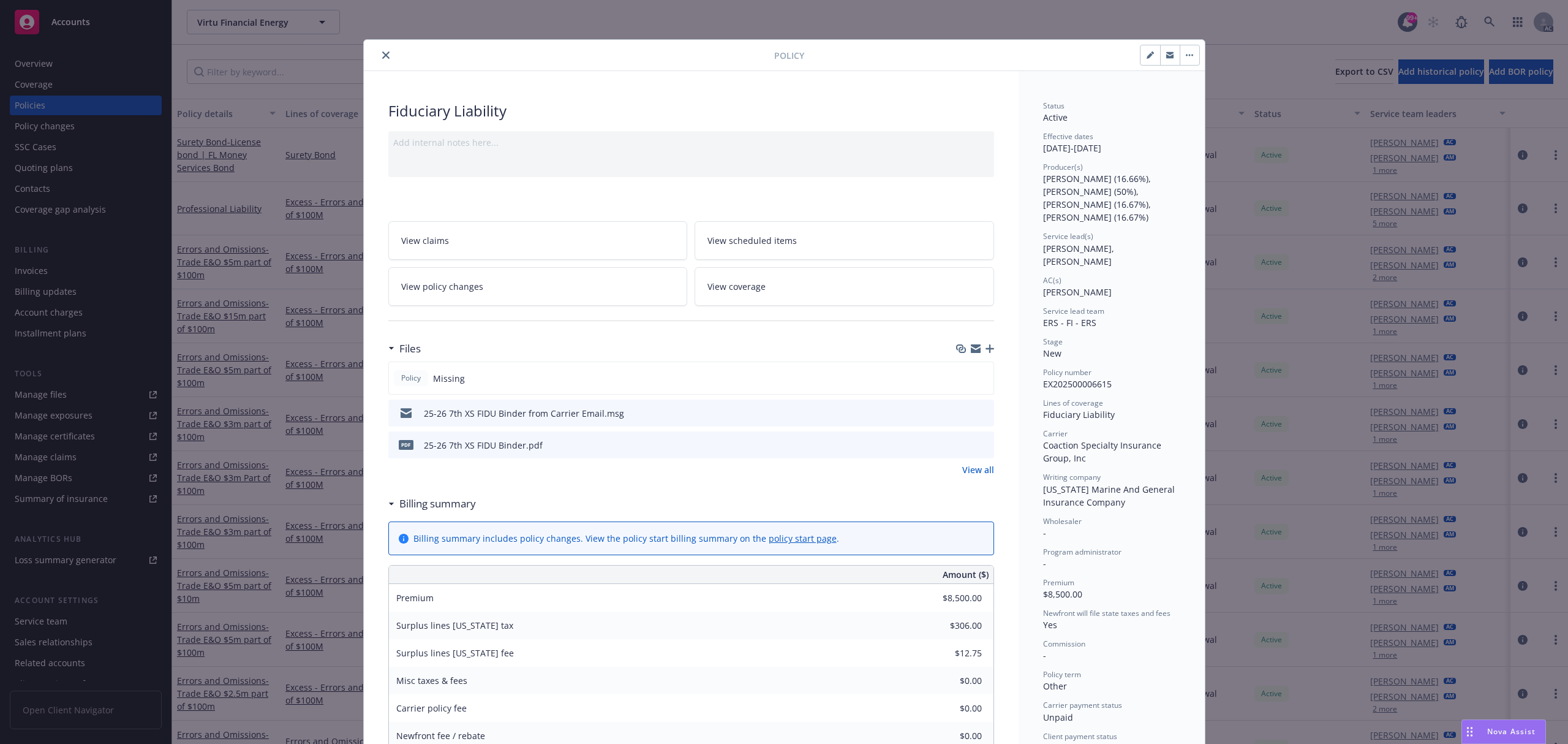
click at [977, 444] on icon "preview file" at bounding box center [983, 443] width 11 height 9
click at [382, 58] on icon "close" at bounding box center [386, 55] width 8 height 8
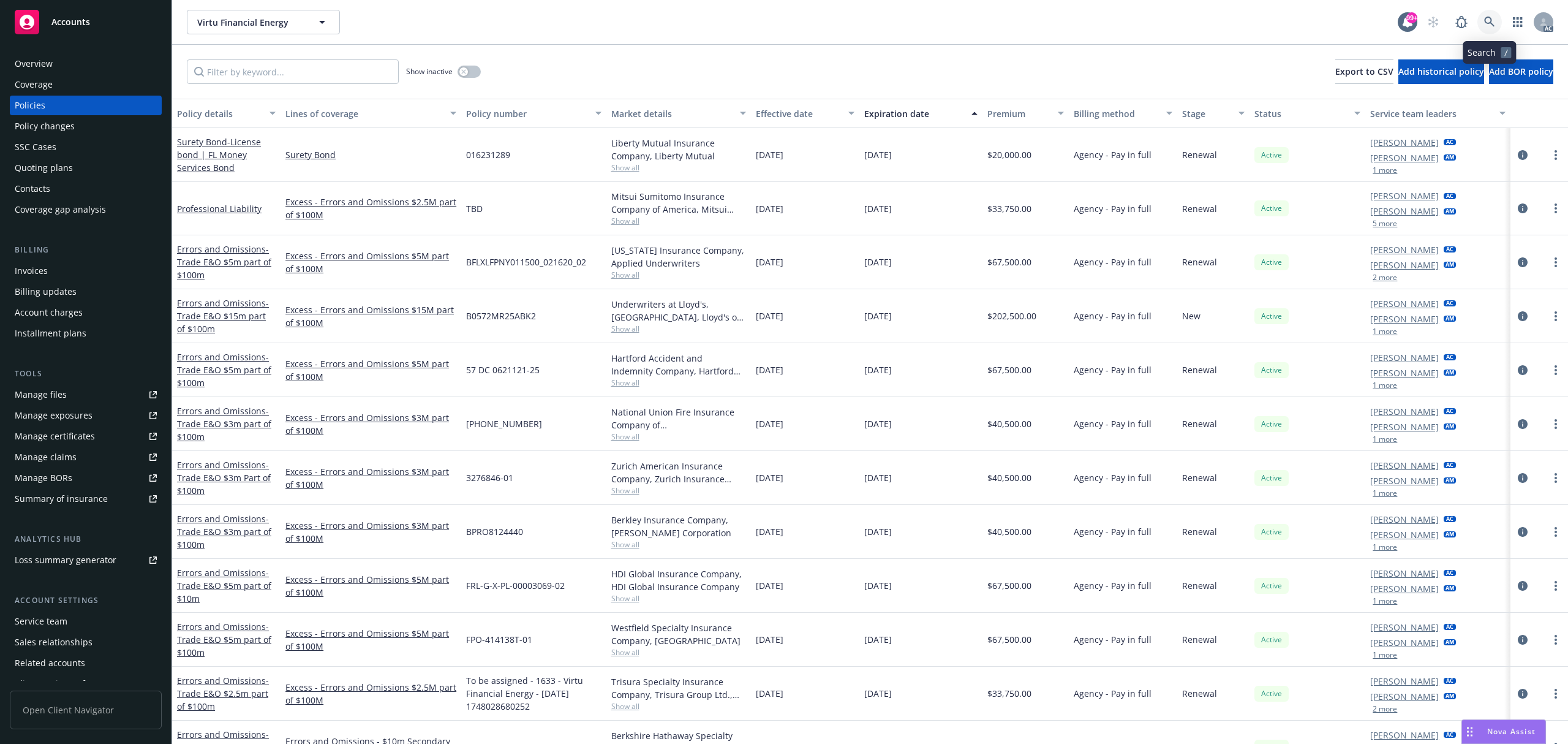
click at [1485, 23] on icon at bounding box center [1490, 22] width 11 height 11
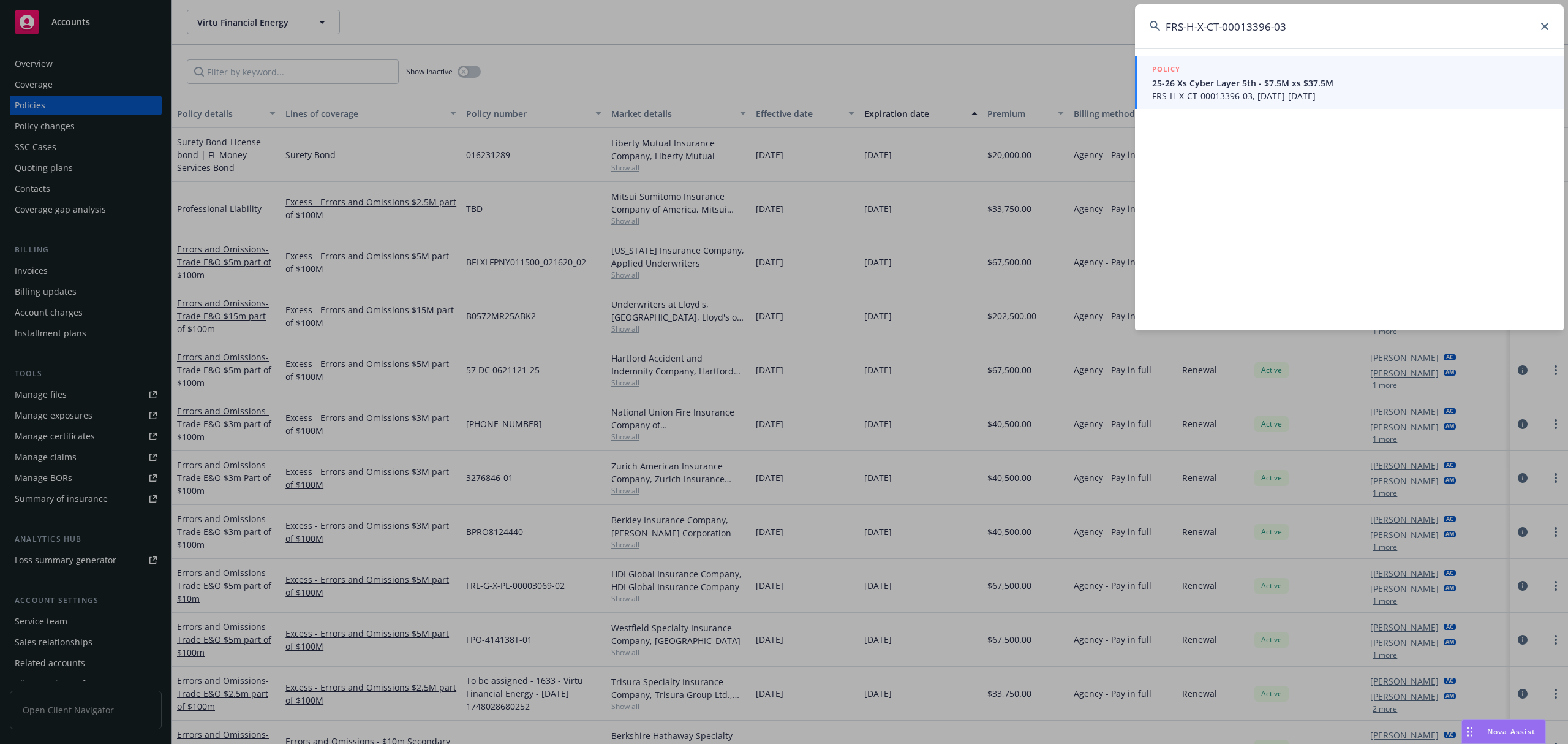
type input "FRS-H-X-CT-00013396-03"
click at [1262, 91] on span "FRS-H-X-CT-00013396-03, [DATE]-[DATE]" at bounding box center [1350, 96] width 397 height 13
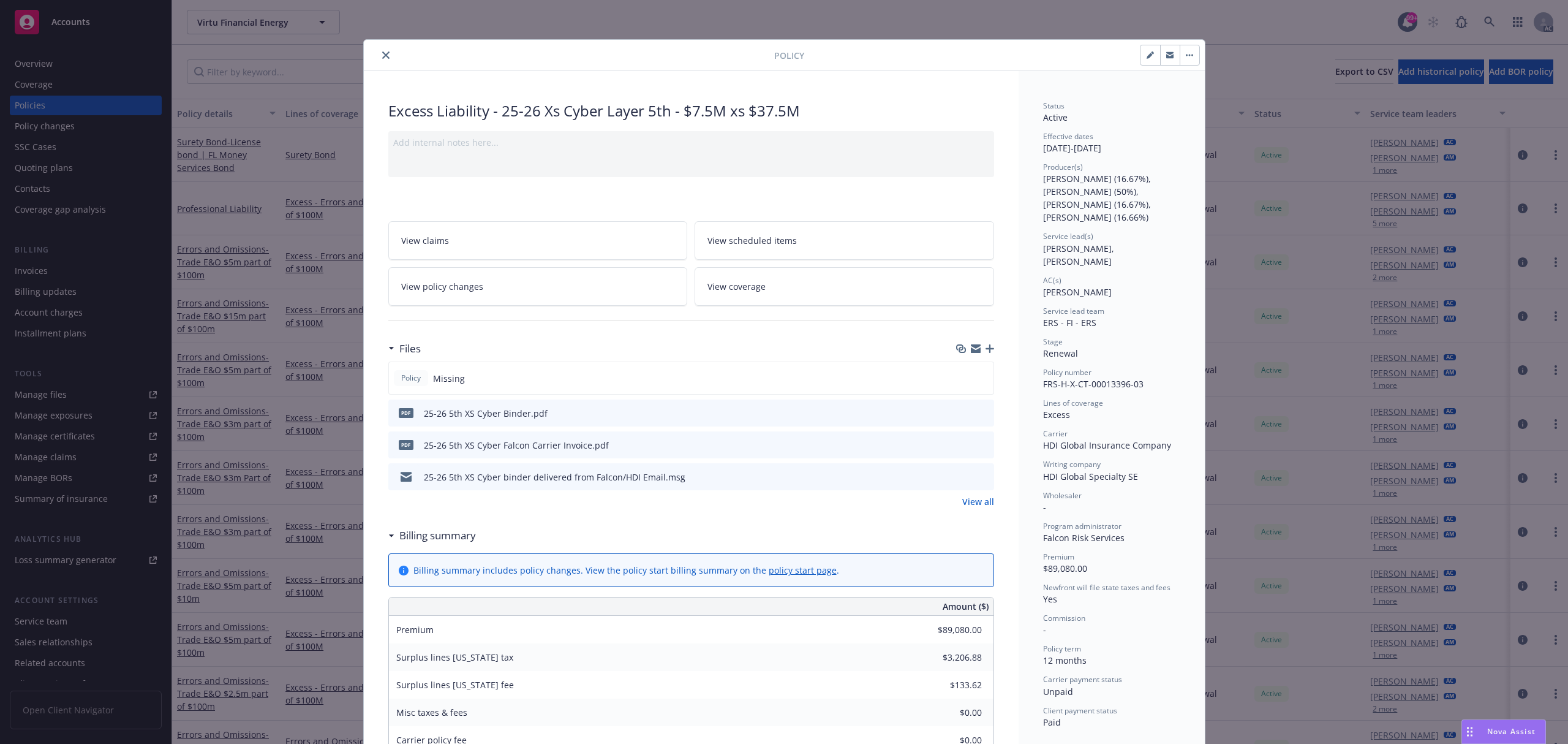
click at [978, 443] on icon "preview file" at bounding box center [983, 443] width 11 height 9
click at [383, 49] on button "close" at bounding box center [385, 54] width 14 height 14
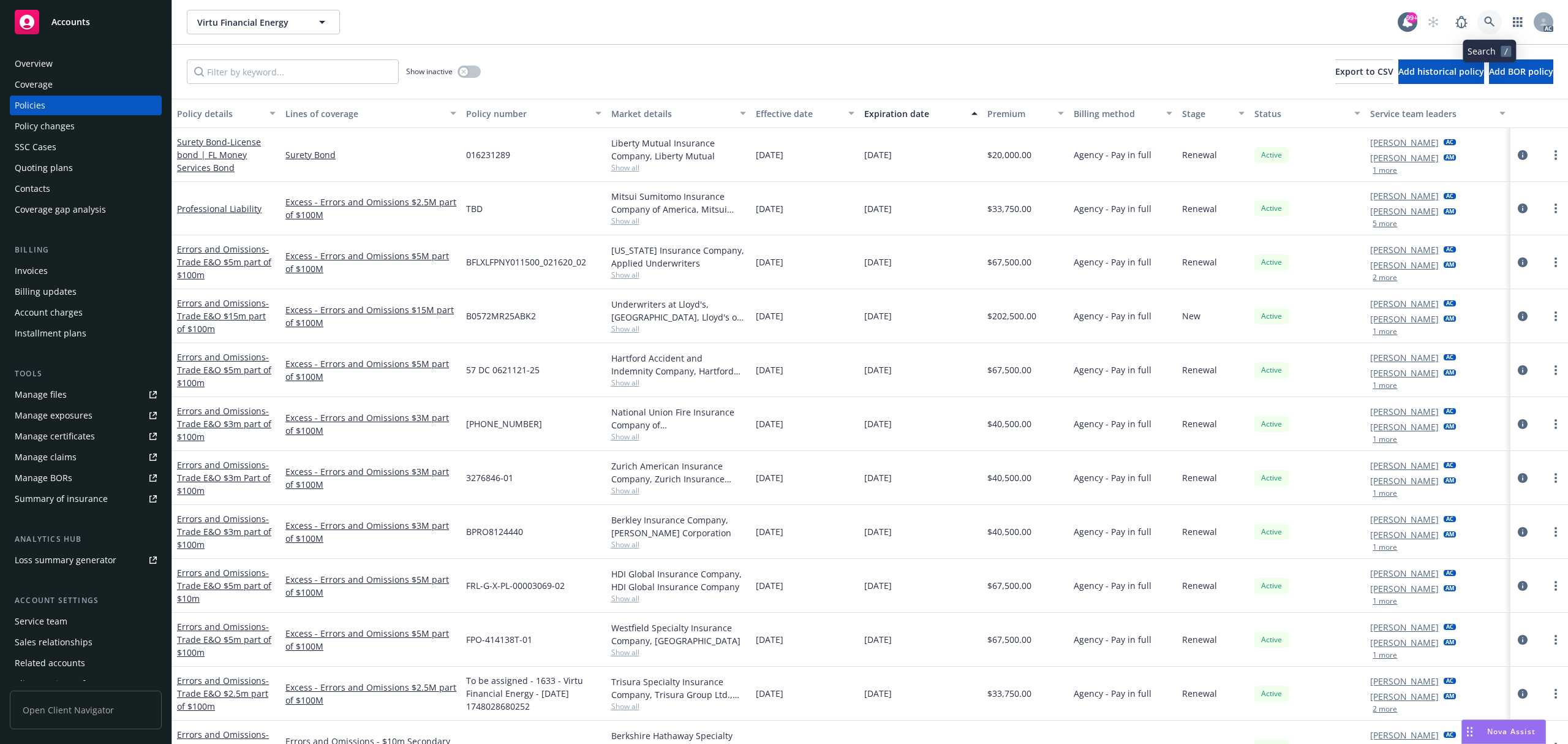
click at [1488, 25] on icon at bounding box center [1490, 22] width 11 height 11
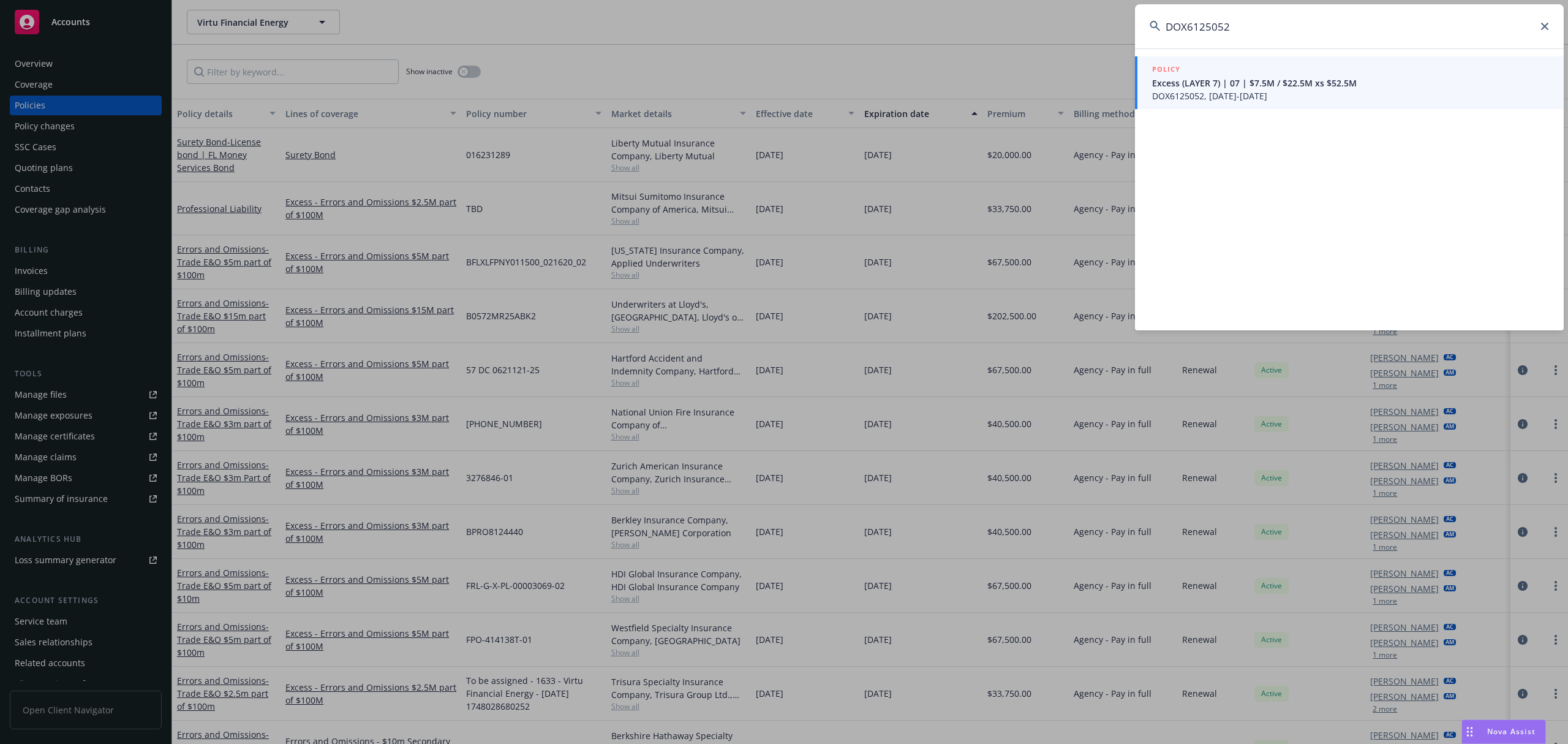
type input "DOX6125052"
click at [1234, 89] on span "DOX6125052, [DATE]-[DATE]" at bounding box center [1350, 96] width 397 height 13
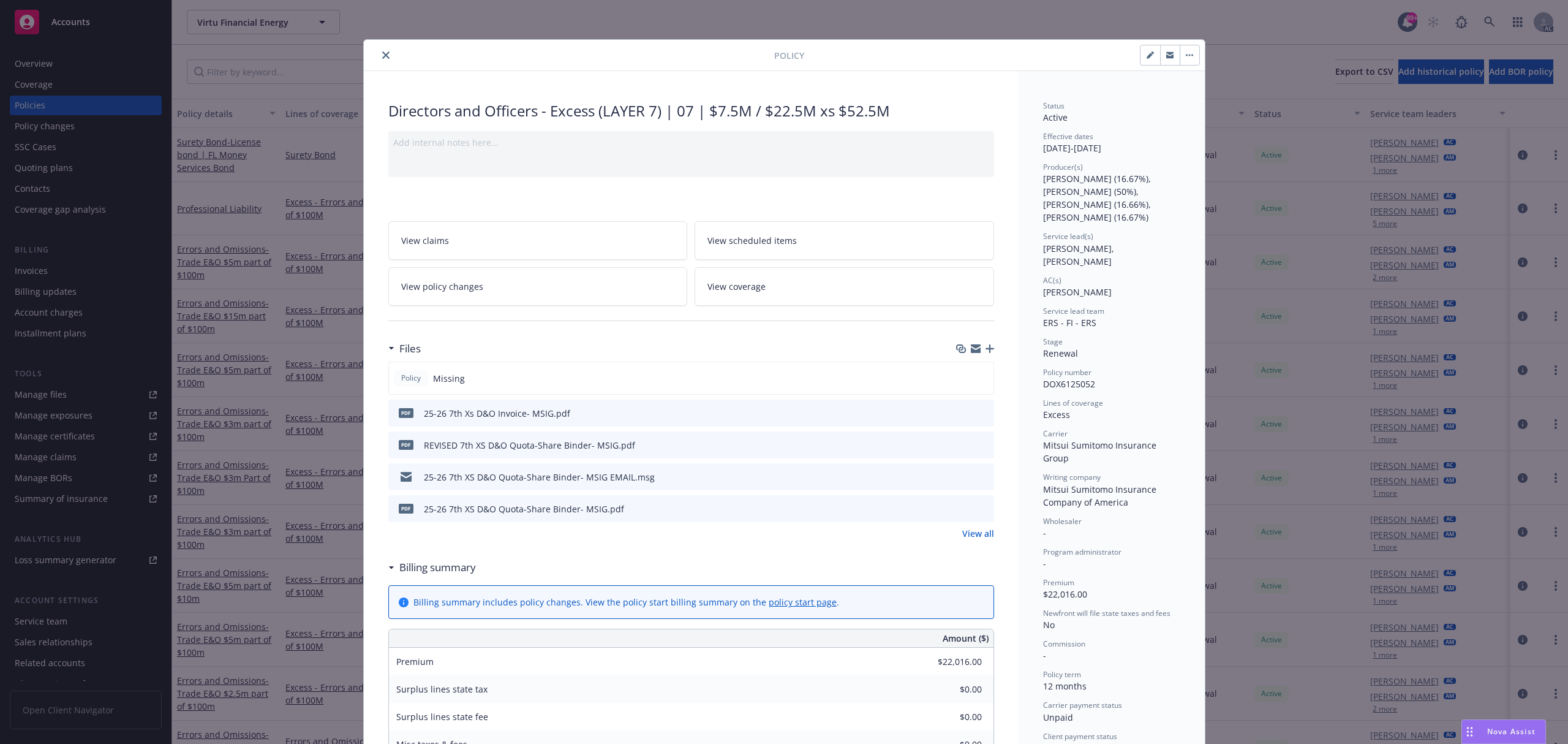
click at [978, 412] on icon "preview file" at bounding box center [983, 412] width 11 height 9
click at [383, 54] on button "close" at bounding box center [385, 54] width 14 height 14
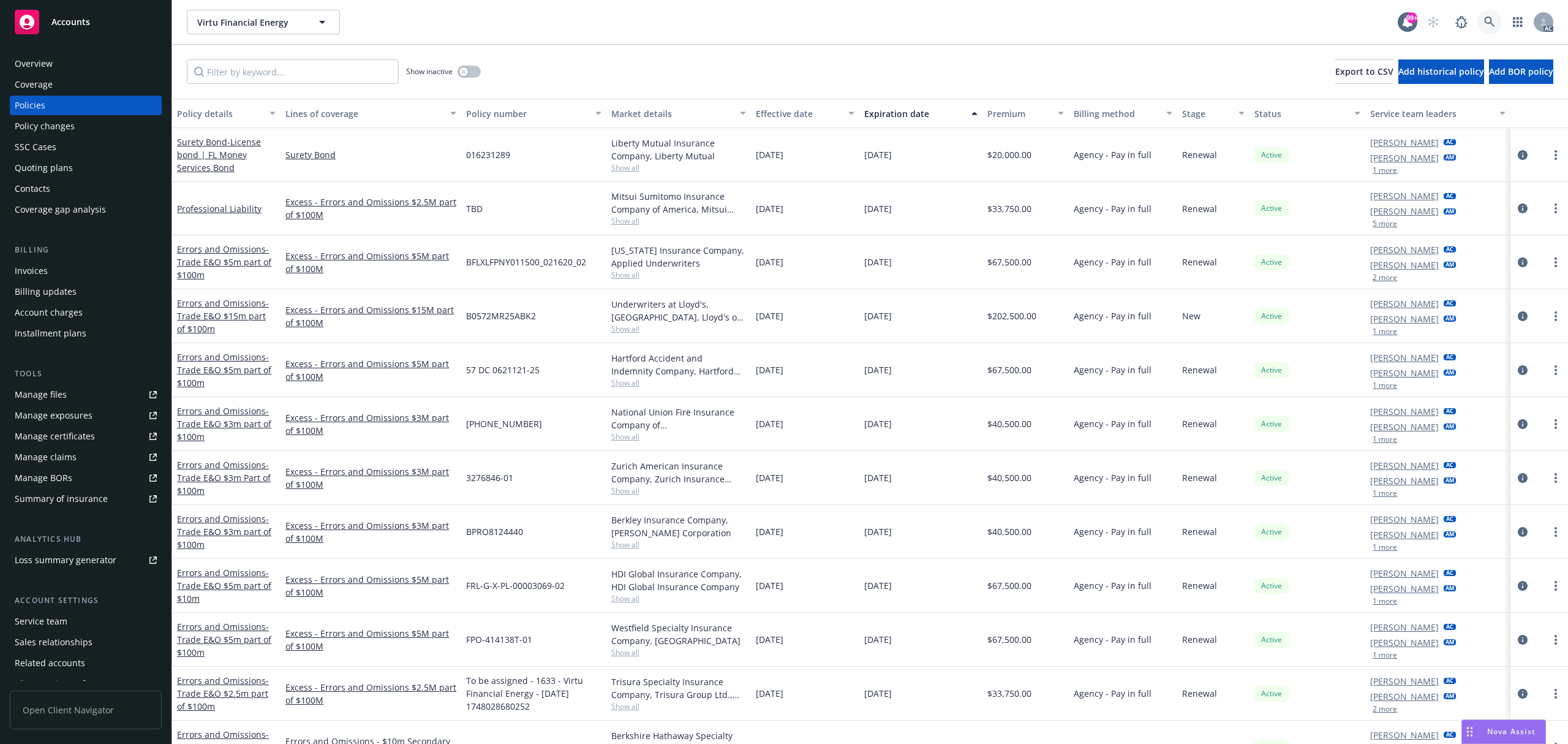
click at [1487, 20] on icon at bounding box center [1490, 22] width 11 height 11
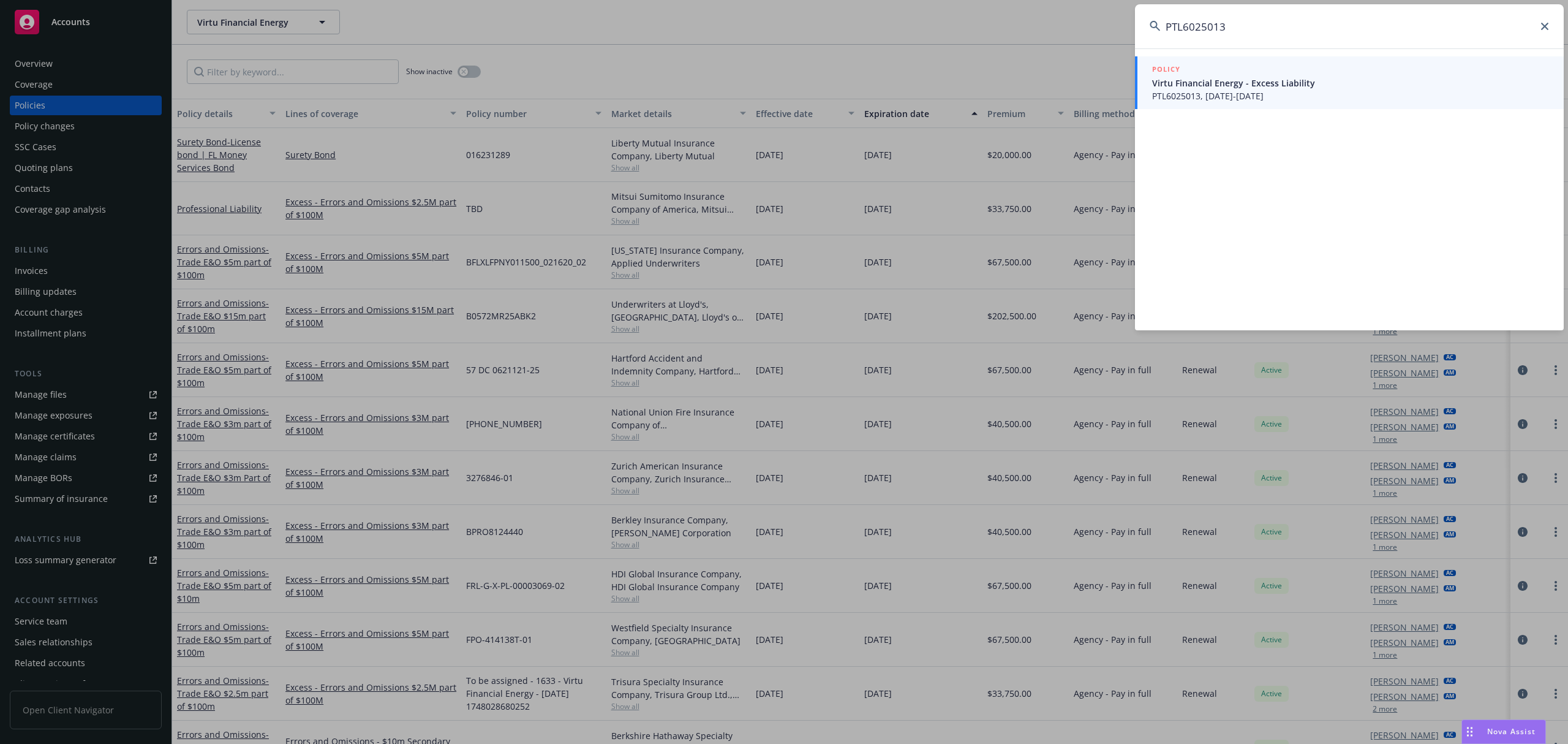
type input "PTL6025013"
click at [1274, 99] on span "PTL6025013, [DATE]-[DATE]" at bounding box center [1350, 96] width 397 height 13
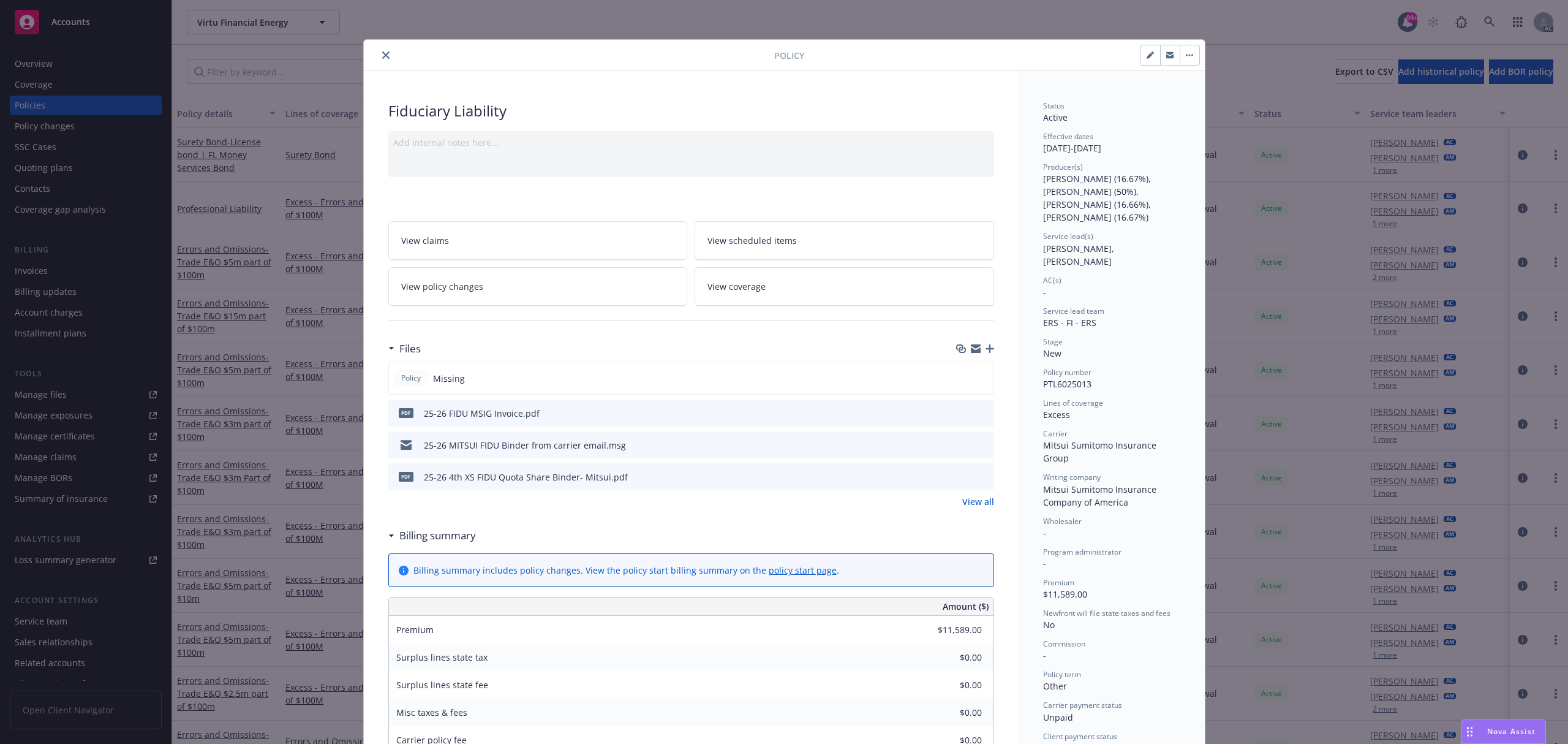
click at [978, 414] on icon "preview file" at bounding box center [983, 412] width 11 height 9
click at [383, 49] on button "close" at bounding box center [385, 54] width 14 height 14
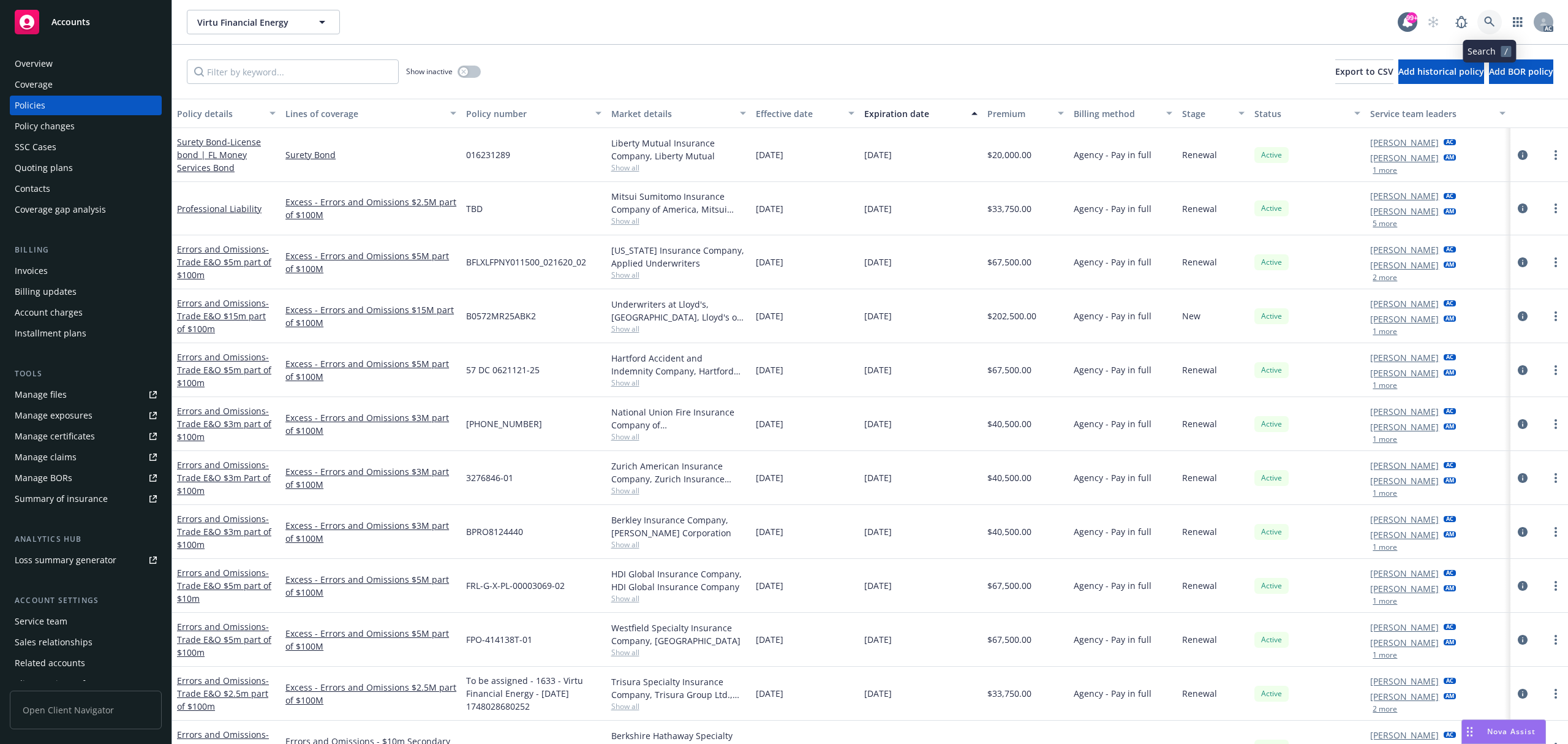
click at [1484, 18] on icon at bounding box center [1490, 22] width 11 height 11
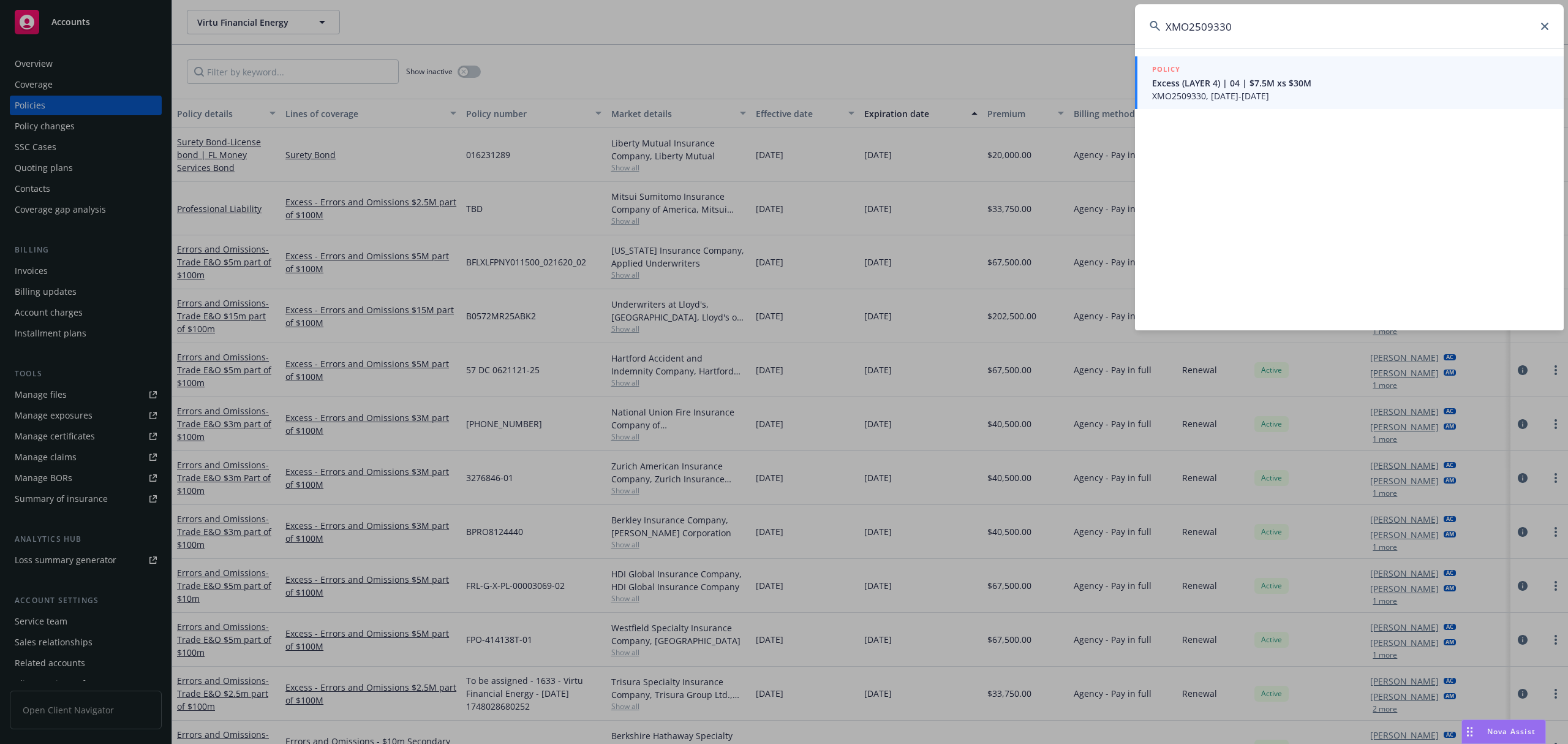
type input "XMO2509330"
click at [1264, 94] on span "XMO2509330, [DATE]-[DATE]" at bounding box center [1350, 96] width 397 height 13
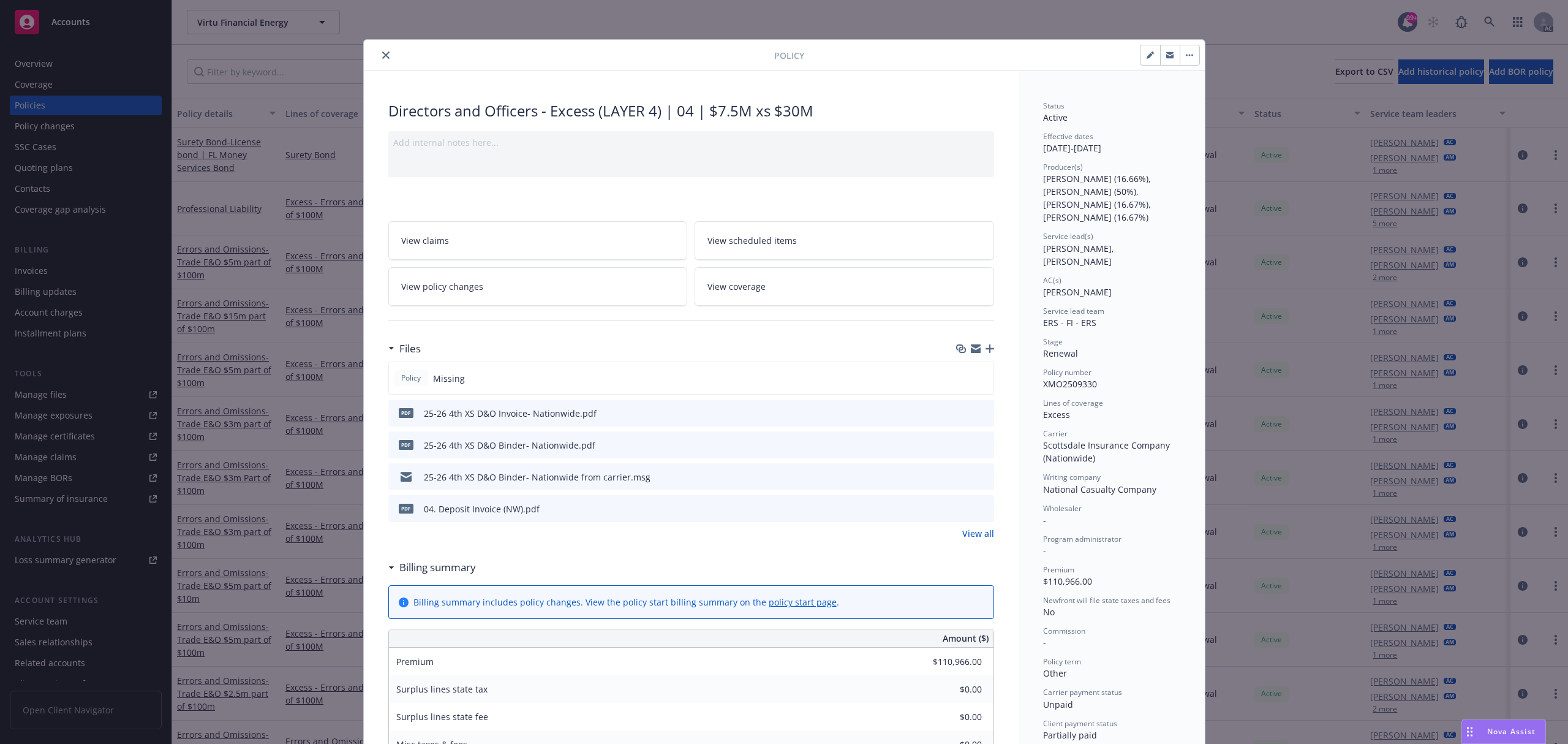
click at [977, 410] on icon "preview file" at bounding box center [983, 412] width 11 height 9
click at [370, 55] on div at bounding box center [572, 54] width 405 height 14
click at [382, 54] on icon "close" at bounding box center [386, 55] width 8 height 8
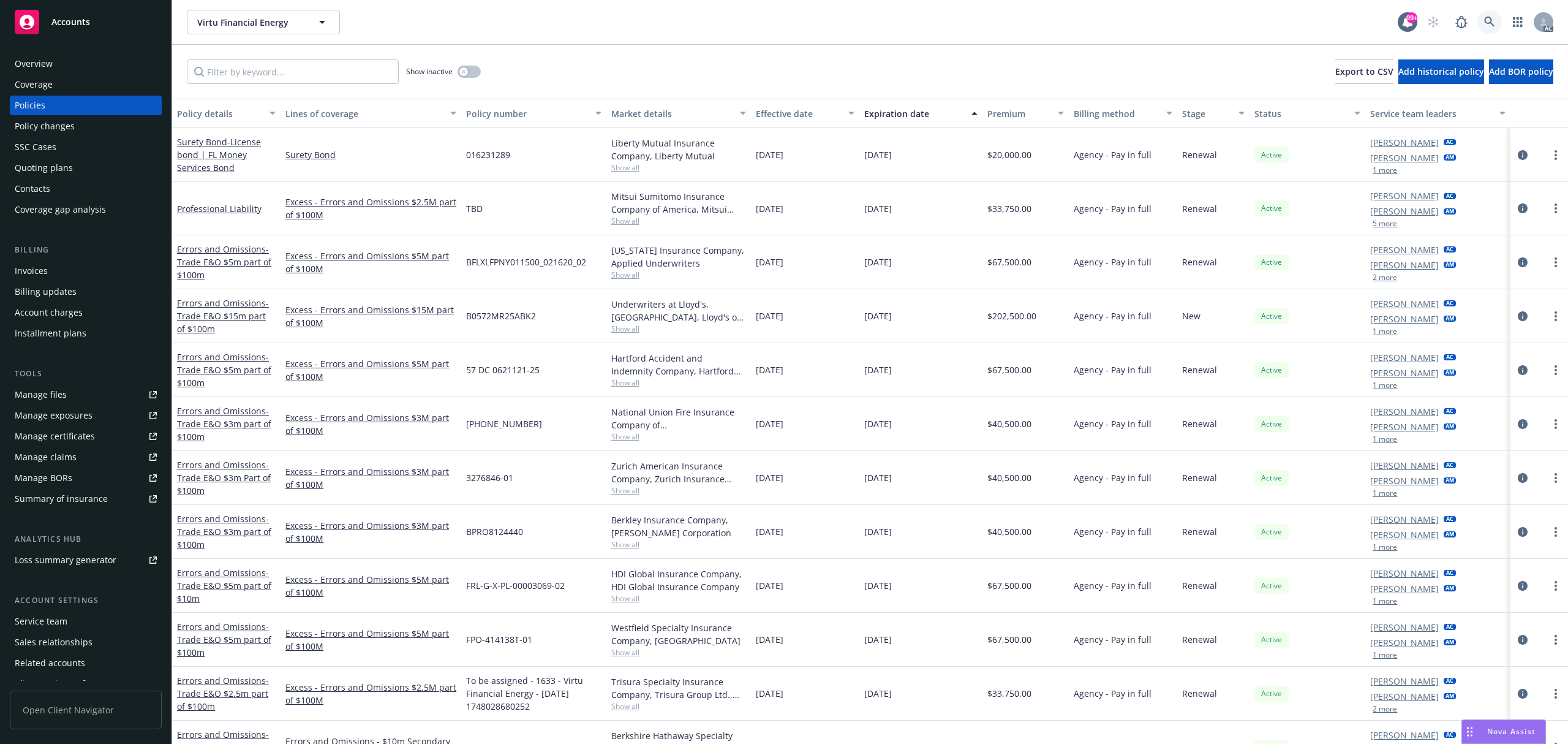
click at [1497, 20] on link at bounding box center [1490, 22] width 25 height 25
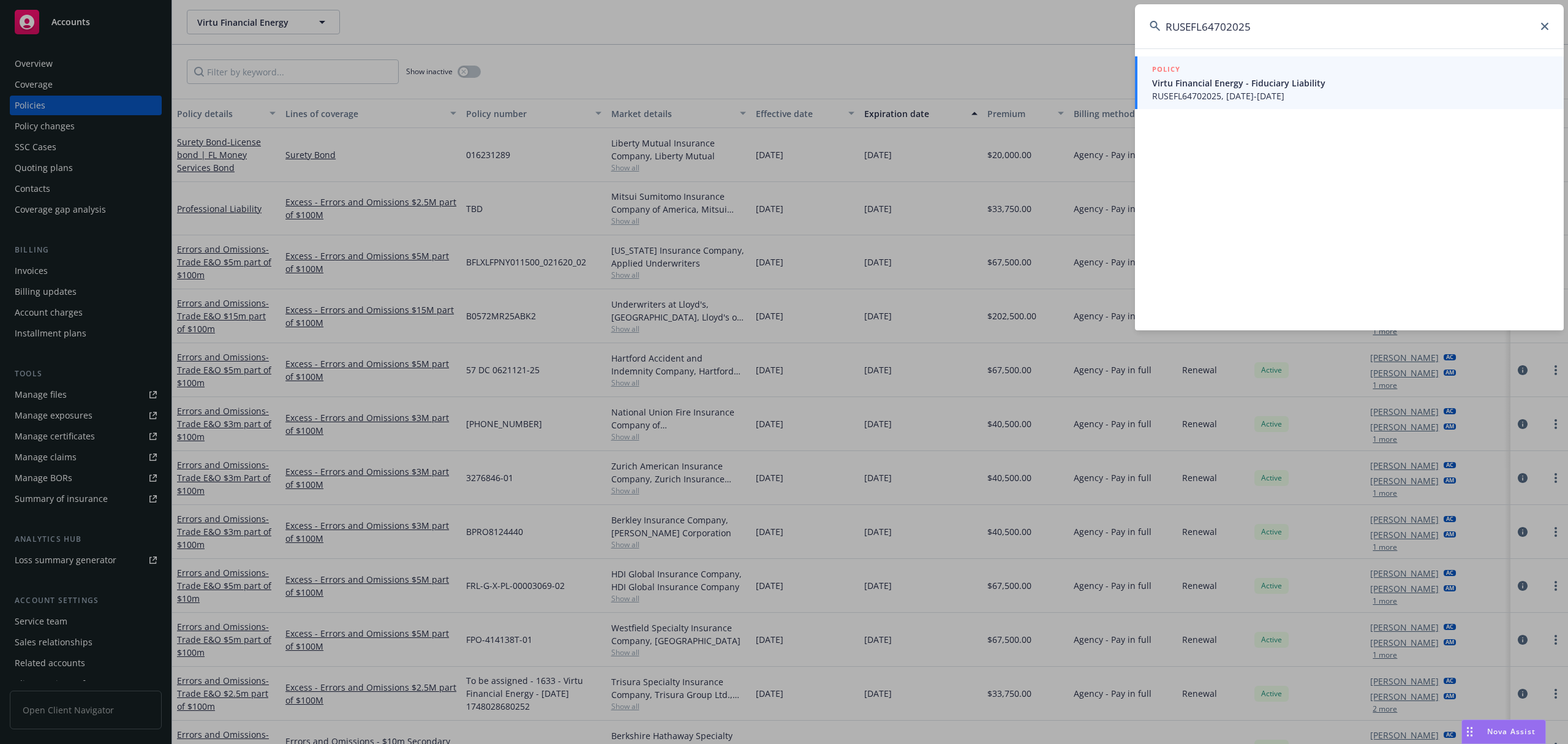
type input "RUSEFL64702025"
click at [1328, 91] on span "RUSEFL64702025, [DATE]-[DATE]" at bounding box center [1350, 96] width 397 height 13
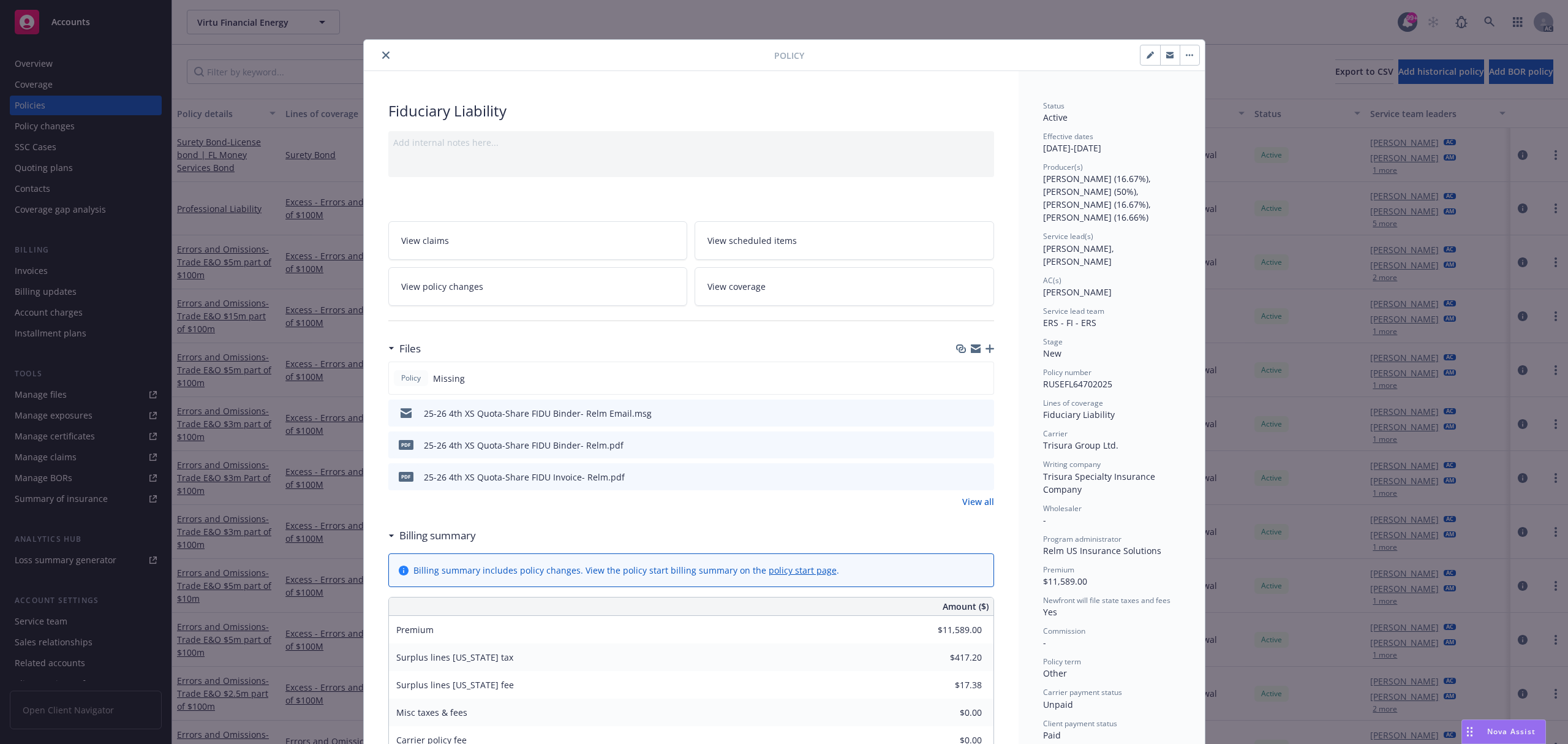
click at [977, 476] on icon "preview file" at bounding box center [983, 476] width 11 height 9
click at [382, 52] on icon "close" at bounding box center [386, 55] width 8 height 8
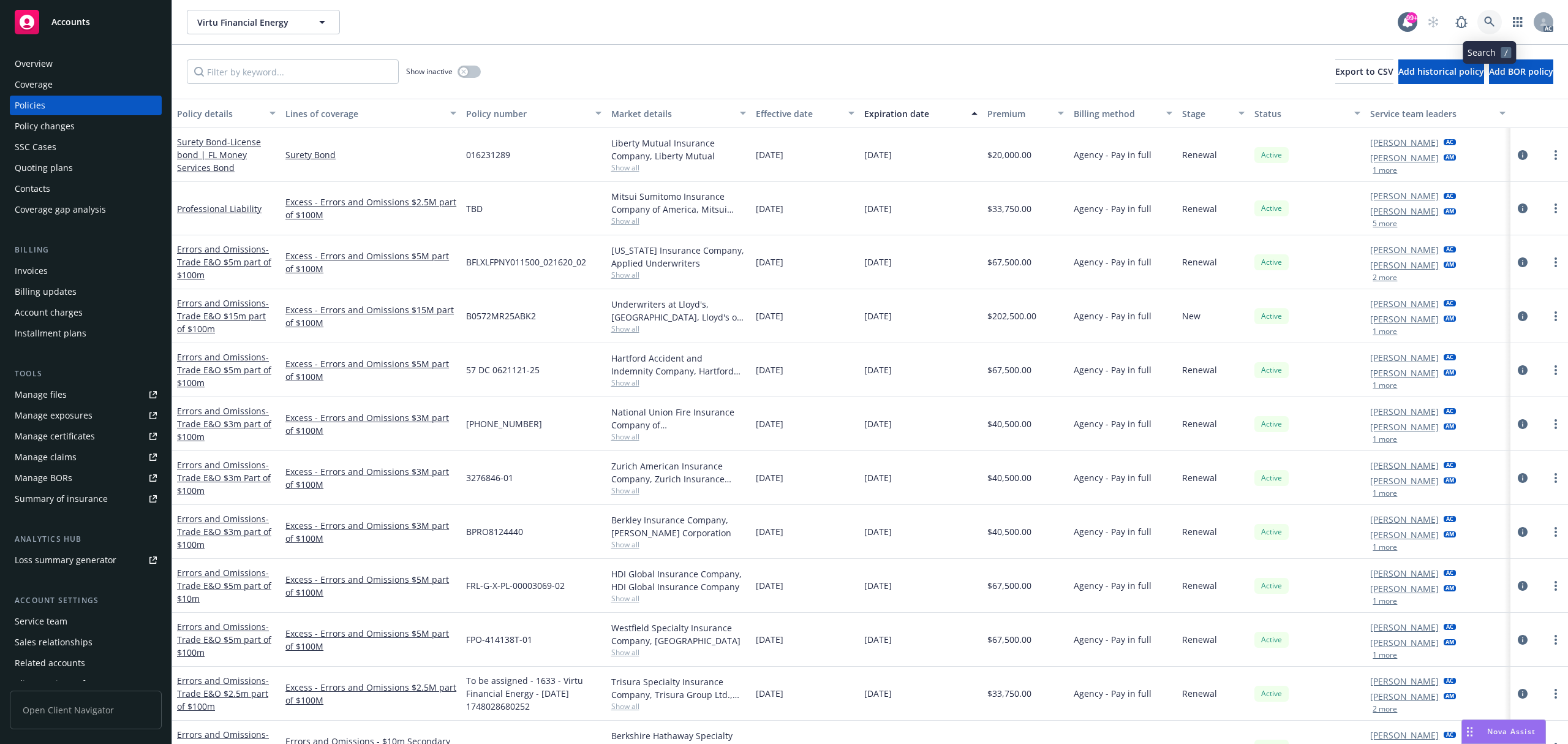
click at [1491, 20] on icon at bounding box center [1489, 21] width 10 height 10
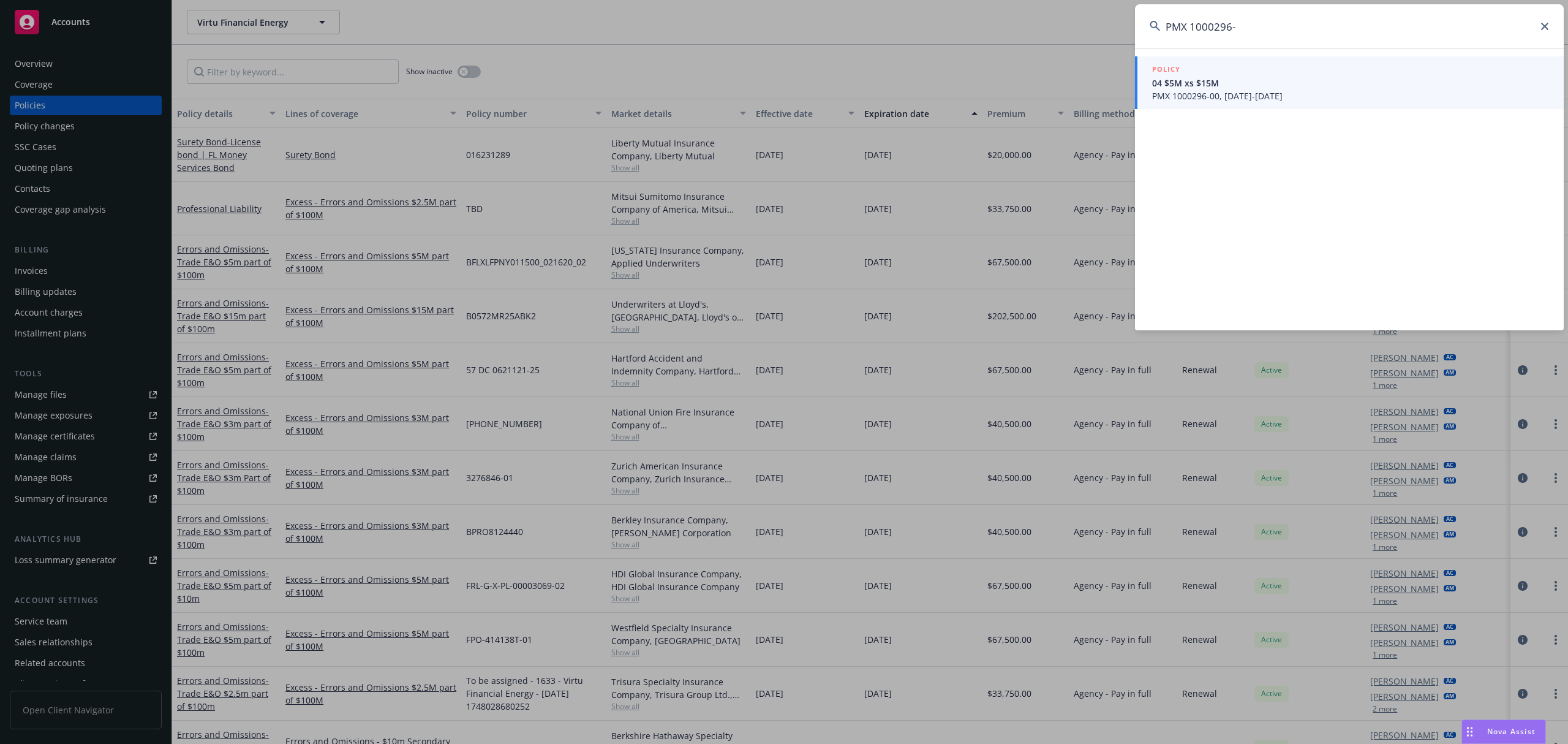
type input "PMX 1000296-"
click at [1283, 101] on span "PMX 1000296-00, [DATE]-[DATE]" at bounding box center [1350, 96] width 397 height 13
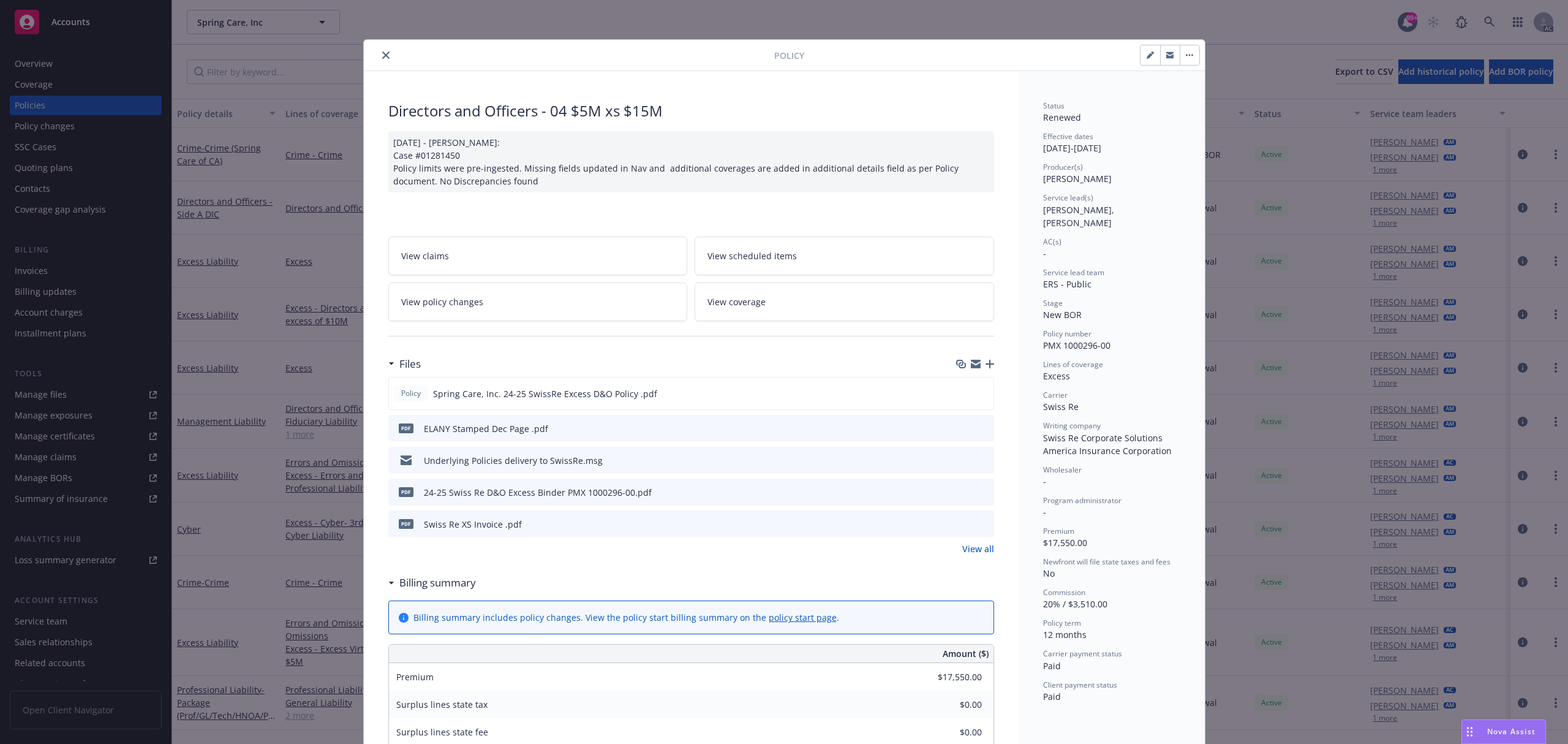
click at [983, 519] on div "pdf Swiss Re XS Invoice .pdf" at bounding box center [691, 523] width 606 height 27
click at [978, 531] on button at bounding box center [984, 524] width 11 height 13
click at [977, 525] on icon "preview file" at bounding box center [983, 522] width 11 height 9
drag, startPoint x: 388, startPoint y: 57, endPoint x: 381, endPoint y: 57, distance: 7.0
click at [387, 57] on div at bounding box center [572, 54] width 405 height 14
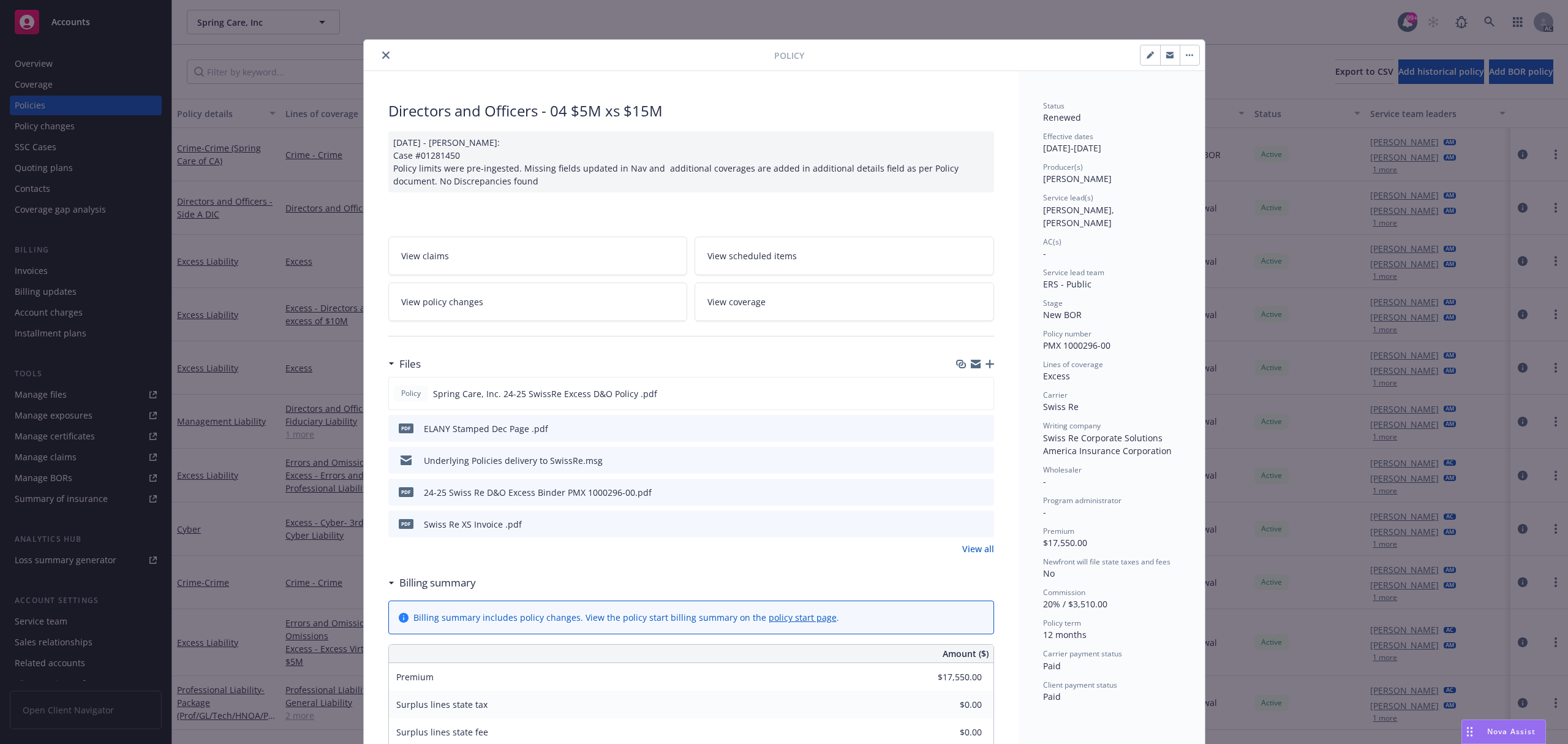
click at [382, 57] on icon "close" at bounding box center [386, 55] width 8 height 8
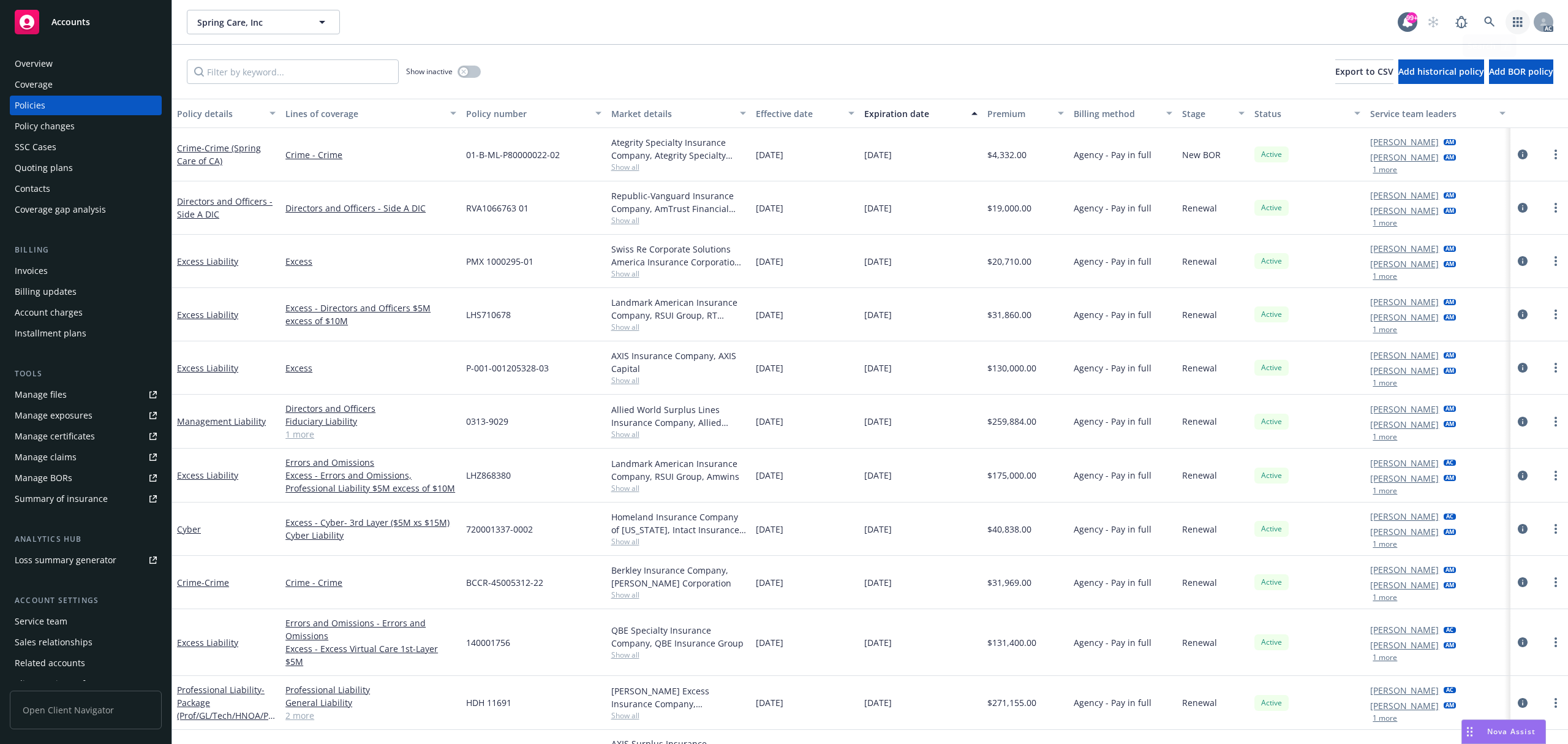
click at [1508, 18] on link "button" at bounding box center [1518, 22] width 25 height 25
click at [1493, 18] on icon at bounding box center [1490, 22] width 11 height 11
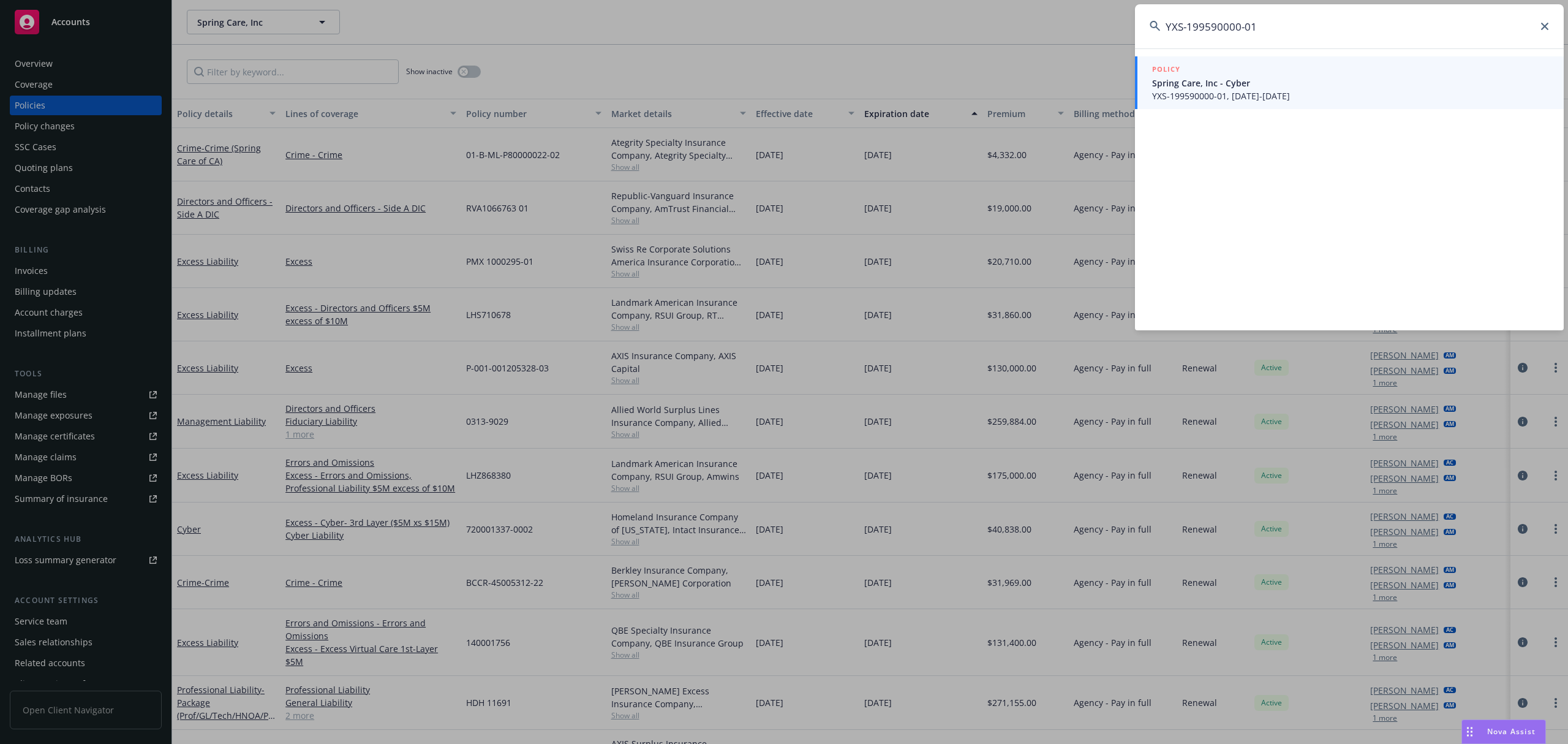
type input "YXS-199590000-01"
drag, startPoint x: 1278, startPoint y: 93, endPoint x: 1163, endPoint y: 48, distance: 123.5
click at [1278, 93] on span "YXS-199590000-01, [DATE]-[DATE]" at bounding box center [1350, 96] width 397 height 13
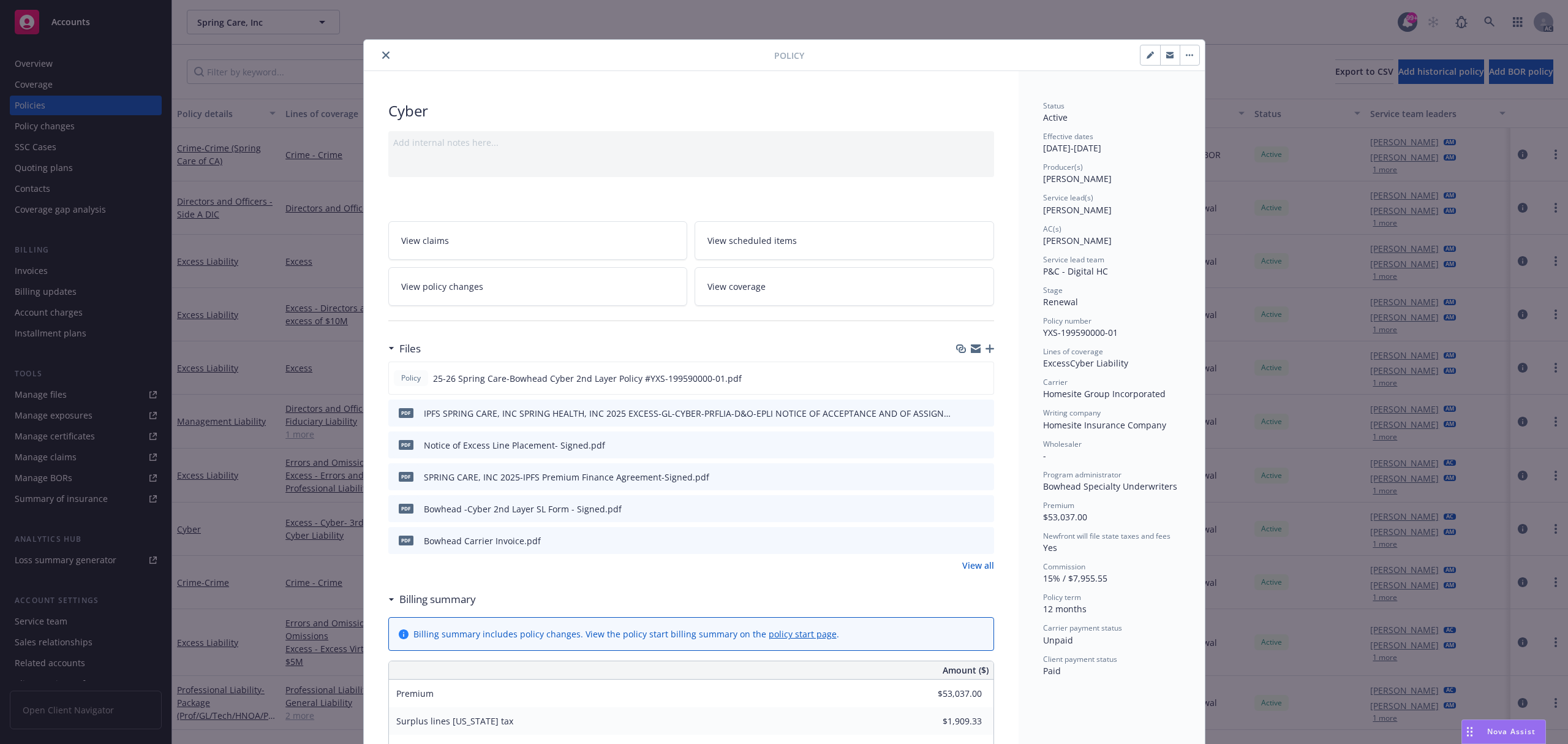
click at [983, 538] on button "preview file" at bounding box center [983, 539] width 13 height 11
click at [380, 59] on button "close" at bounding box center [385, 54] width 14 height 14
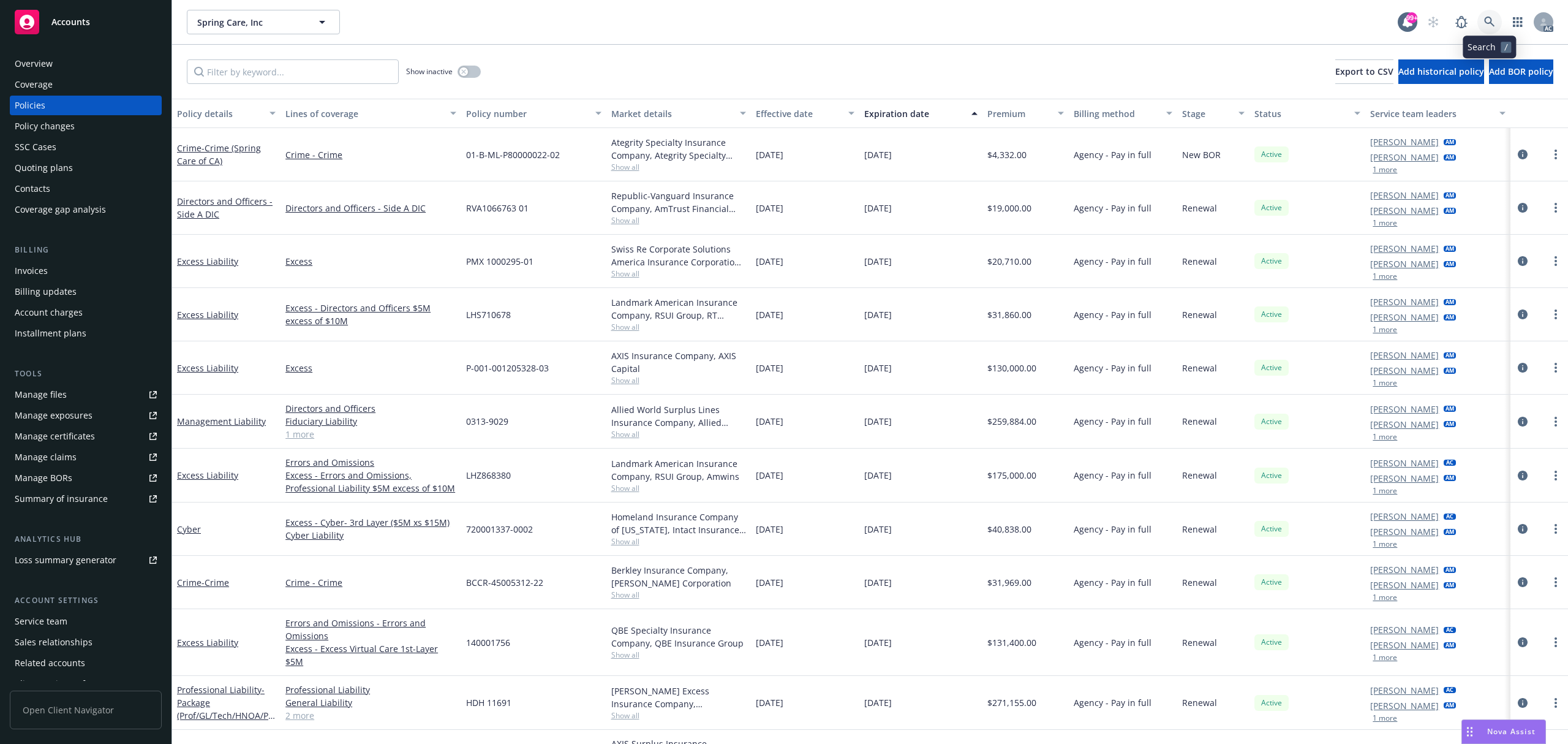
click at [1478, 18] on link at bounding box center [1490, 22] width 25 height 25
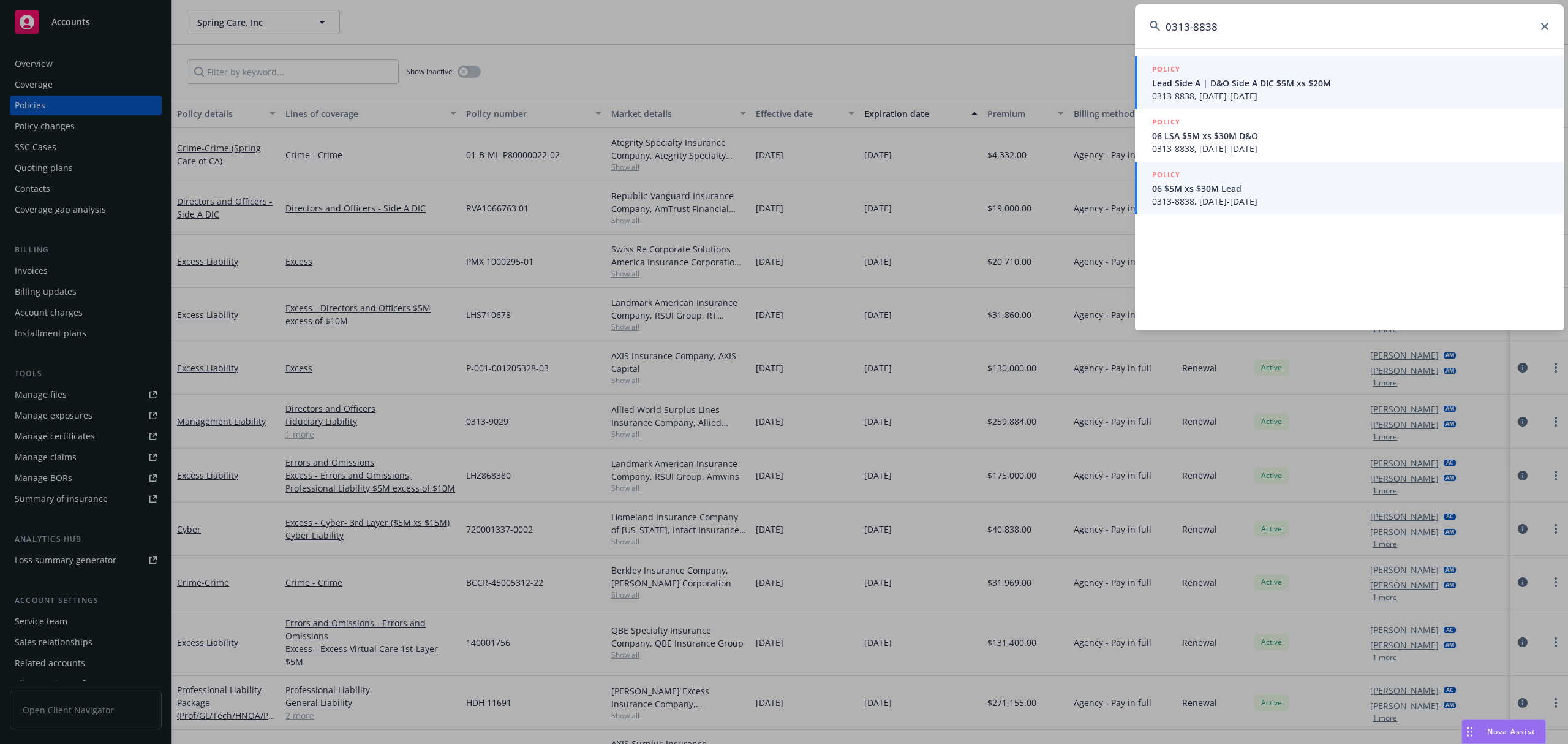
type input "0313-8838"
click at [1337, 197] on span "0313-8838, [DATE]-[DATE]" at bounding box center [1350, 202] width 397 height 13
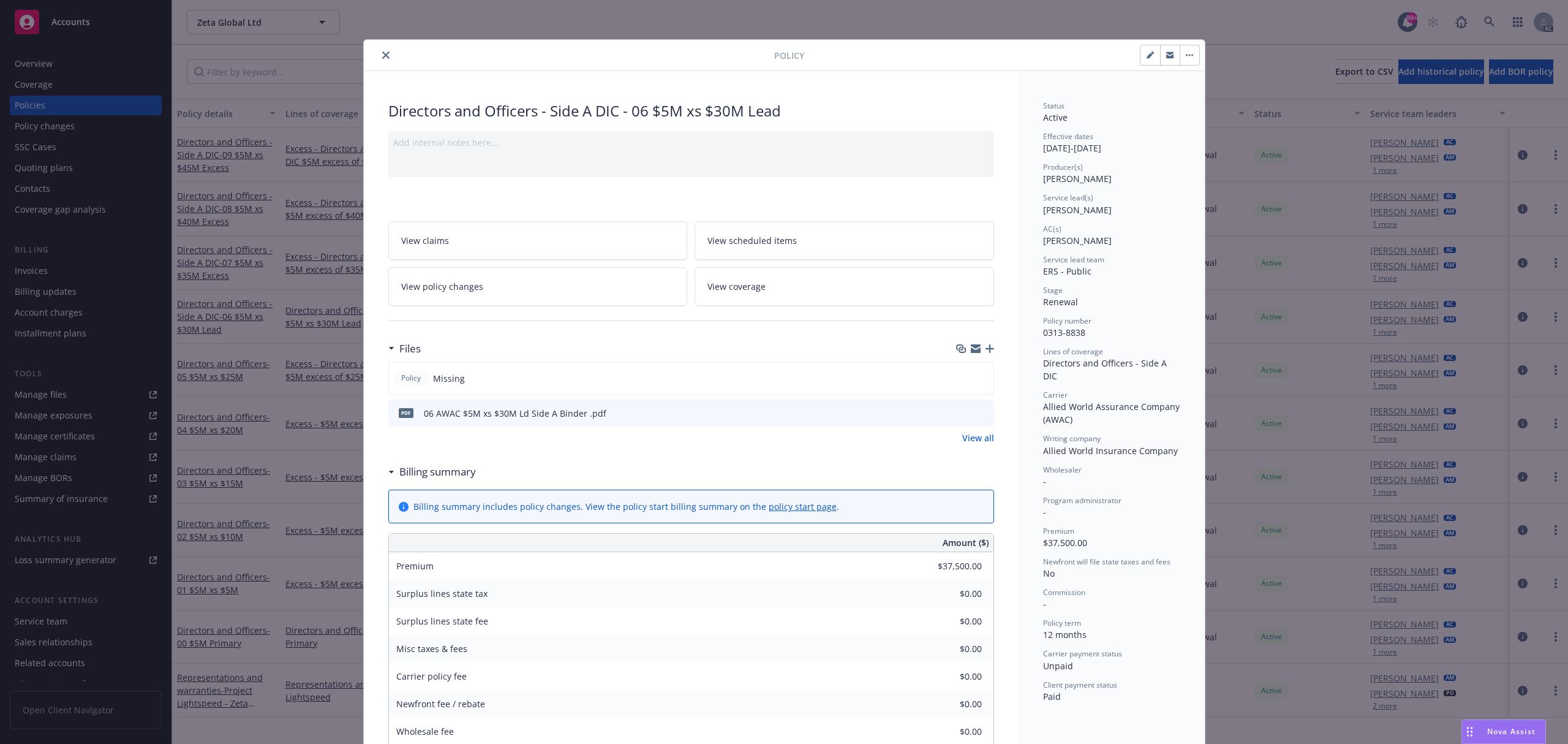
click at [977, 410] on icon "preview file" at bounding box center [983, 412] width 11 height 9
click at [382, 56] on icon "close" at bounding box center [386, 55] width 8 height 8
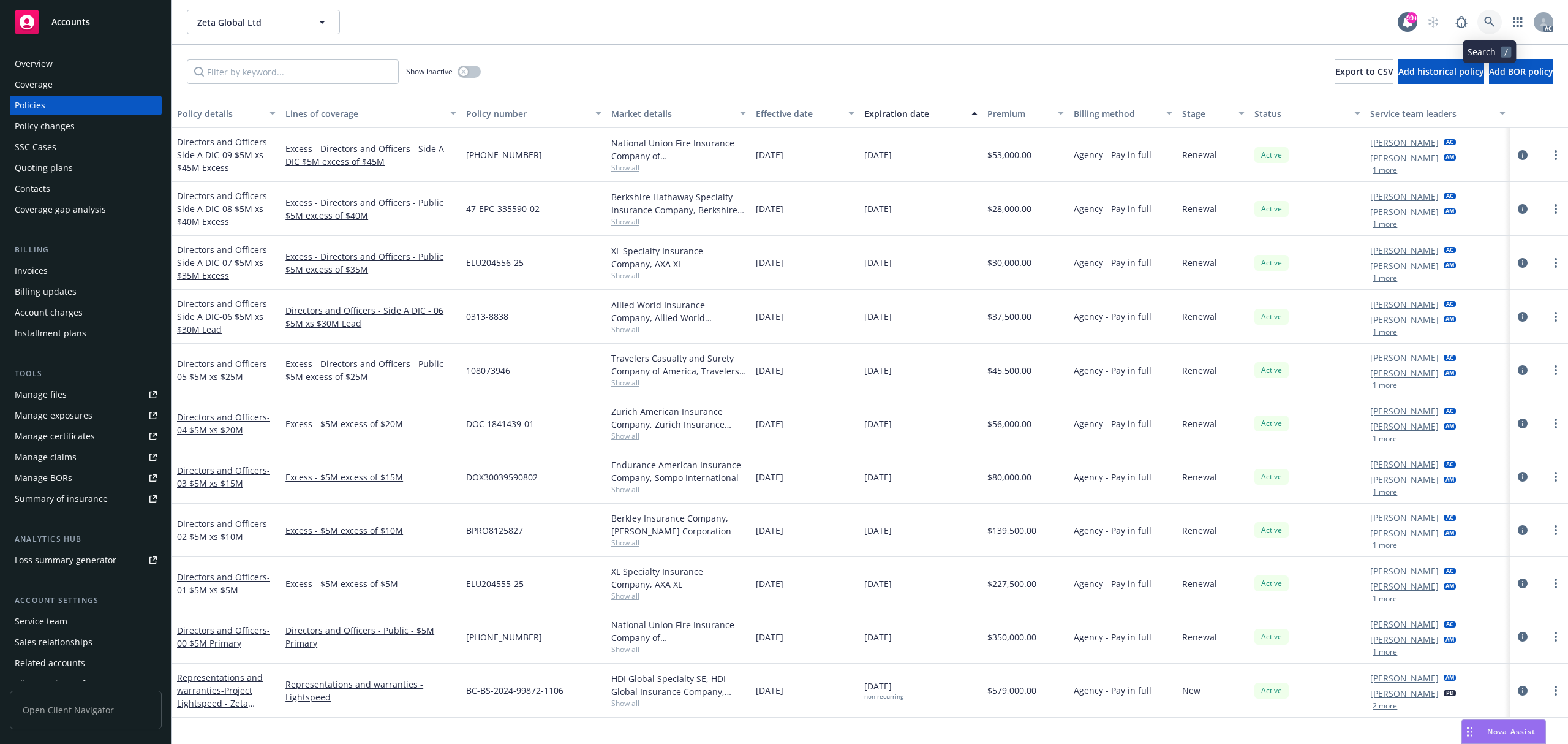
click at [1490, 16] on icon at bounding box center [1490, 22] width 11 height 11
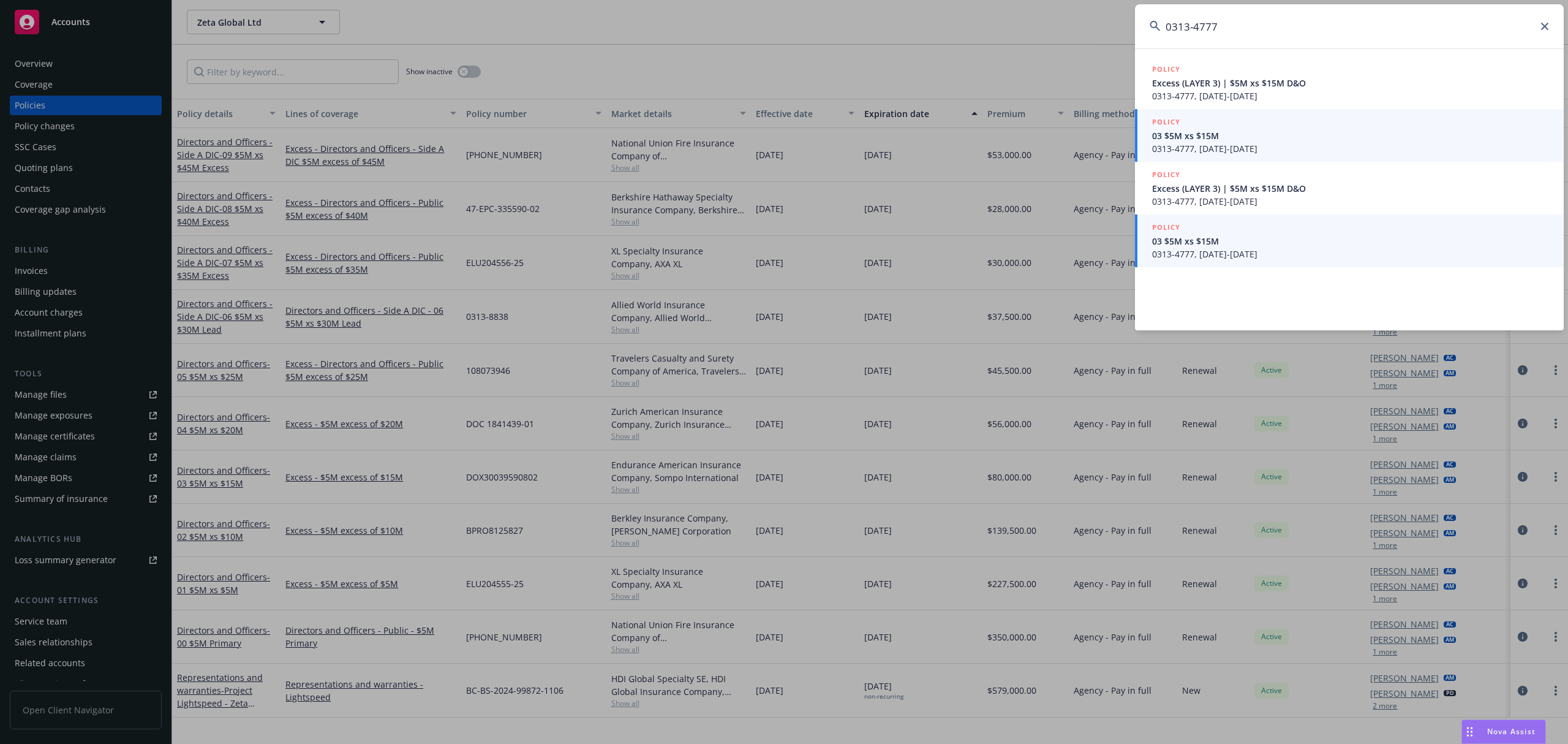
type input "0313-4777"
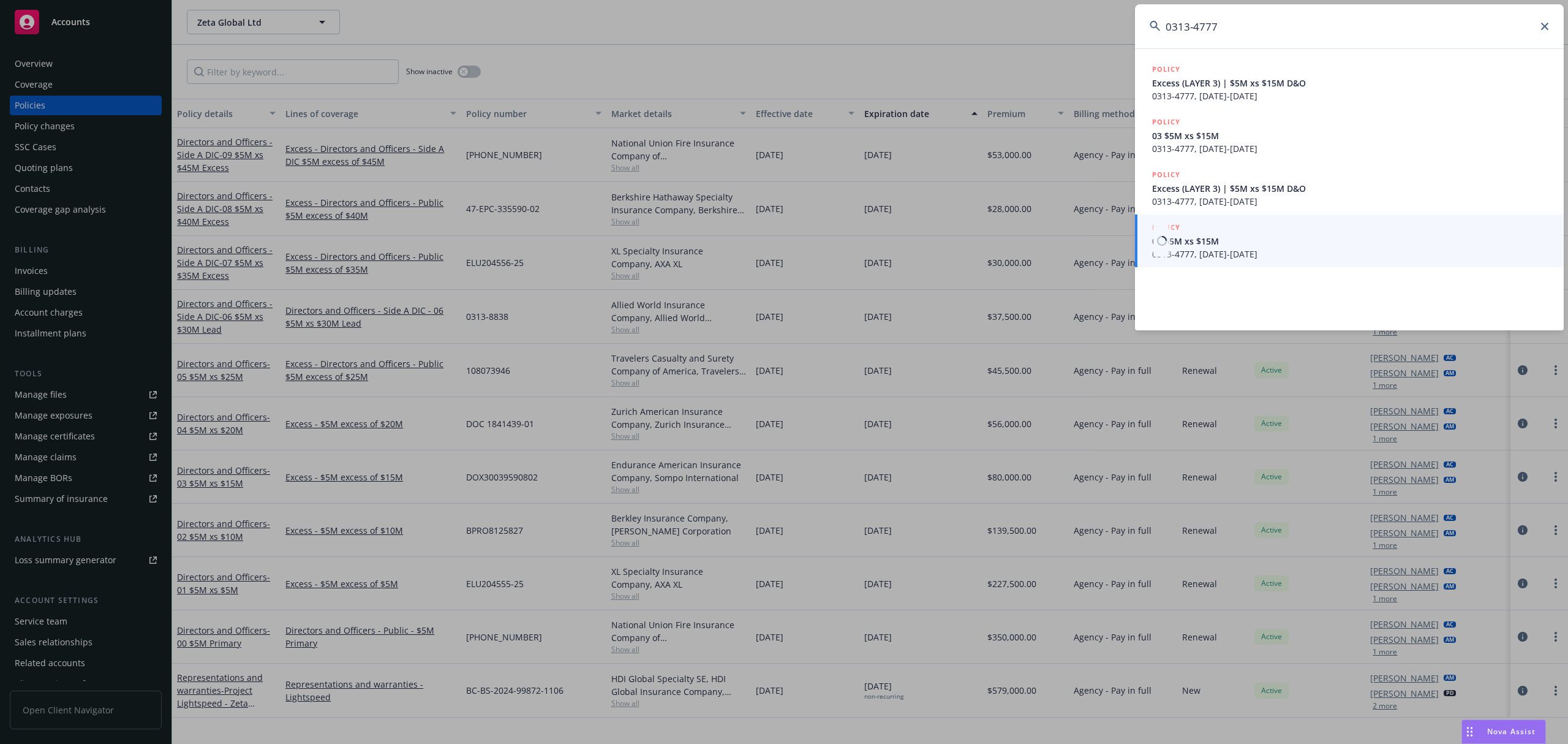
click at [1284, 238] on span "03 $5M xs $15M" at bounding box center [1350, 242] width 397 height 13
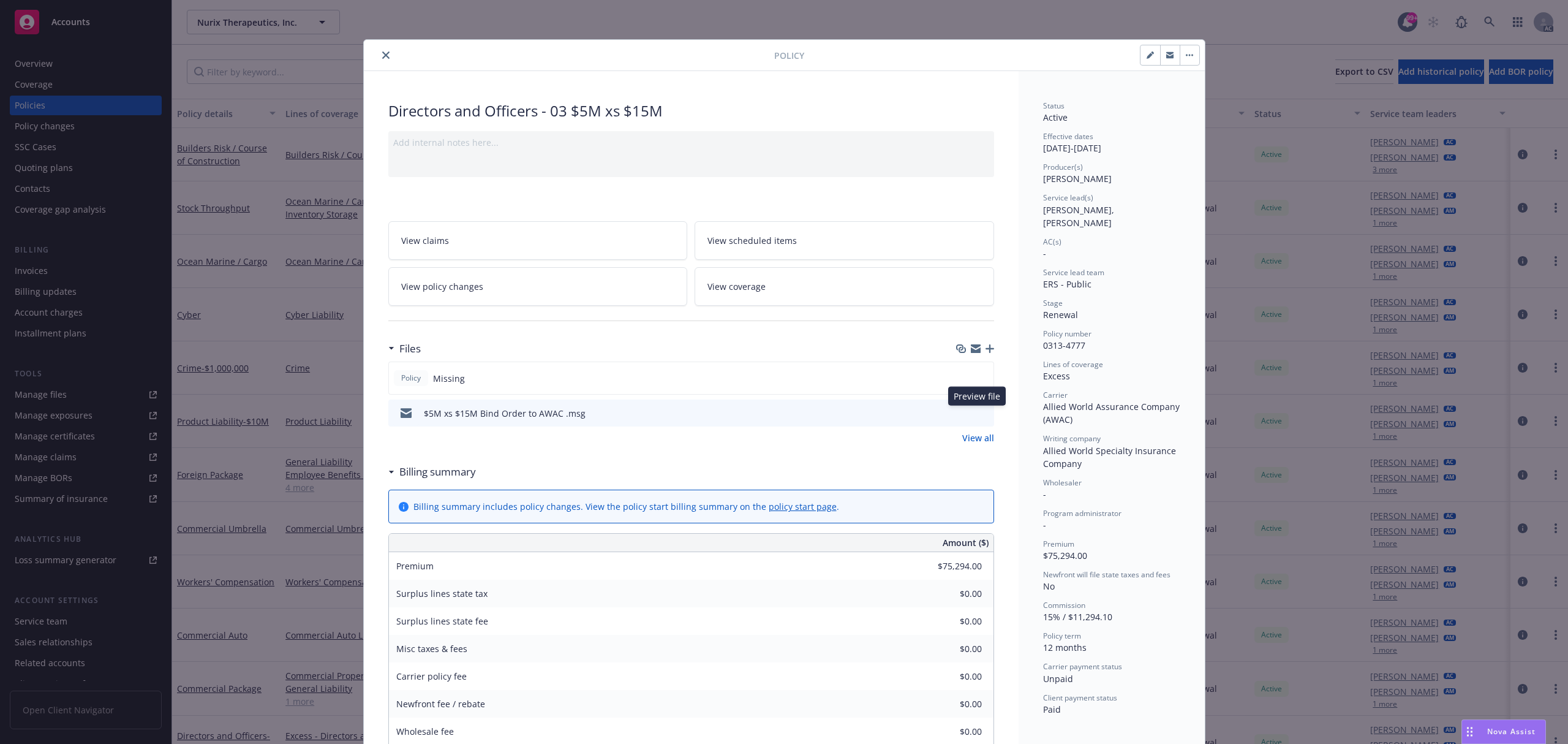
click at [978, 415] on icon "preview file" at bounding box center [983, 412] width 11 height 9
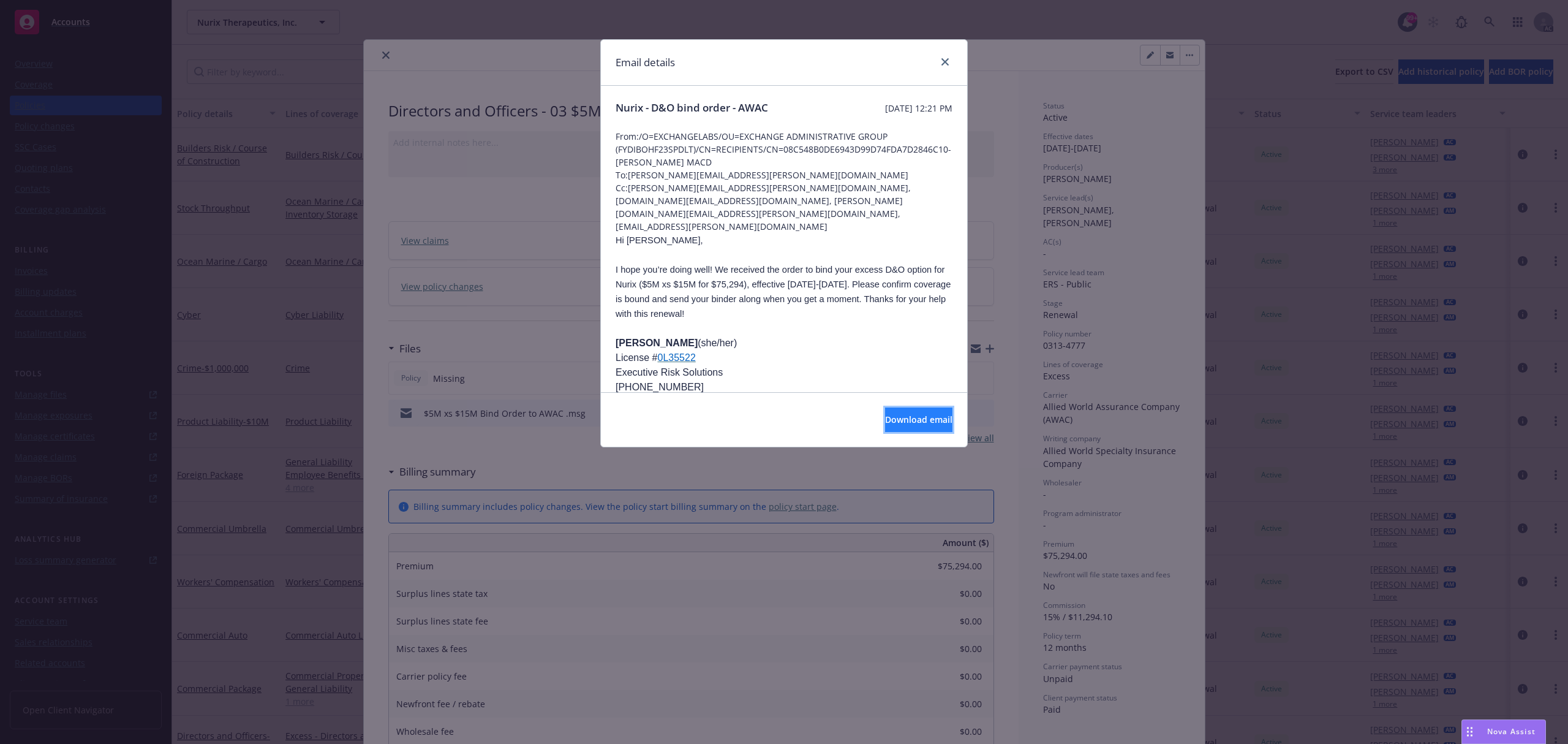
click at [894, 413] on button "Download email" at bounding box center [918, 420] width 68 height 25
click at [949, 65] on icon "close" at bounding box center [946, 62] width 8 height 8
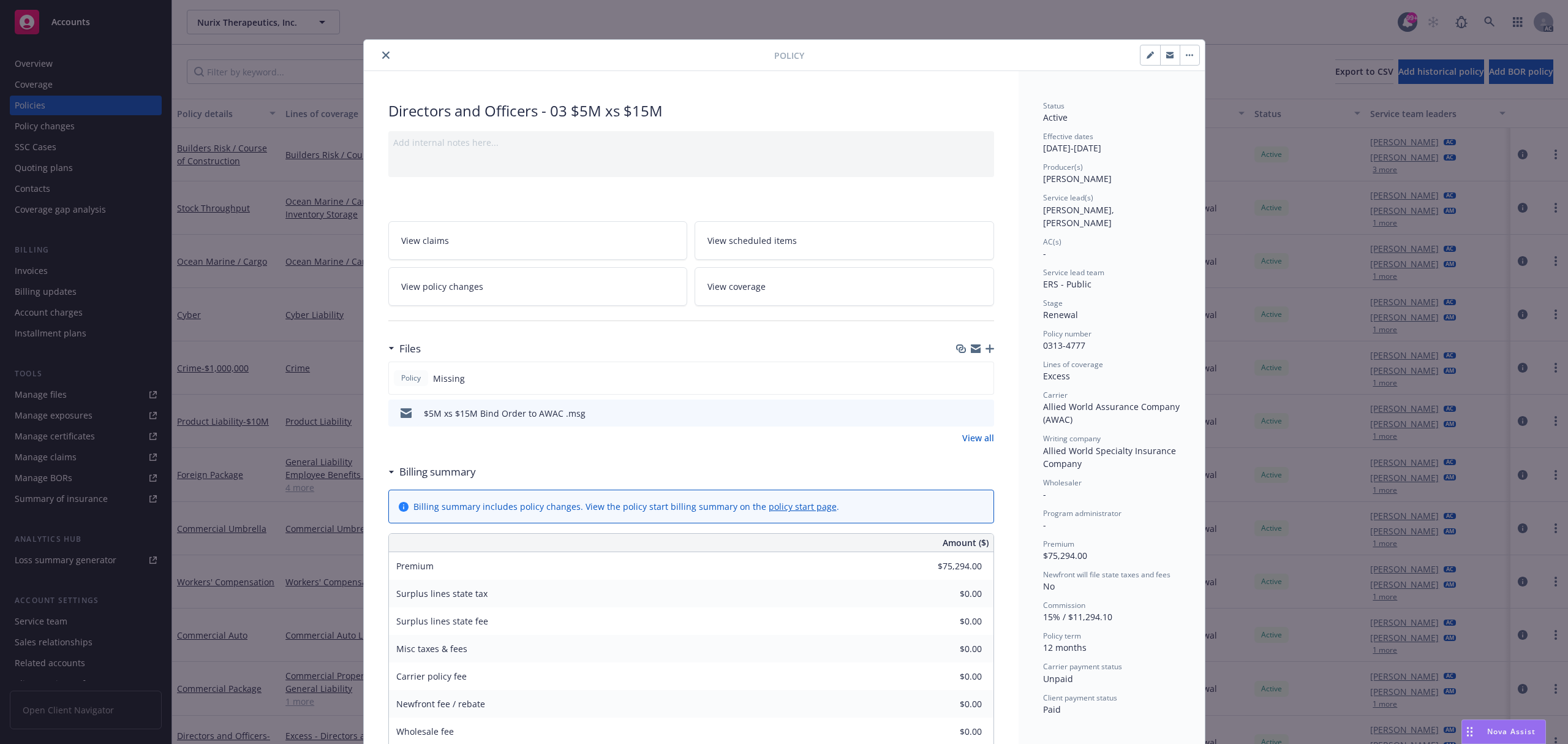
click at [382, 56] on icon "close" at bounding box center [386, 55] width 8 height 8
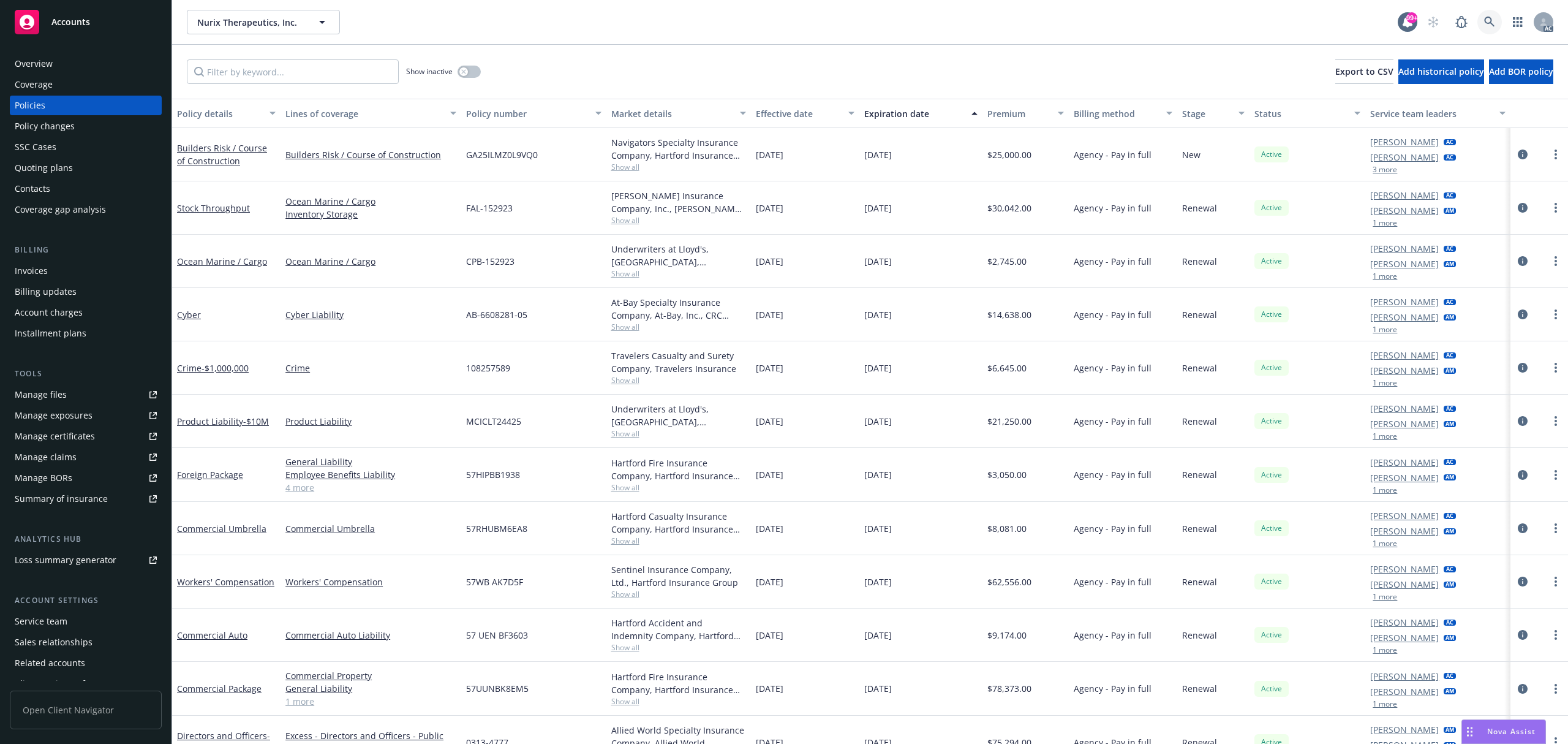
click at [1485, 20] on icon at bounding box center [1489, 21] width 10 height 10
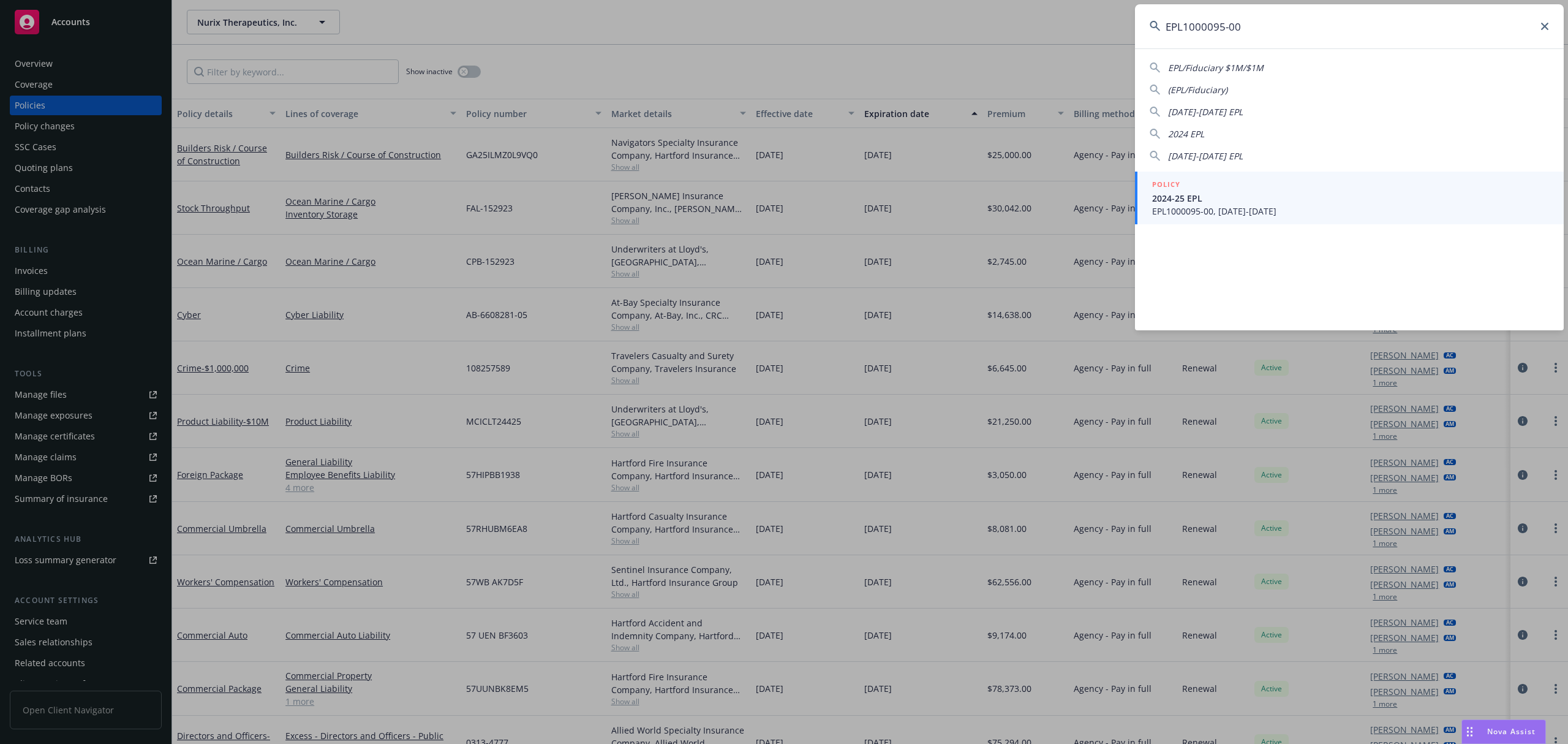
type input "EPL1000095-00"
click at [1277, 185] on div "POLICY" at bounding box center [1350, 185] width 397 height 13
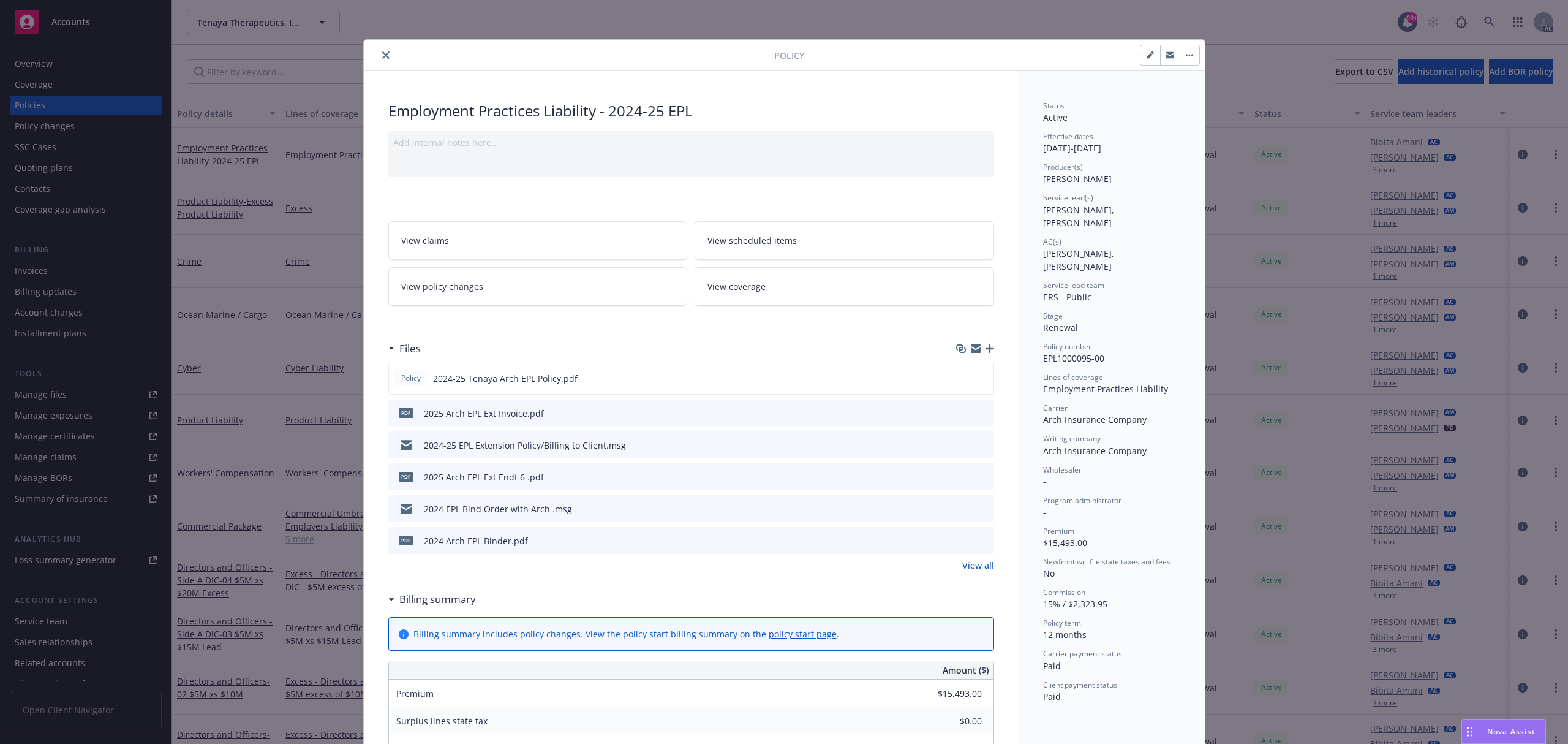
click at [977, 414] on icon "preview file" at bounding box center [983, 412] width 11 height 9
click at [381, 59] on button "close" at bounding box center [385, 54] width 14 height 14
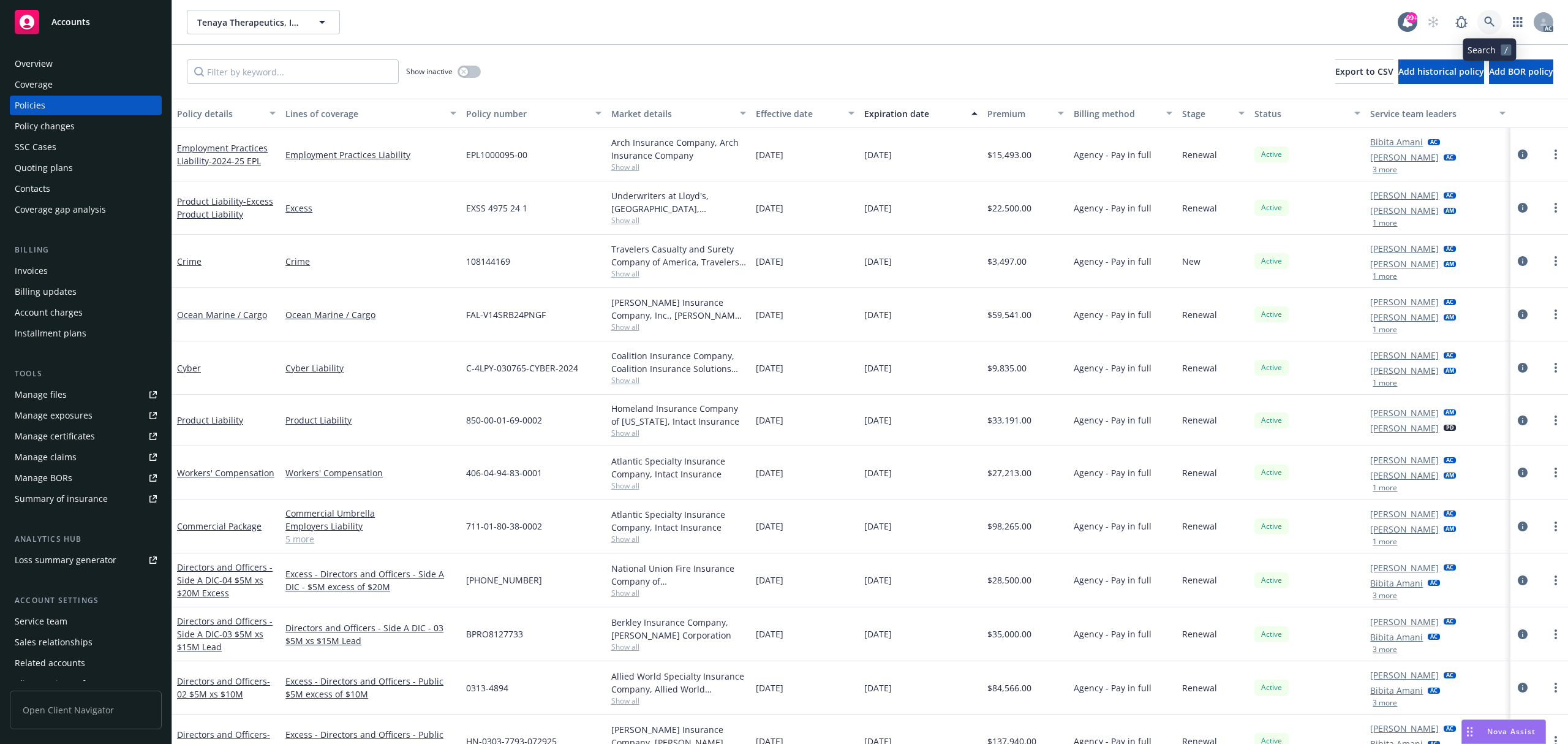
click at [1491, 20] on icon at bounding box center [1489, 21] width 10 height 10
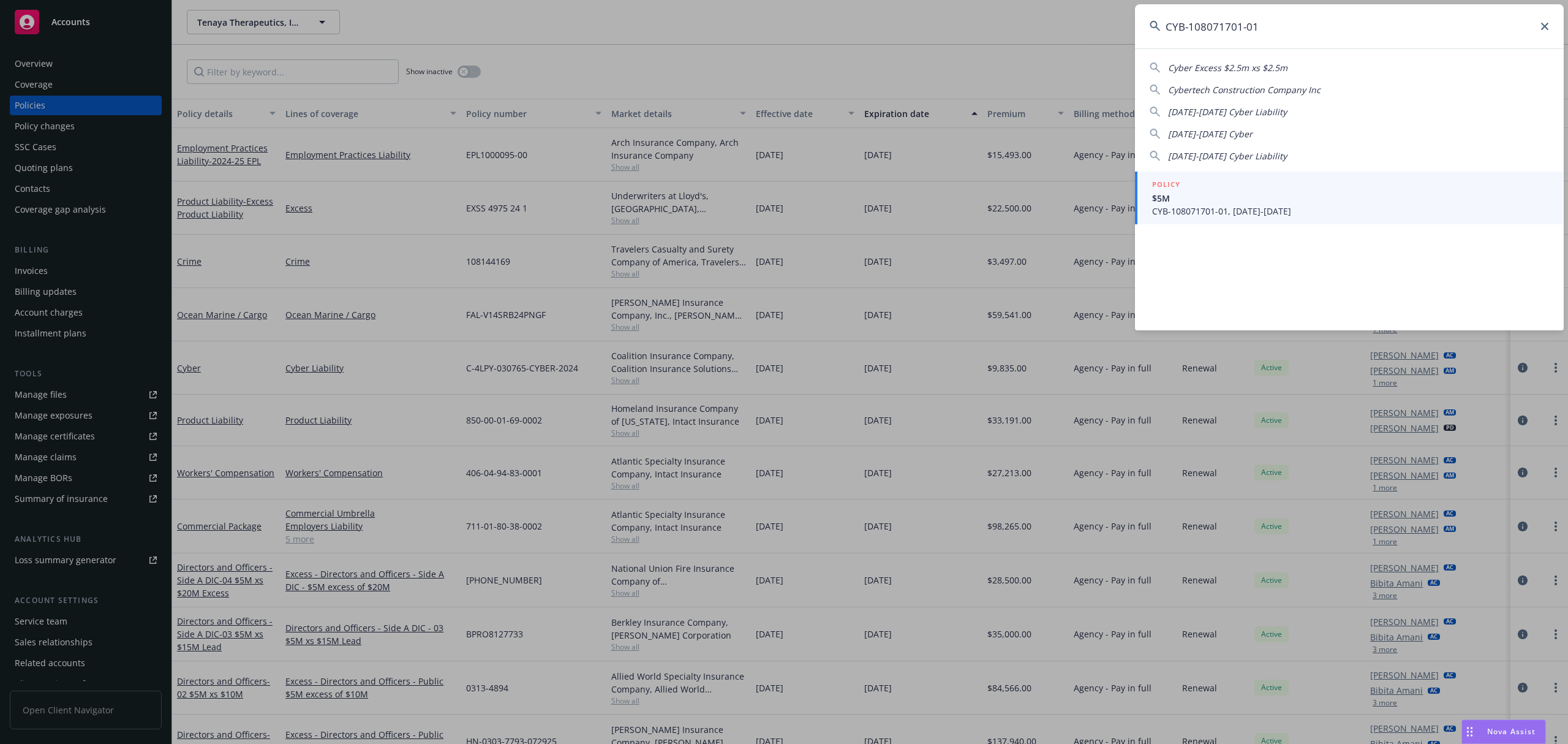
type input "CYB-108071701-01"
click at [1268, 184] on div "POLICY" at bounding box center [1350, 185] width 397 height 13
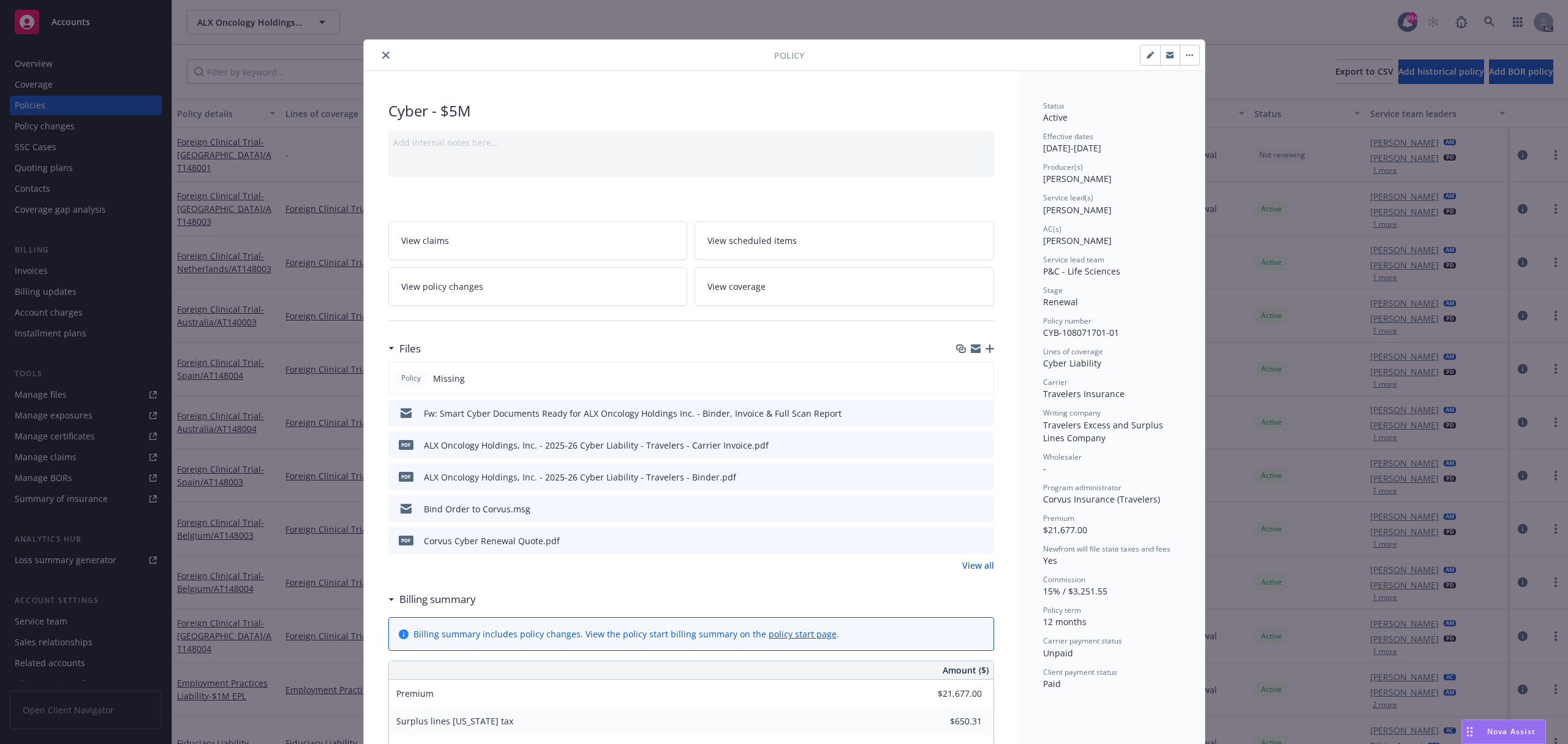
click at [977, 440] on icon "preview file" at bounding box center [983, 443] width 11 height 9
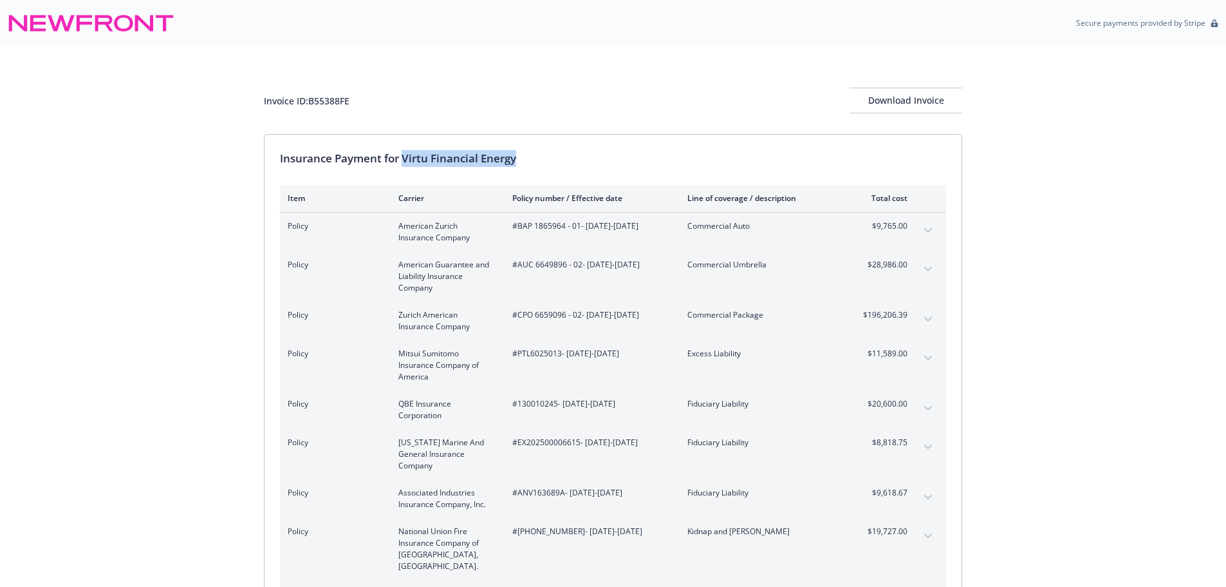
drag, startPoint x: 405, startPoint y: 155, endPoint x: 521, endPoint y: 156, distance: 116.5
click at [521, 156] on div "Insurance Payment for Virtu Financial Energy" at bounding box center [613, 158] width 666 height 17
copy div "Virtu Financial Energy"
